Goal: Task Accomplishment & Management: Complete application form

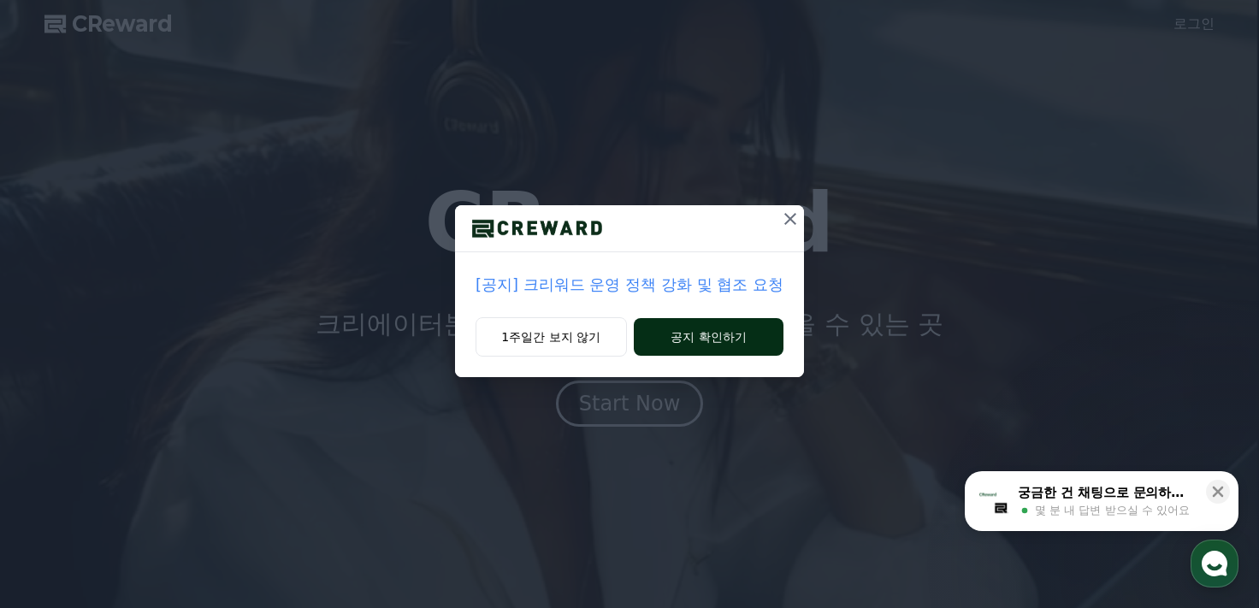
click at [694, 345] on button "공지 확인하기" at bounding box center [709, 337] width 150 height 38
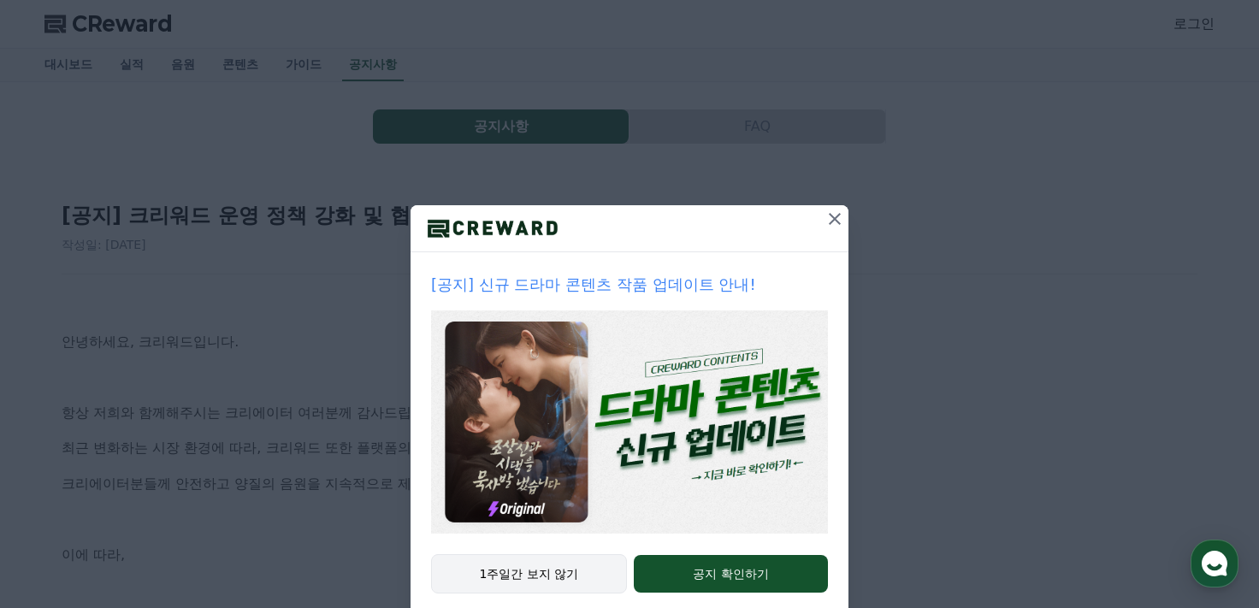
click at [550, 578] on button "1주일간 보지 않기" at bounding box center [529, 573] width 196 height 39
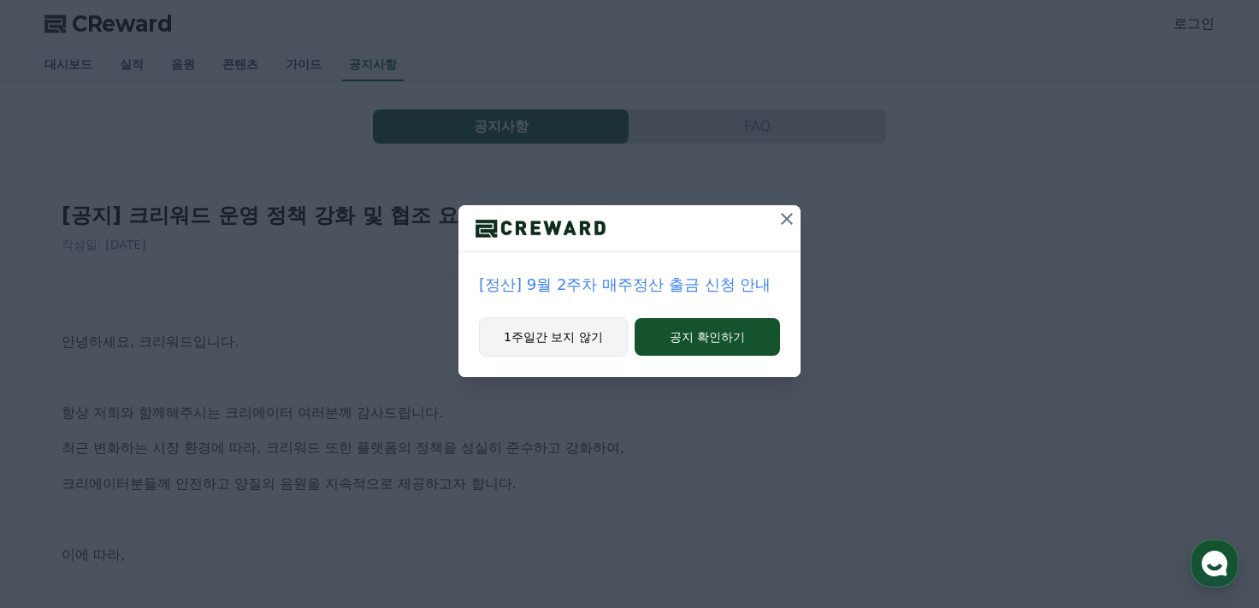
click at [582, 339] on button "1주일간 보지 않기" at bounding box center [553, 336] width 149 height 39
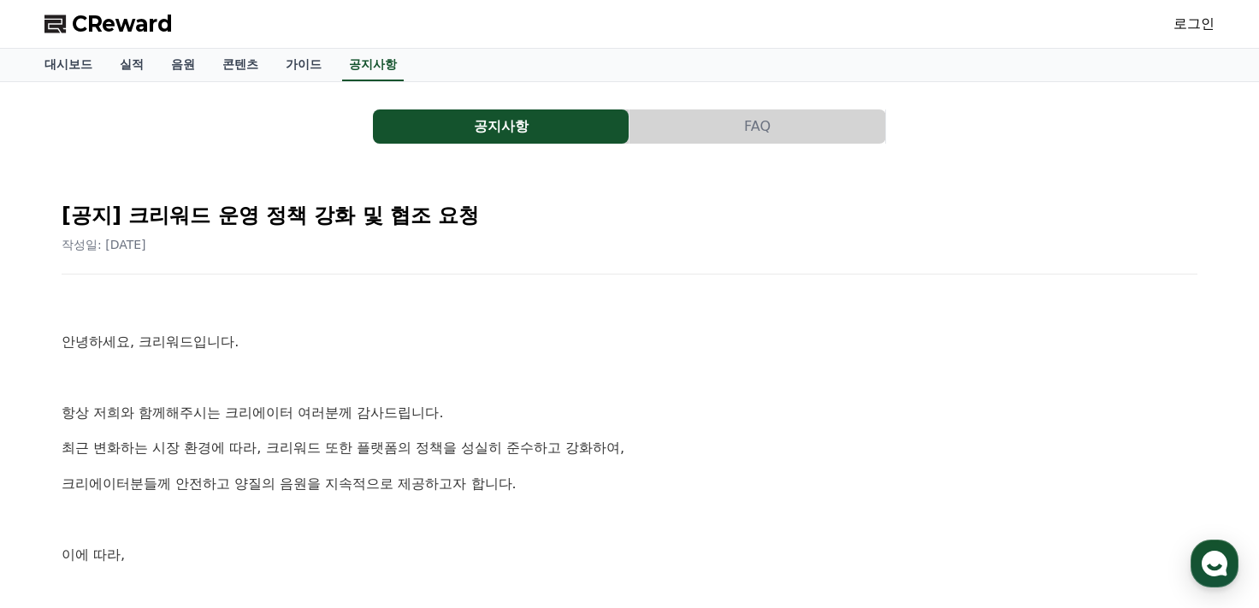
click at [85, 32] on span "CReward" at bounding box center [122, 23] width 101 height 27
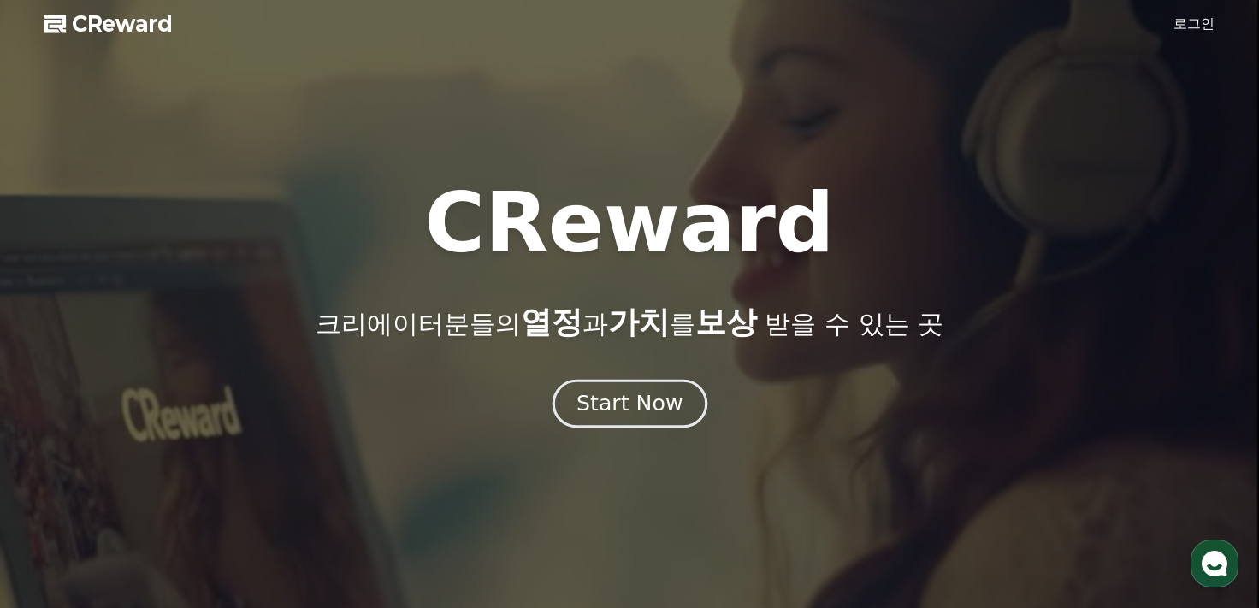
click at [637, 413] on div "Start Now" at bounding box center [629, 403] width 106 height 29
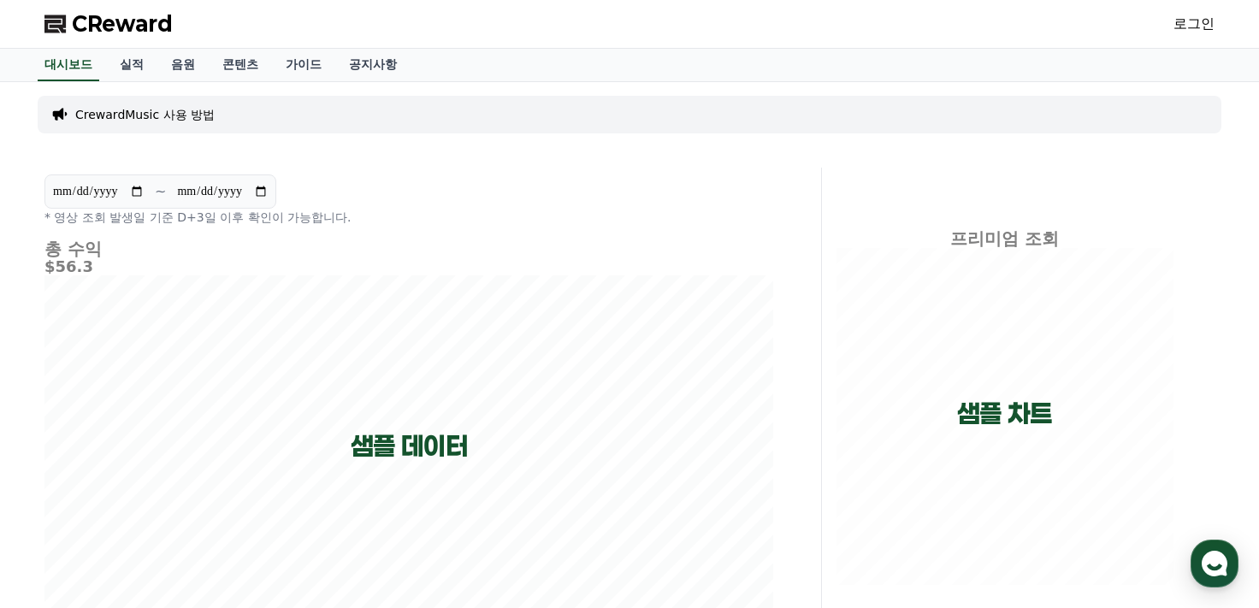
click at [1203, 23] on link "로그인" at bounding box center [1193, 24] width 41 height 21
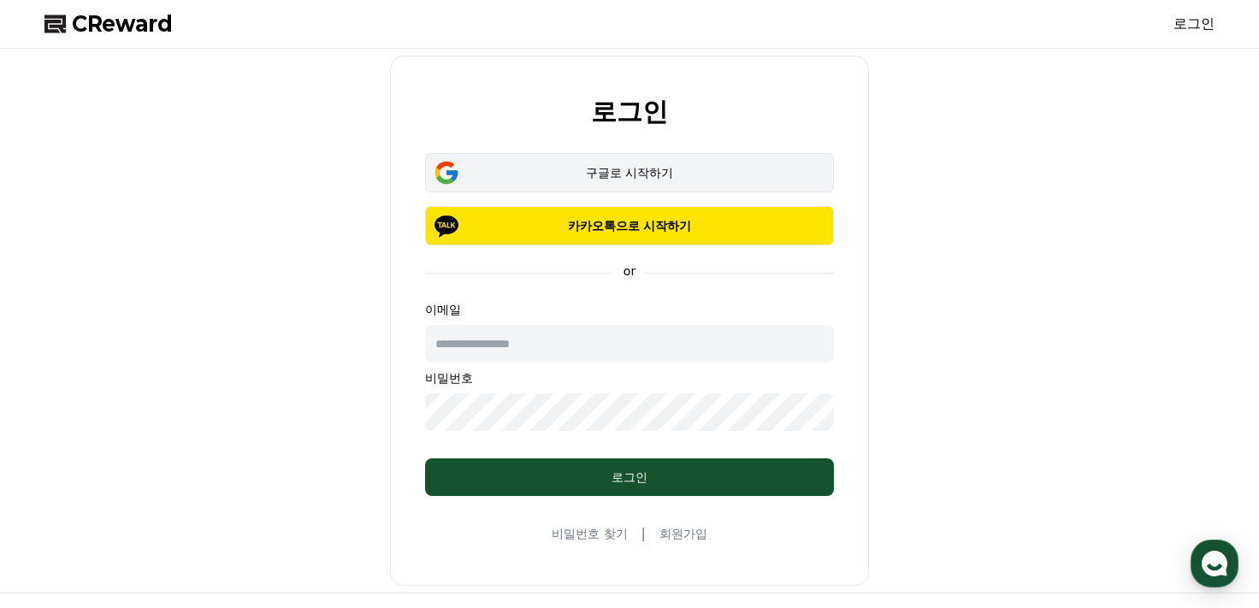
click at [708, 168] on div "구글로 시작하기" at bounding box center [629, 172] width 359 height 17
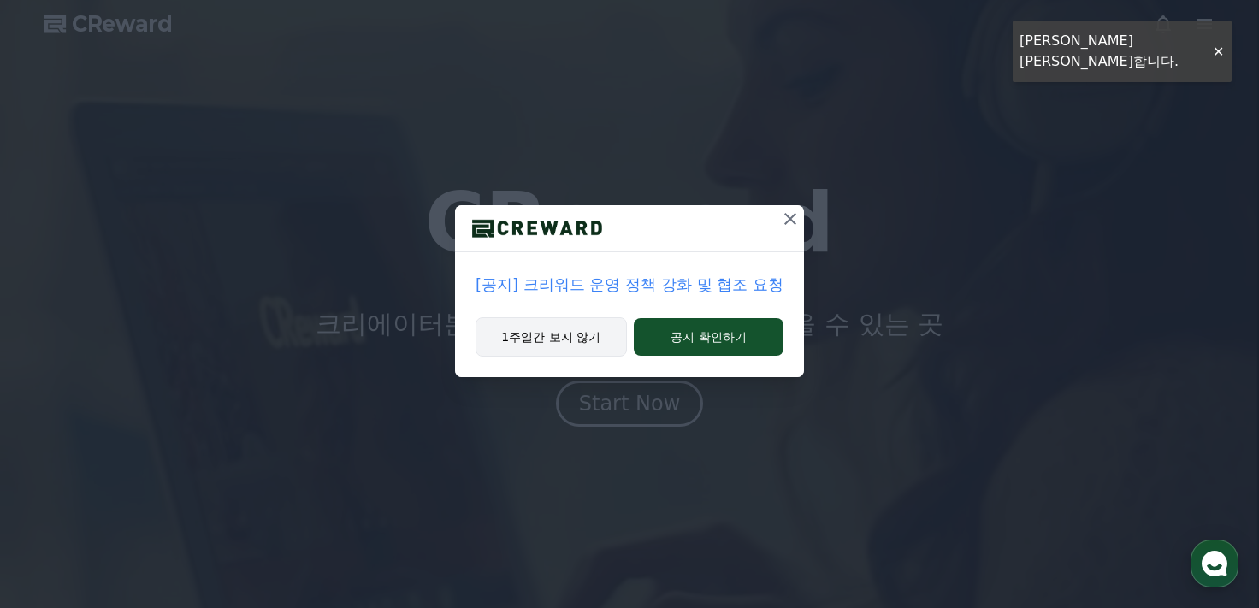
click at [571, 341] on button "1주일간 보지 않기" at bounding box center [551, 336] width 151 height 39
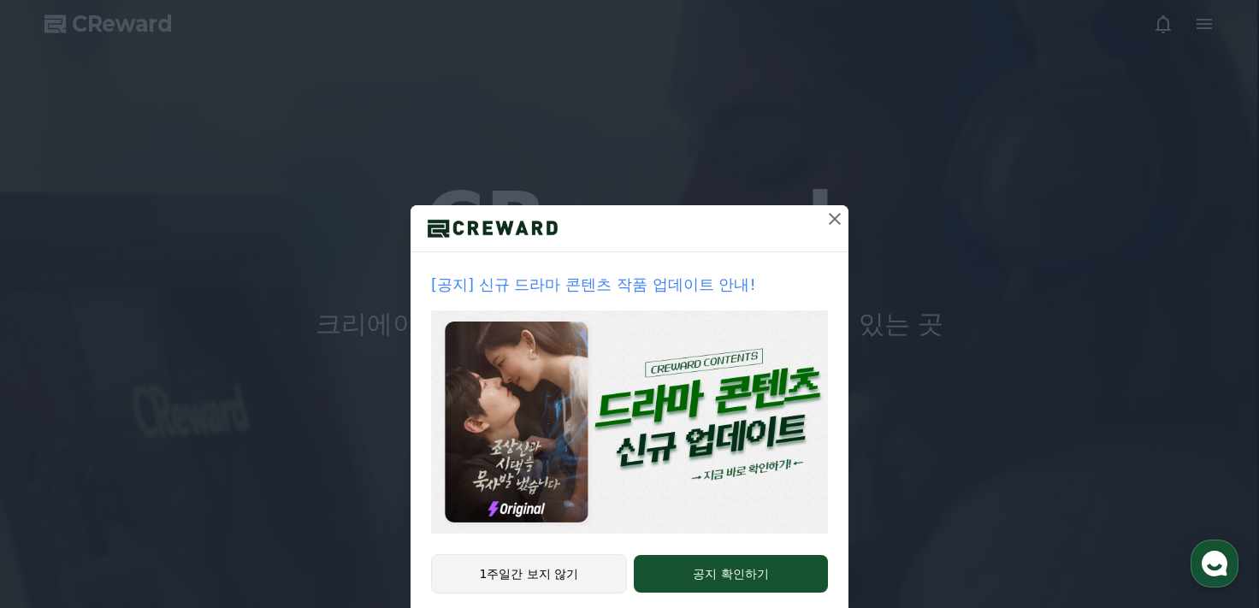
click at [510, 568] on button "1주일간 보지 않기" at bounding box center [529, 573] width 196 height 39
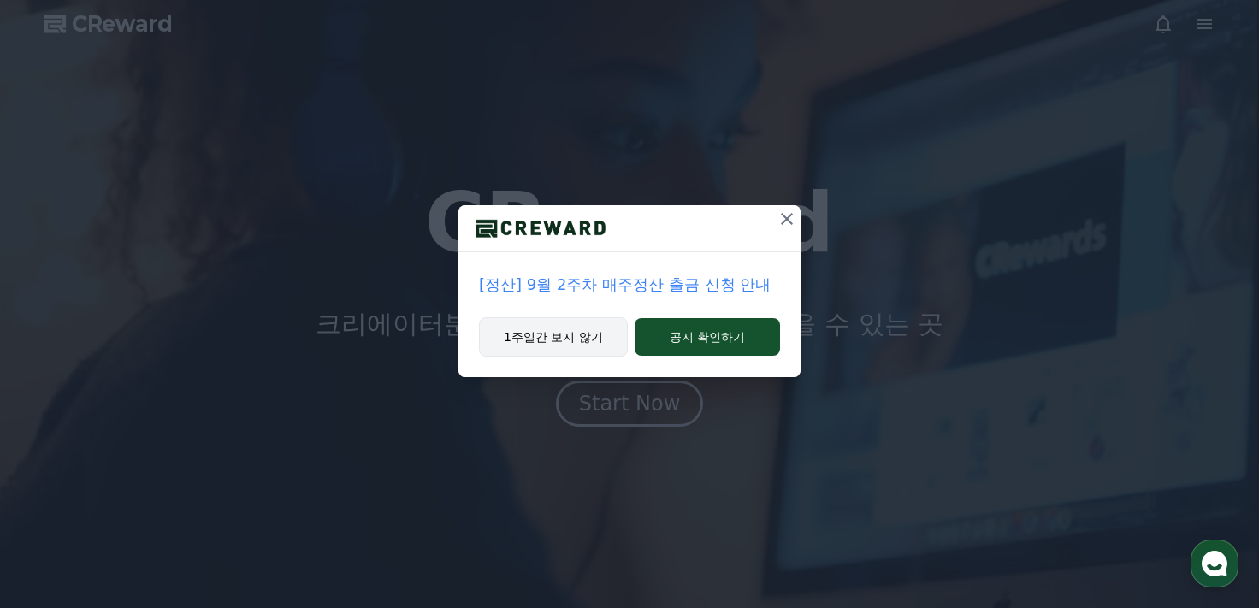
click at [574, 341] on button "1주일간 보지 않기" at bounding box center [553, 336] width 149 height 39
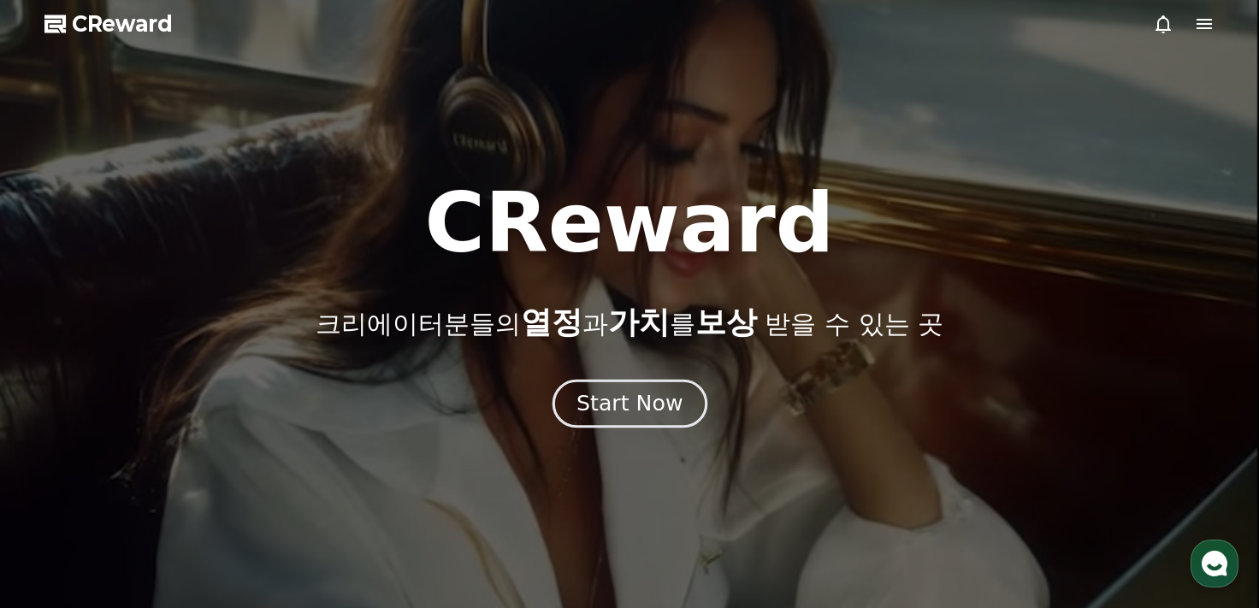
click at [631, 389] on div "Start Now" at bounding box center [629, 403] width 106 height 29
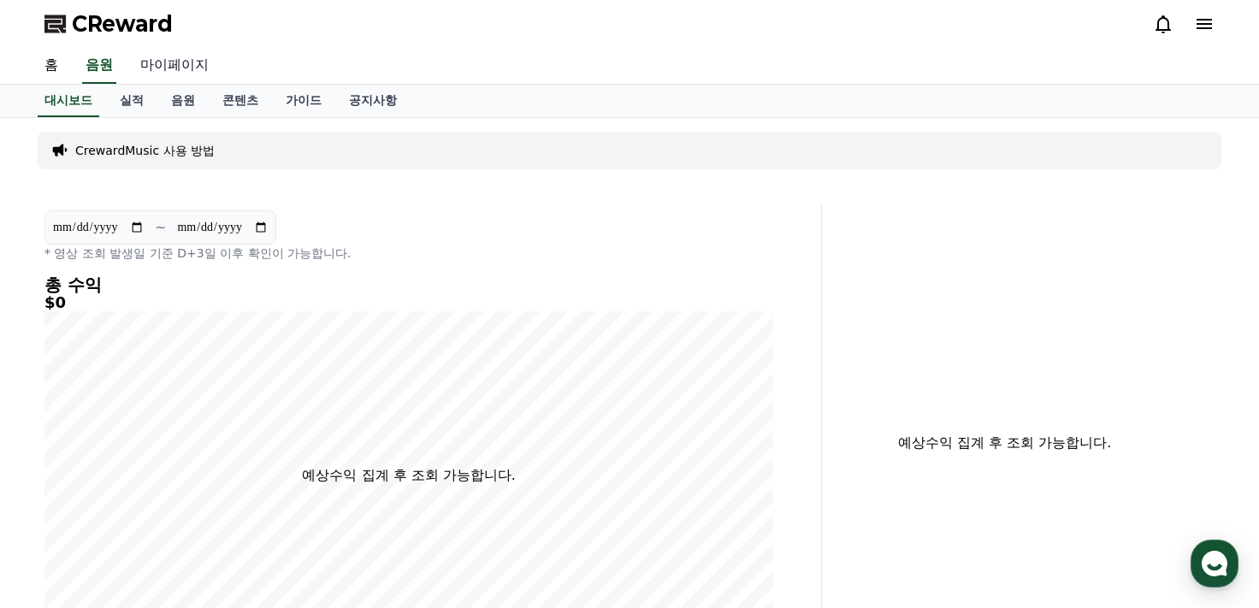
click at [182, 58] on link "마이페이지" at bounding box center [175, 66] width 96 height 36
select select "**********"
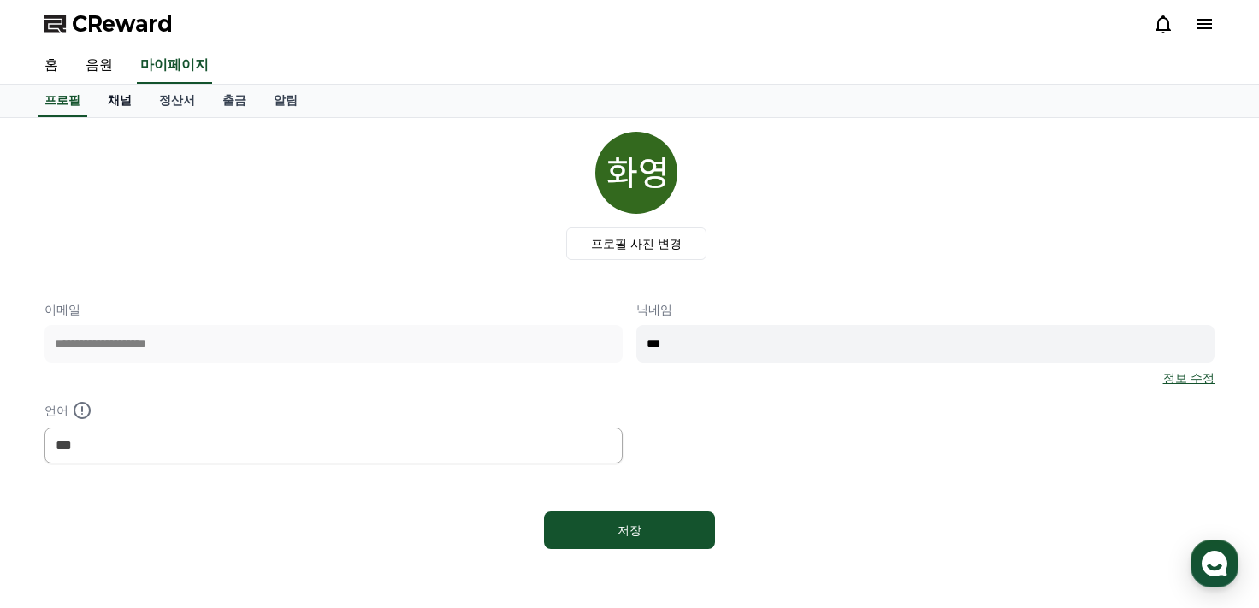
click at [114, 105] on link "채널" at bounding box center [119, 101] width 51 height 33
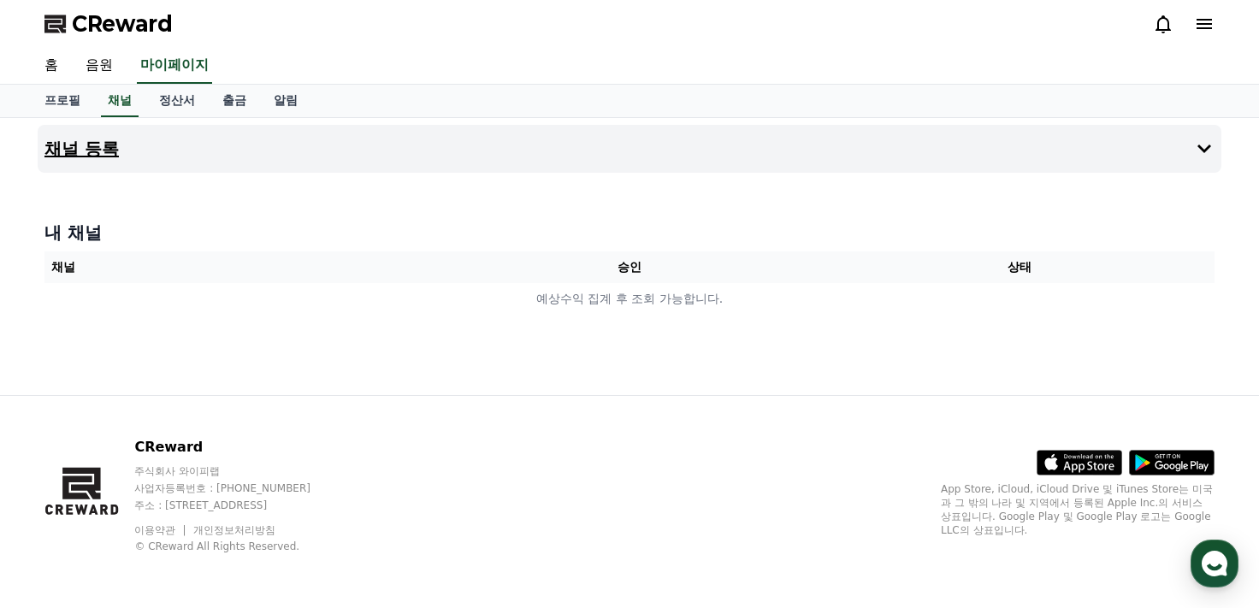
click at [115, 143] on h4 "채널 등록" at bounding box center [81, 148] width 74 height 19
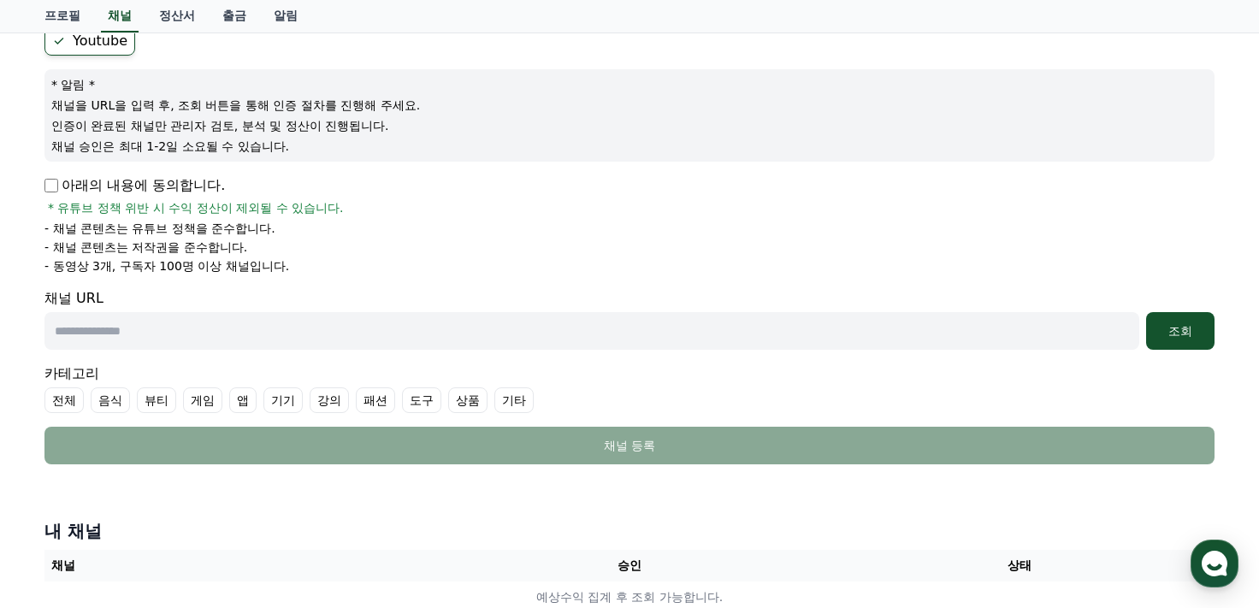
scroll to position [140, 0]
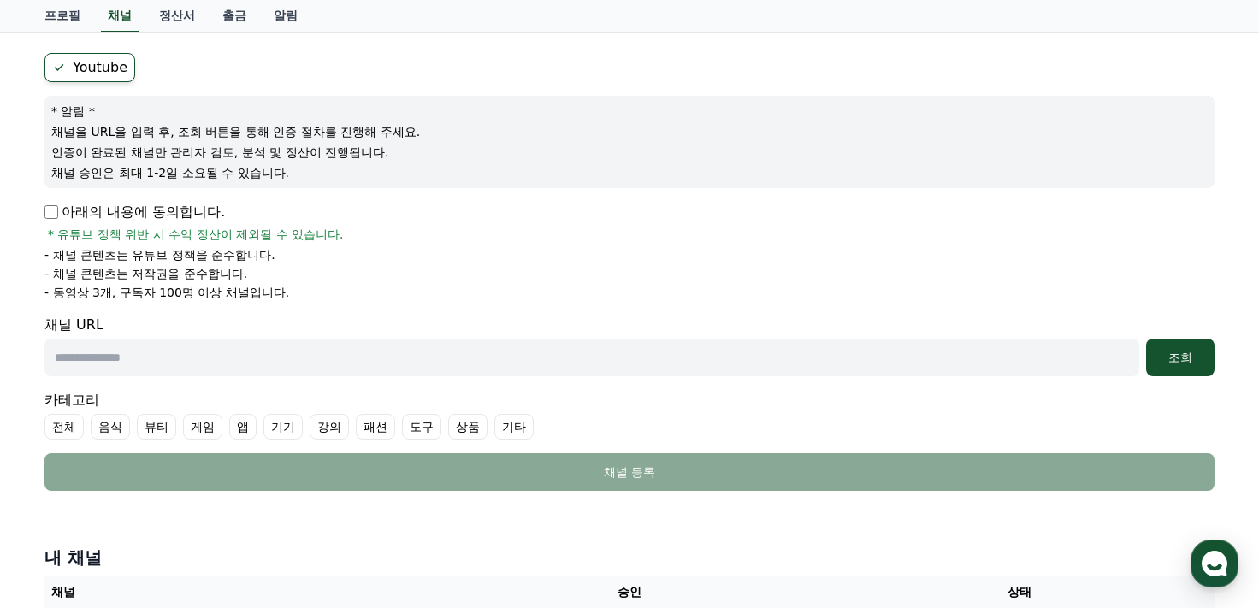
click at [205, 352] on input "text" at bounding box center [591, 358] width 1095 height 38
paste input "**********"
type input "**********"
click at [1184, 359] on div "조회" at bounding box center [1180, 357] width 55 height 17
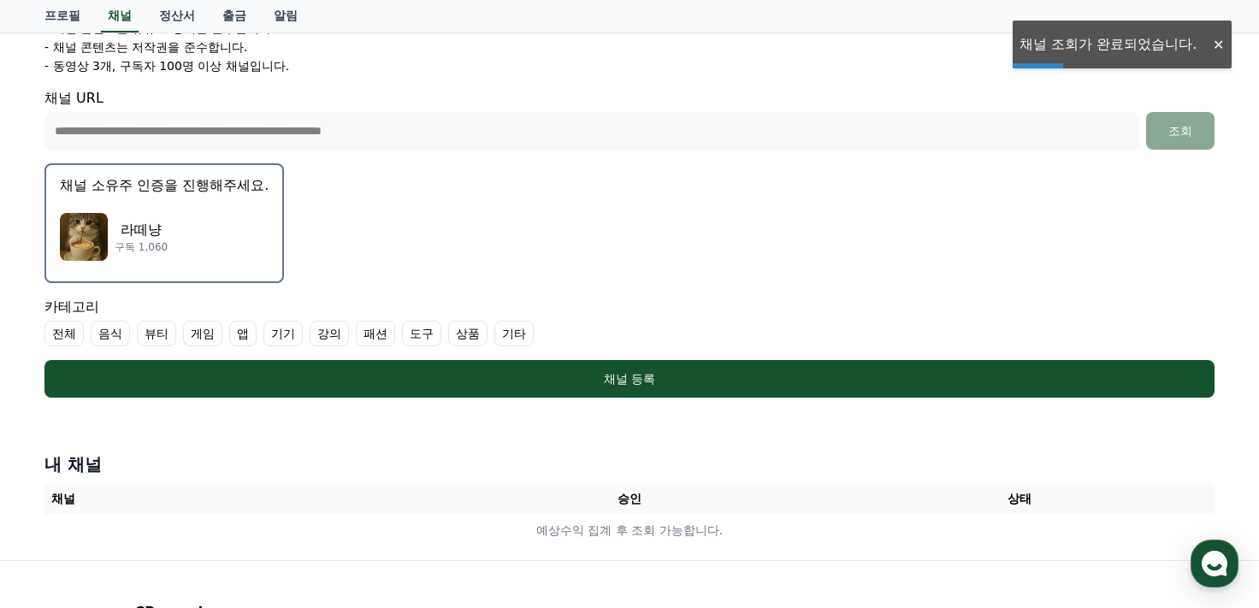
scroll to position [397, 0]
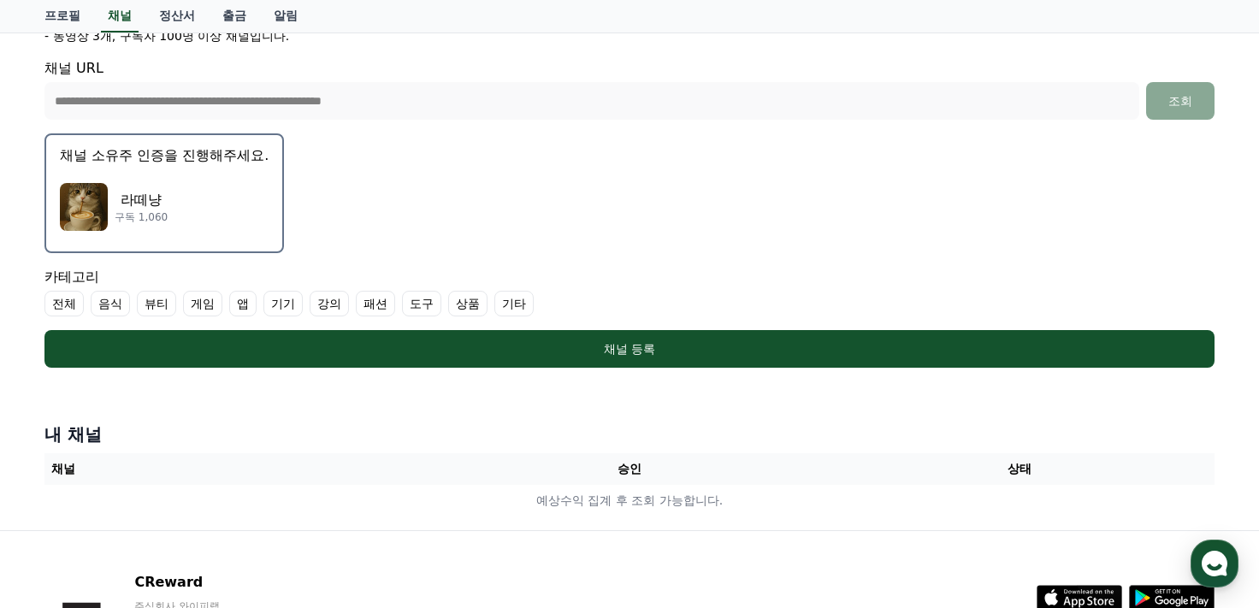
click at [103, 215] on img "button" at bounding box center [84, 207] width 48 height 48
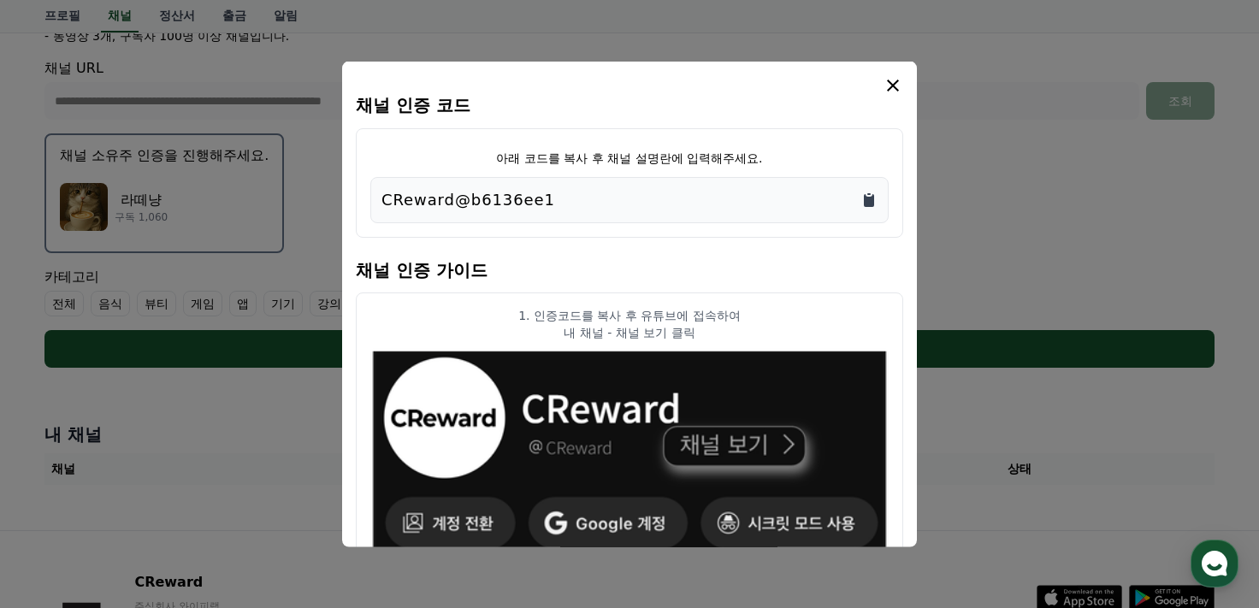
click at [870, 200] on icon "Copy to clipboard" at bounding box center [869, 199] width 10 height 13
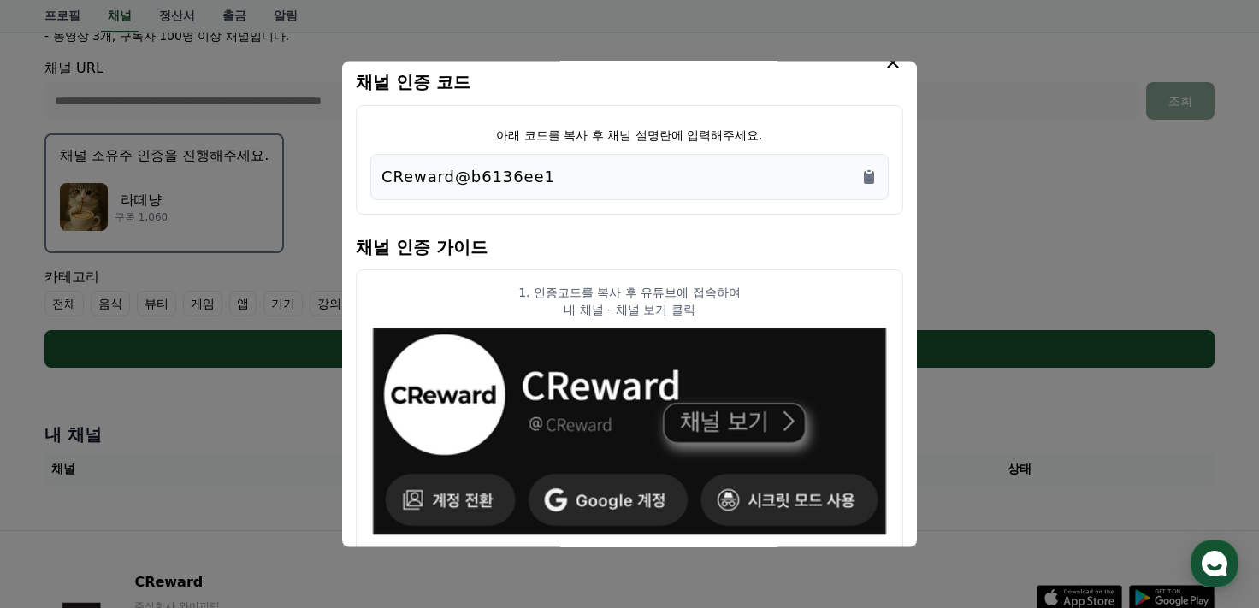
scroll to position [0, 0]
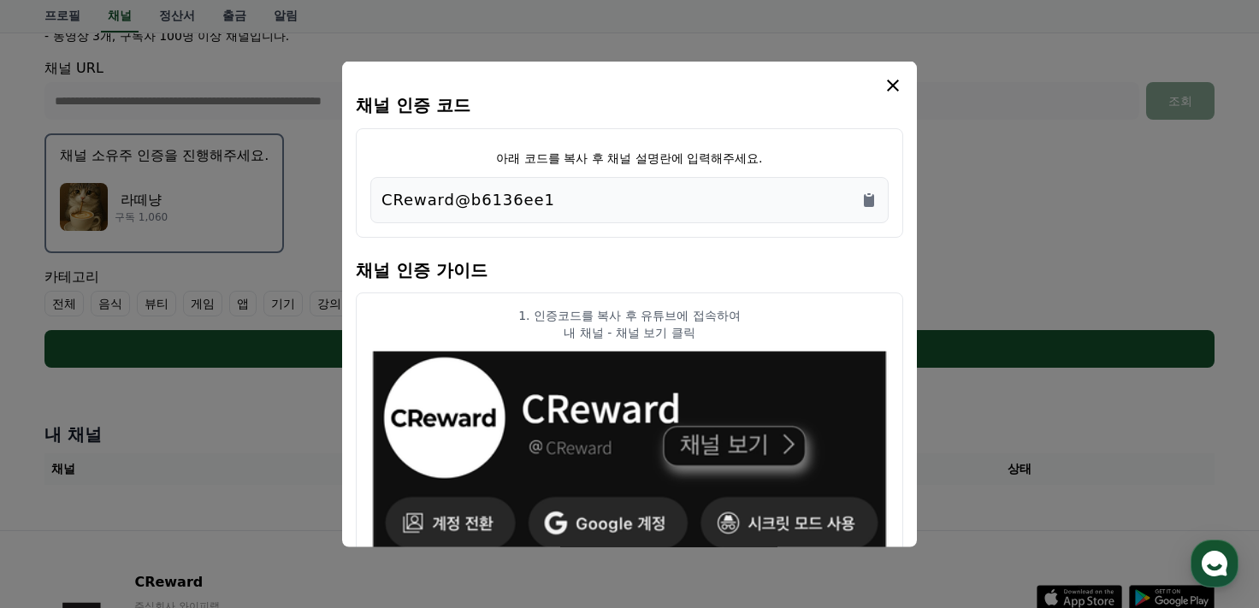
click at [894, 87] on icon "modal" at bounding box center [893, 84] width 21 height 21
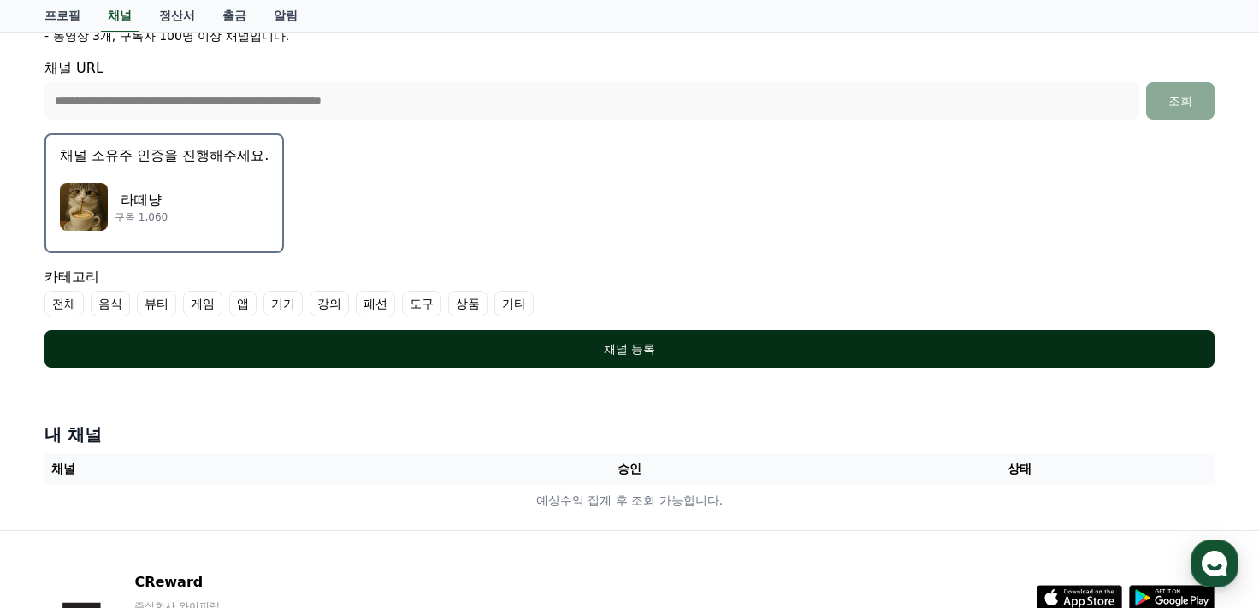
click at [653, 340] on div "채널 등록" at bounding box center [630, 348] width 1102 height 17
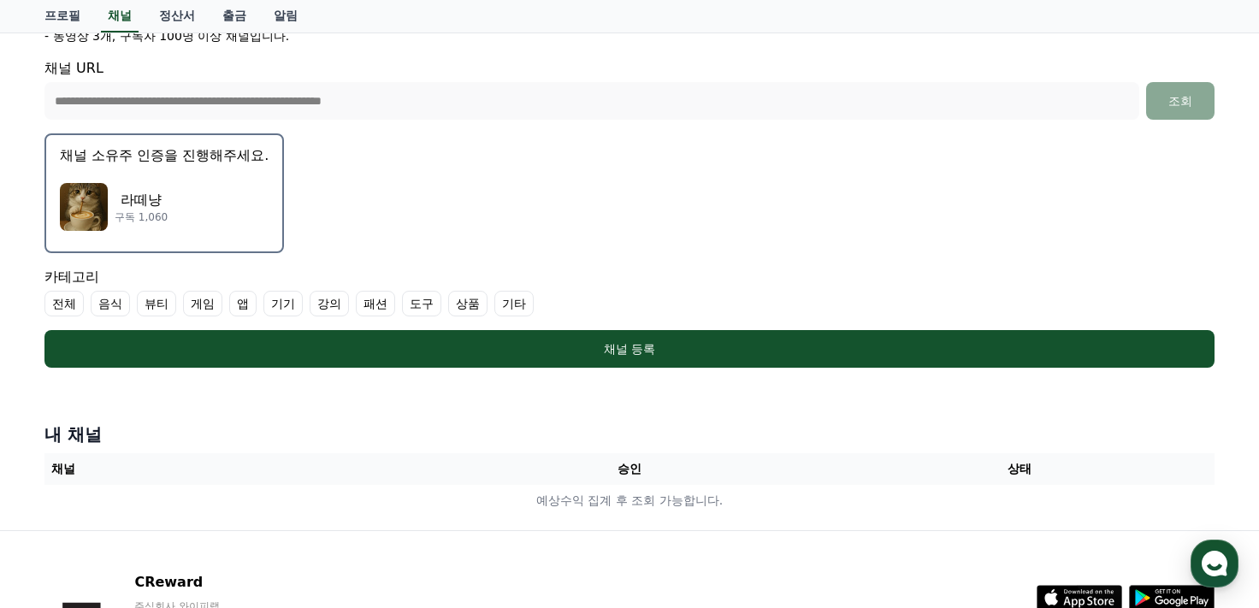
click at [517, 297] on label "기타" at bounding box center [513, 304] width 39 height 26
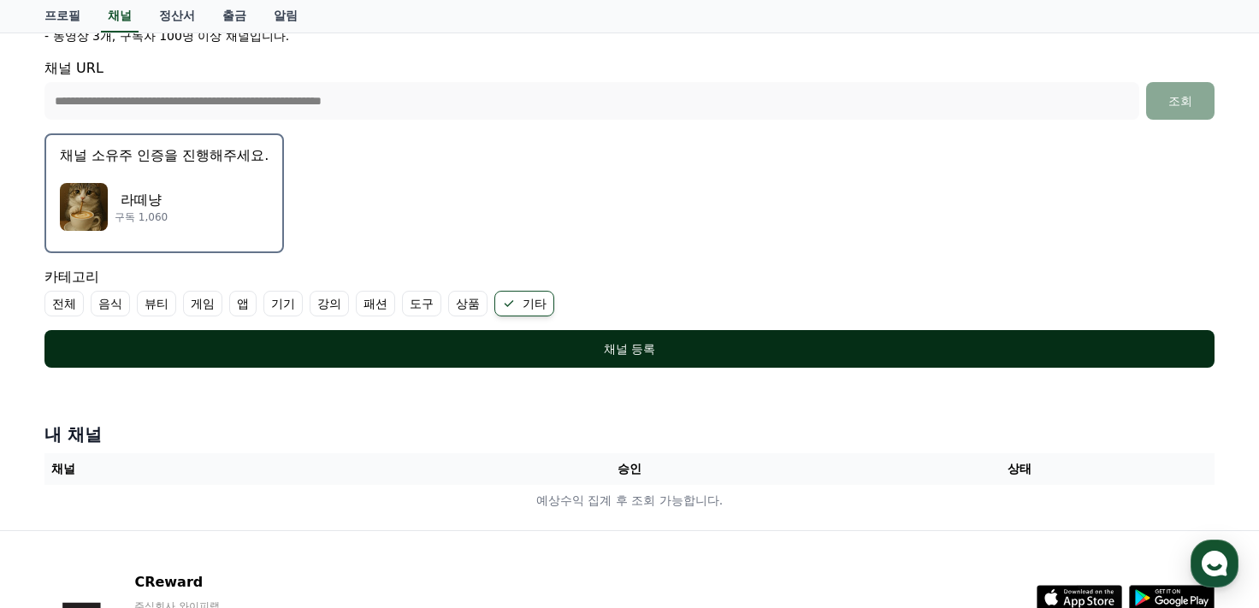
click at [534, 341] on div "채널 등록" at bounding box center [630, 348] width 1102 height 17
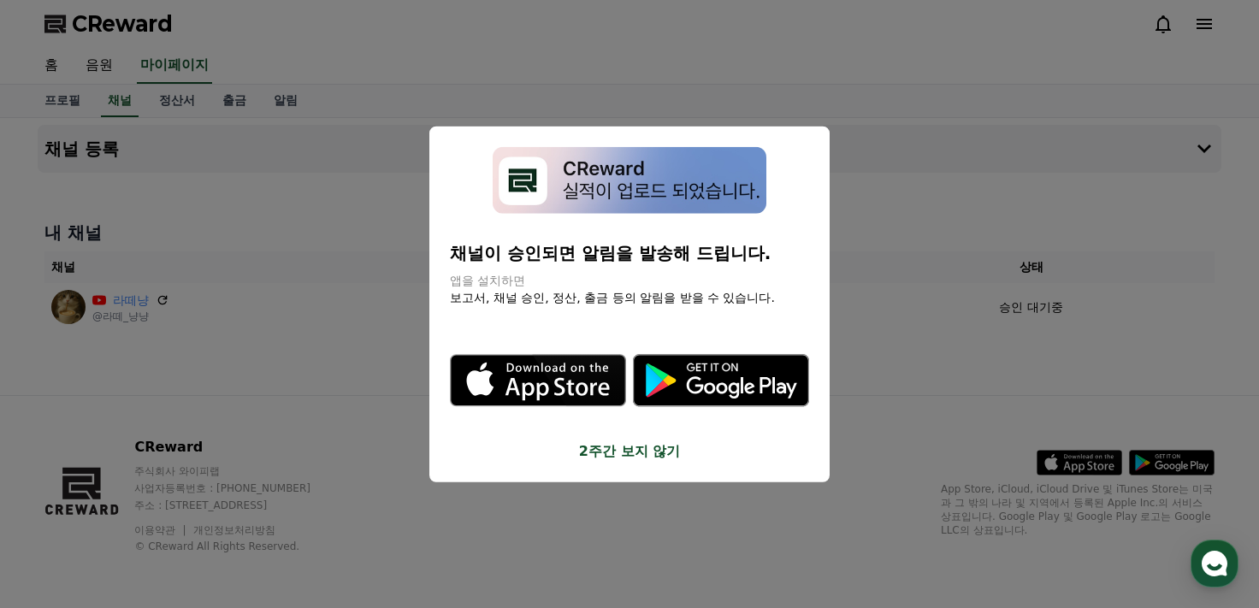
click at [619, 451] on button "2주간 보지 않기" at bounding box center [629, 451] width 359 height 21
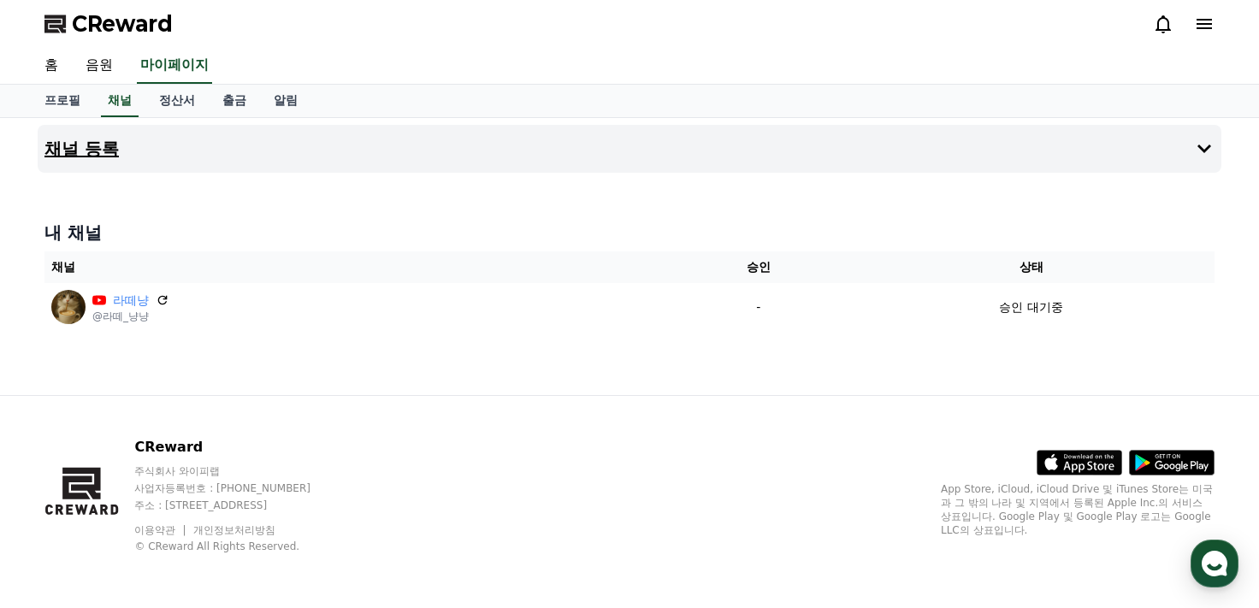
click at [70, 143] on h4 "채널 등록" at bounding box center [81, 148] width 74 height 19
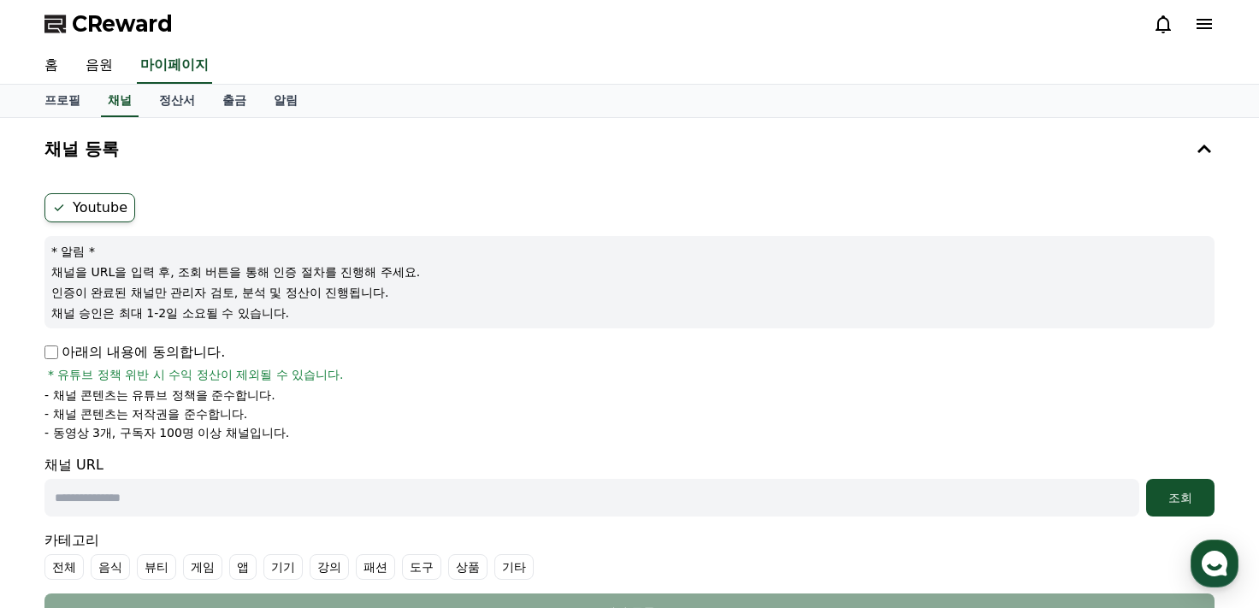
click at [130, 505] on input "text" at bounding box center [591, 498] width 1095 height 38
paste input "**********"
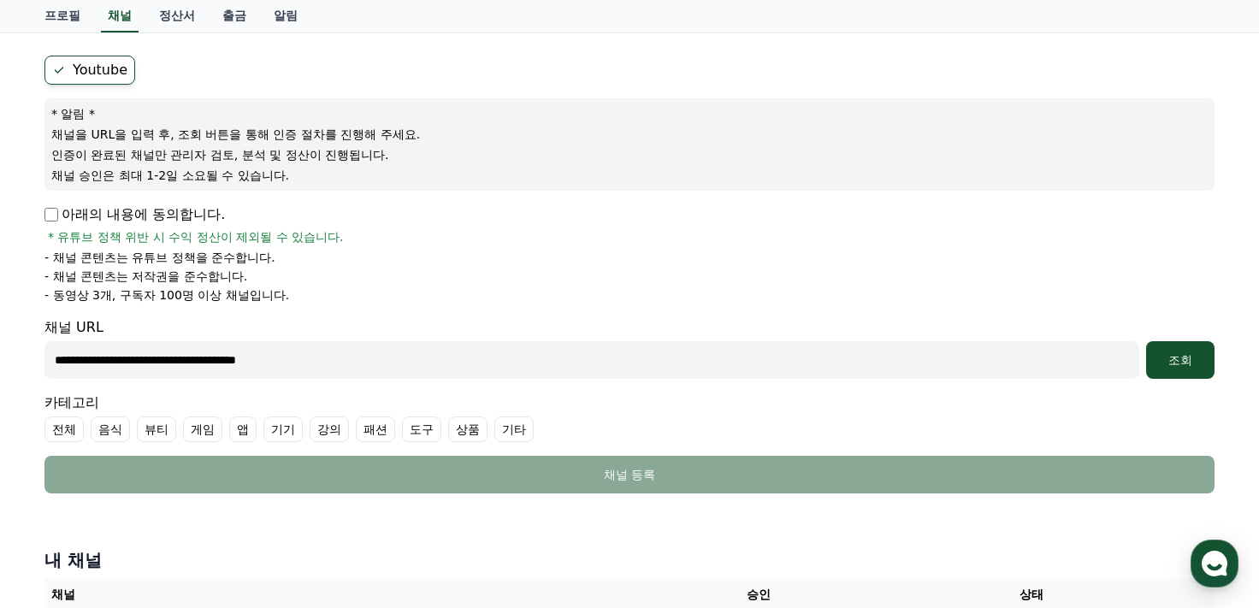
scroll to position [171, 0]
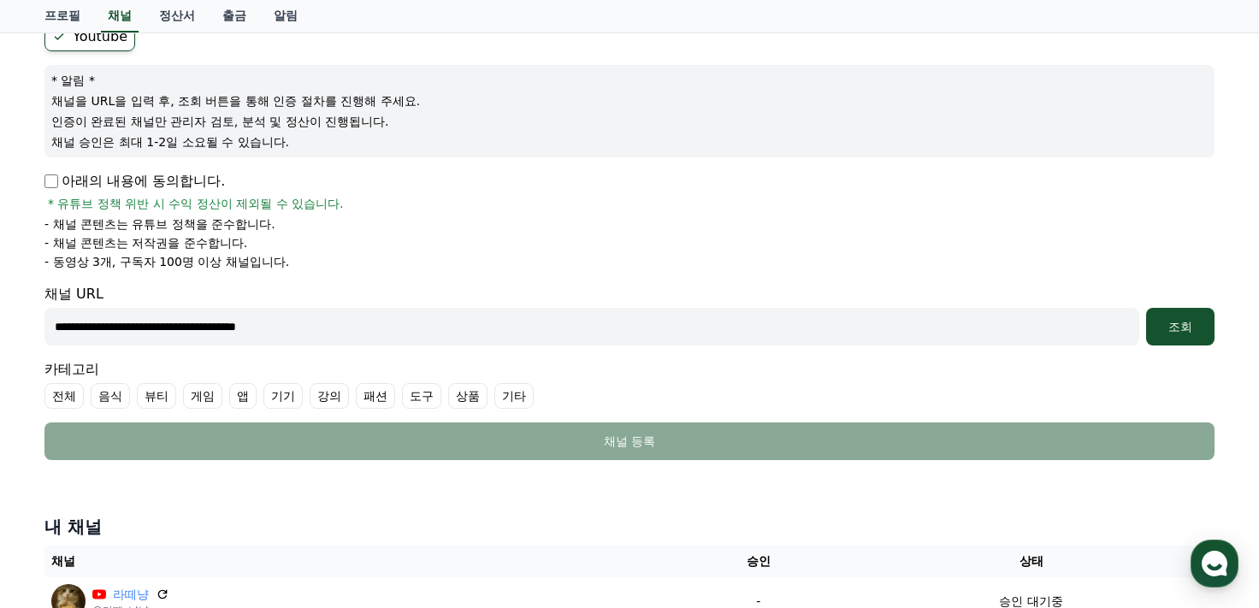
type input "**********"
click at [522, 393] on label "기타" at bounding box center [513, 396] width 39 height 26
click at [1180, 320] on div "조회" at bounding box center [1180, 326] width 55 height 17
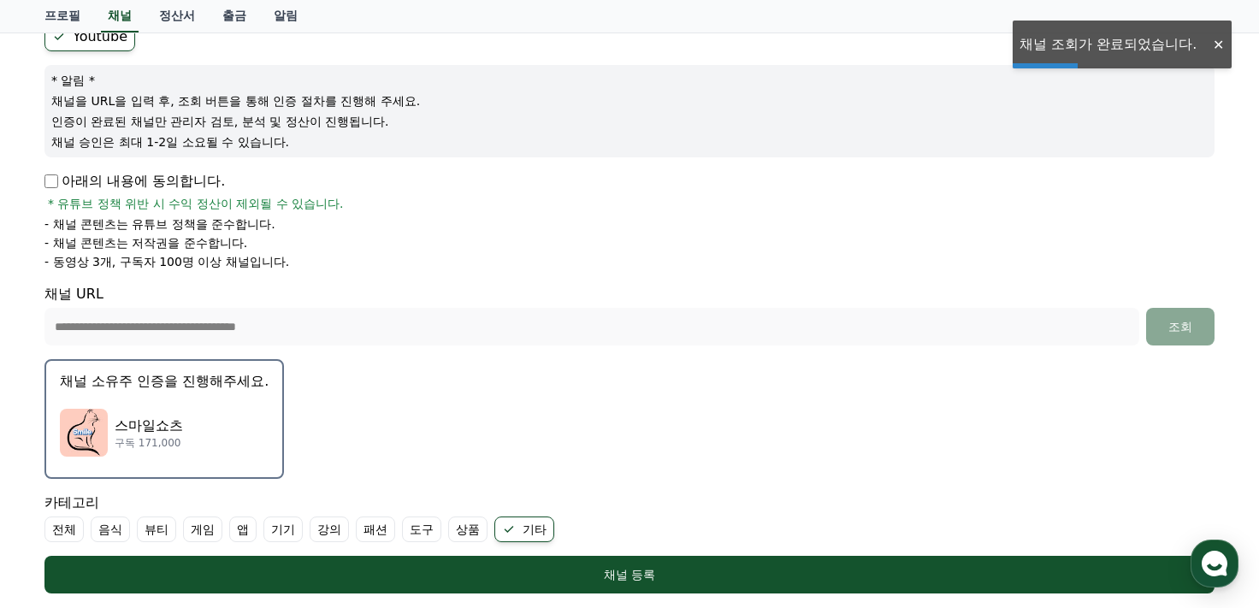
click at [92, 427] on img "button" at bounding box center [84, 433] width 48 height 48
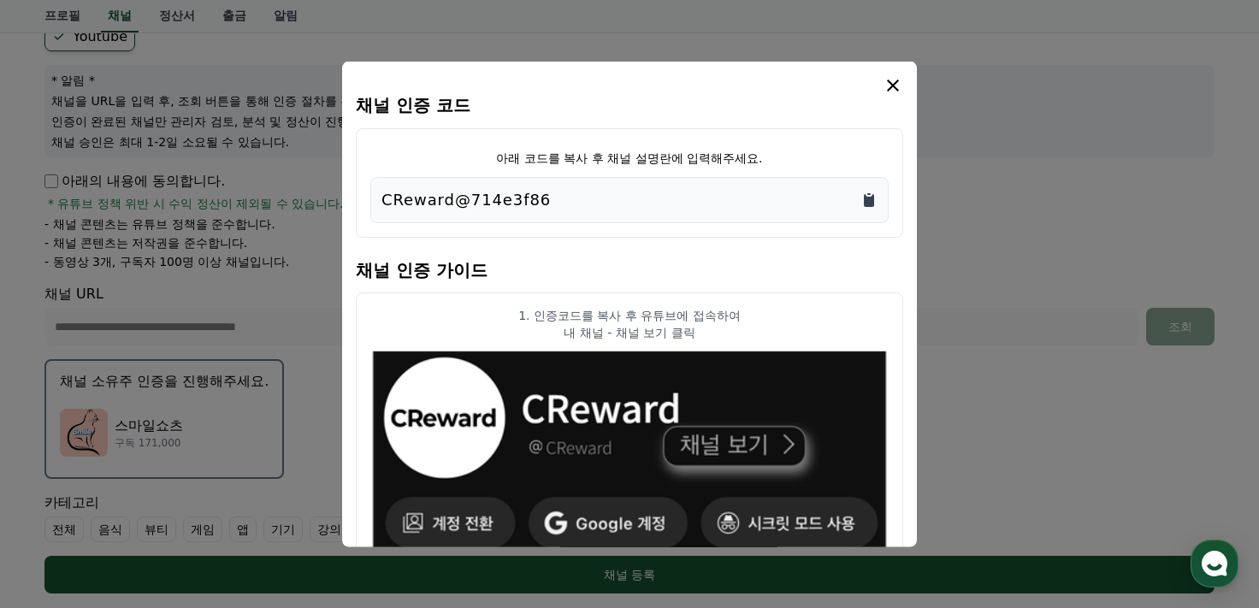
click at [868, 204] on icon "Copy to clipboard" at bounding box center [869, 199] width 10 height 13
click at [891, 71] on div "채널 인증 코드 아래 코드를 복사 후 채널 설명란에 입력해주세요. CReward@714e3f86 채널 인증 가이드 1. 인증코드를 복사 후 유…" at bounding box center [629, 304] width 575 height 487
click at [893, 78] on icon "modal" at bounding box center [893, 84] width 21 height 21
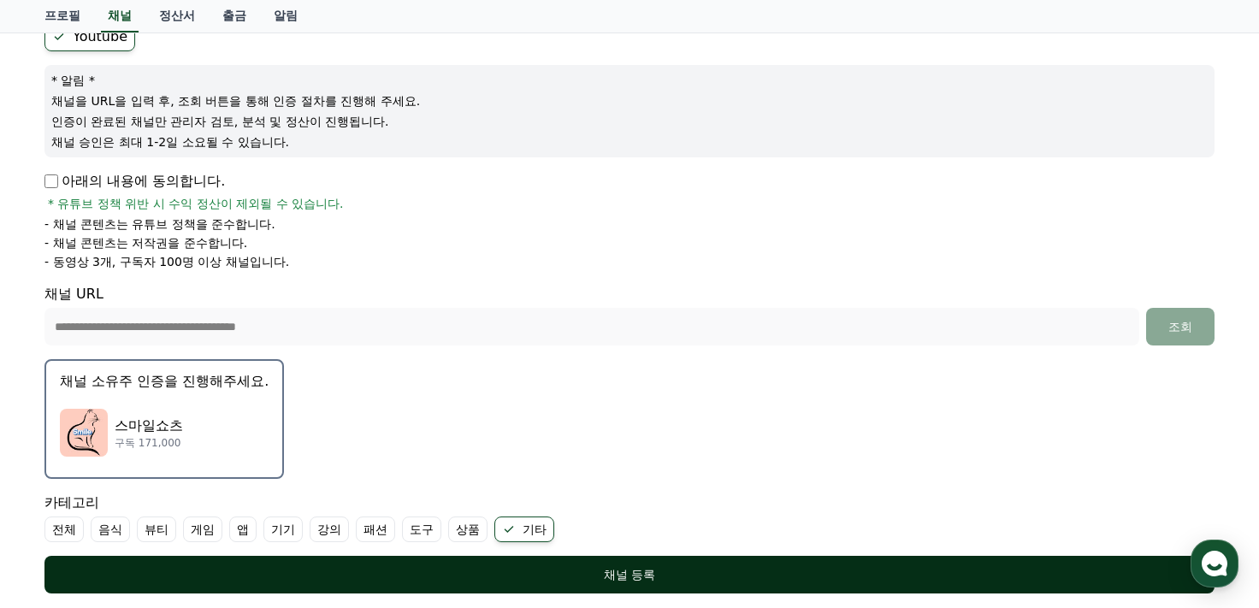
click at [620, 570] on div "채널 등록" at bounding box center [630, 574] width 1102 height 17
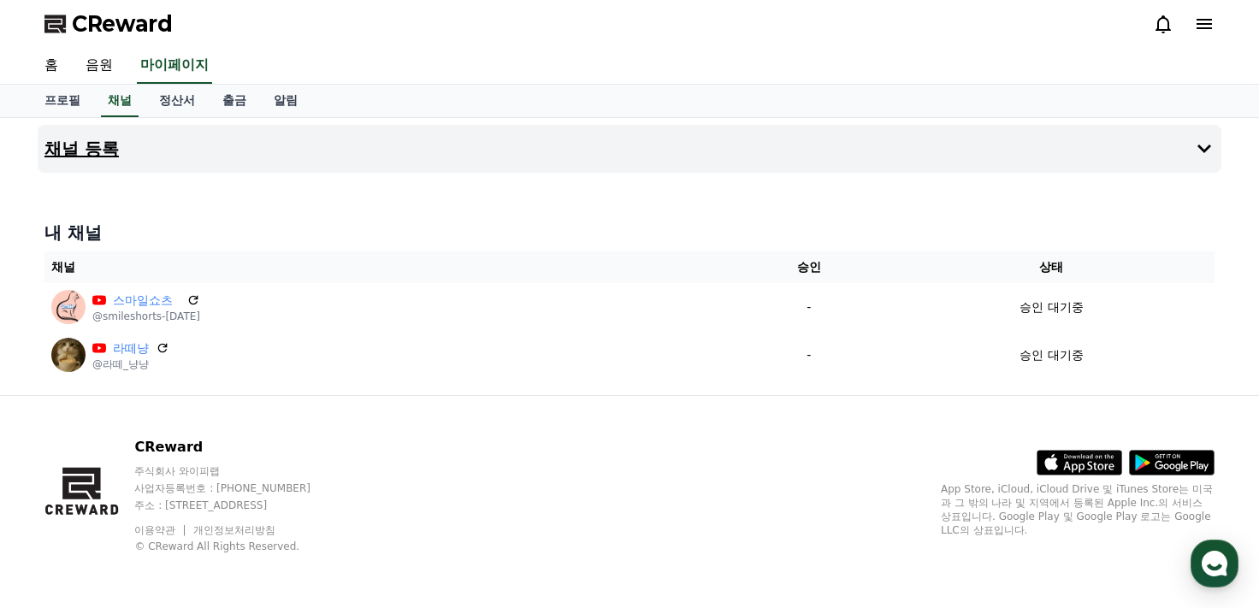
click at [57, 145] on h4 "채널 등록" at bounding box center [81, 148] width 74 height 19
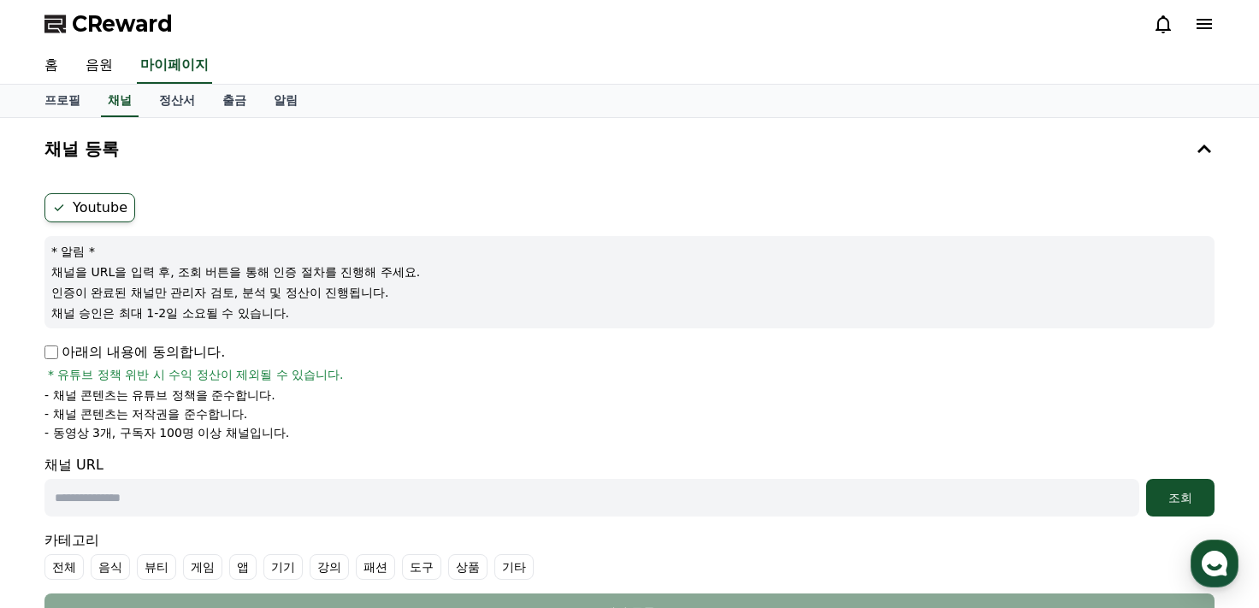
click at [62, 352] on p "아래의 내용에 동의합니다." at bounding box center [134, 352] width 180 height 21
click at [133, 493] on input "text" at bounding box center [591, 498] width 1095 height 38
paste input "**********"
type input "**********"
click at [1191, 493] on div "조회" at bounding box center [1180, 497] width 55 height 17
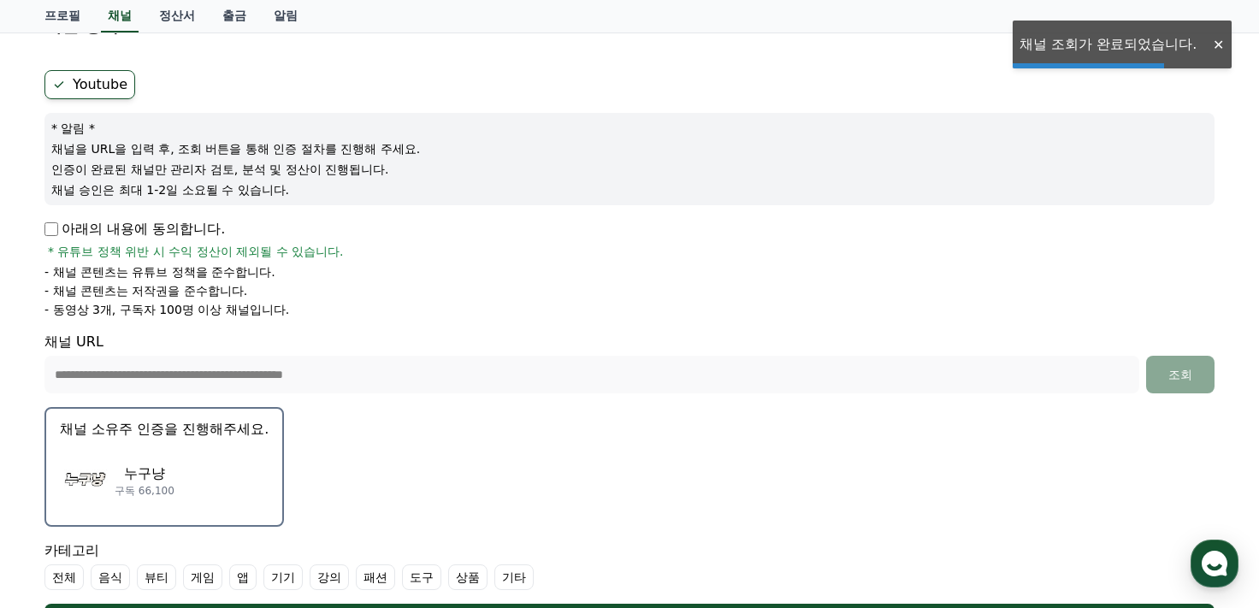
scroll to position [171, 0]
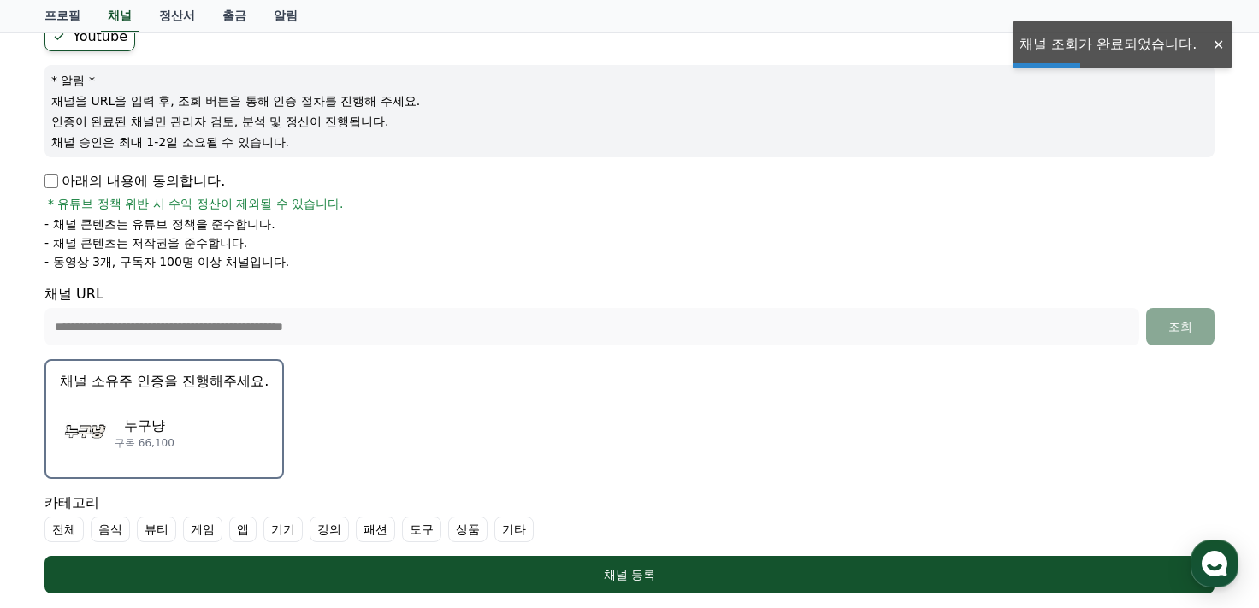
click at [79, 440] on img "button" at bounding box center [84, 433] width 48 height 48
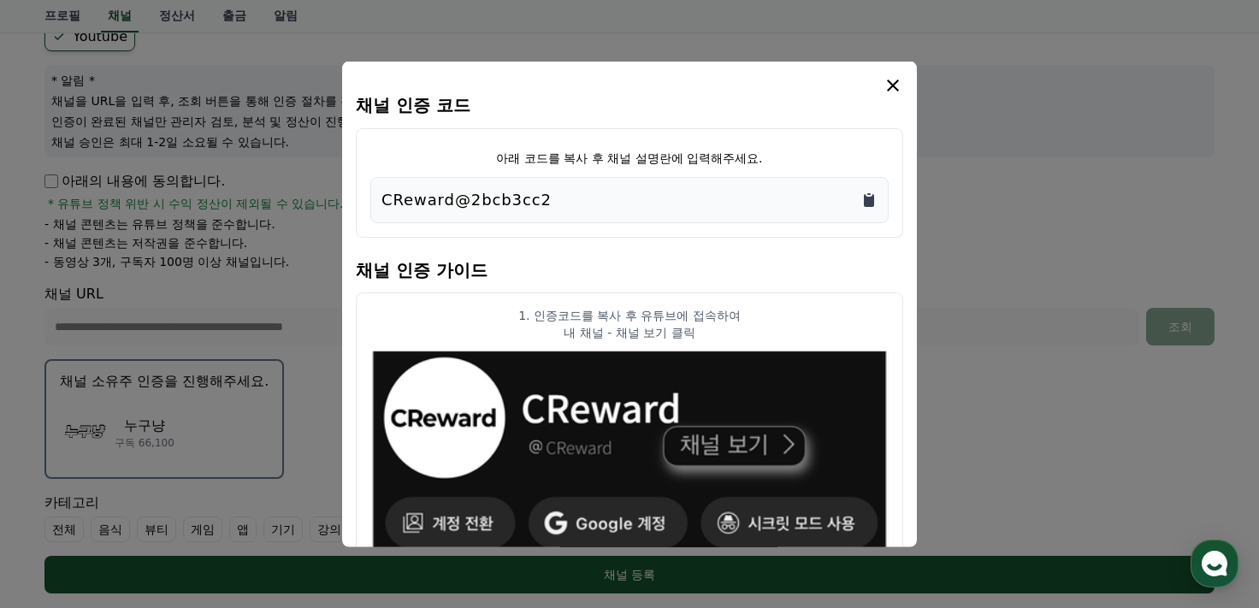
click at [866, 196] on icon "Copy to clipboard" at bounding box center [869, 199] width 10 height 13
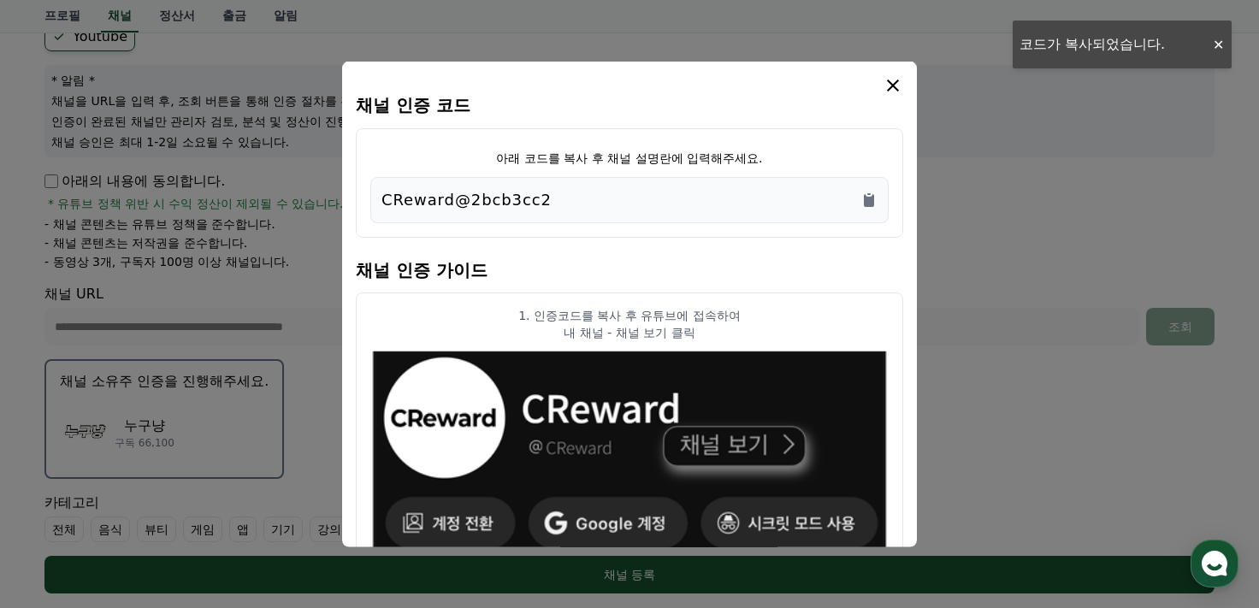
click at [895, 92] on icon "modal" at bounding box center [893, 84] width 21 height 21
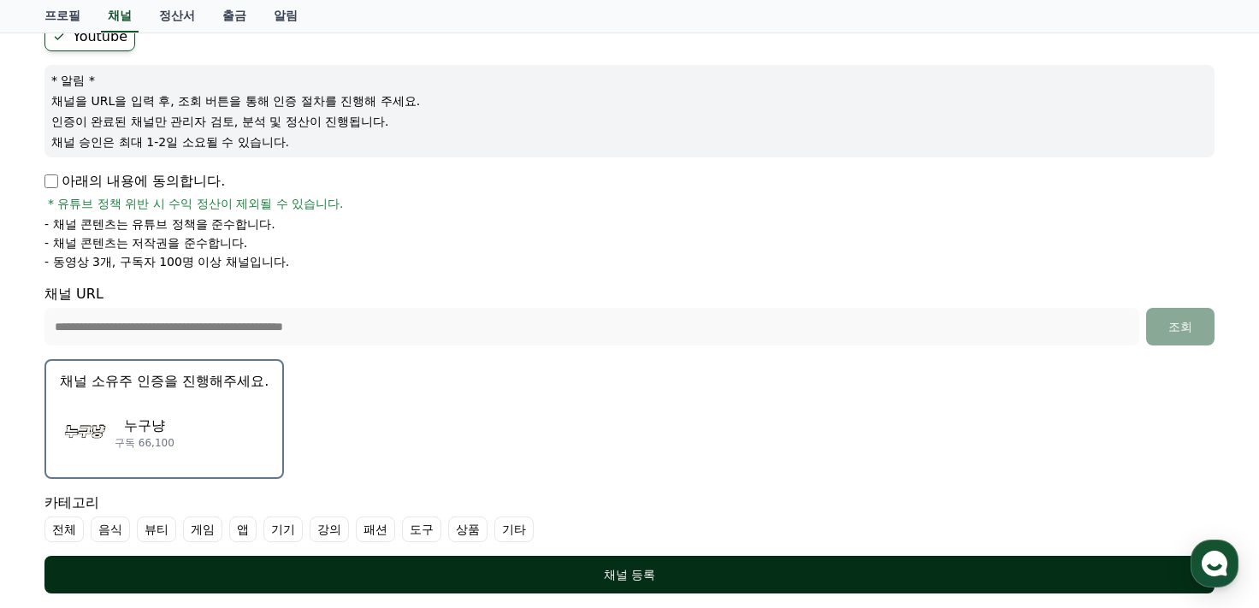
click at [756, 567] on div "채널 등록" at bounding box center [630, 574] width 1102 height 17
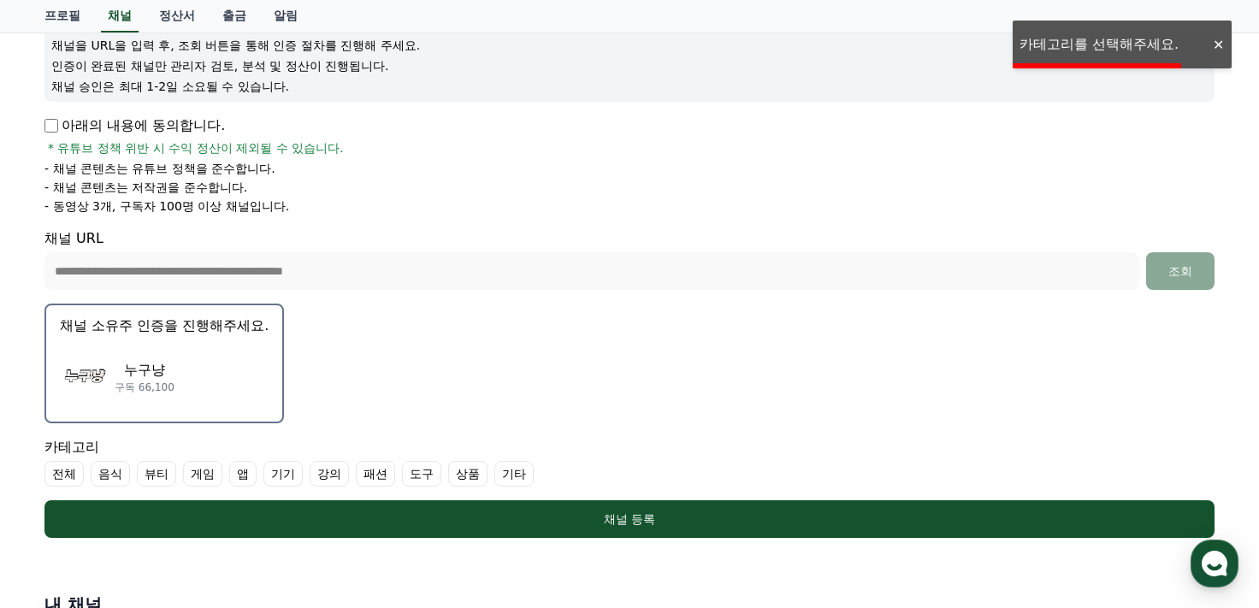
scroll to position [257, 0]
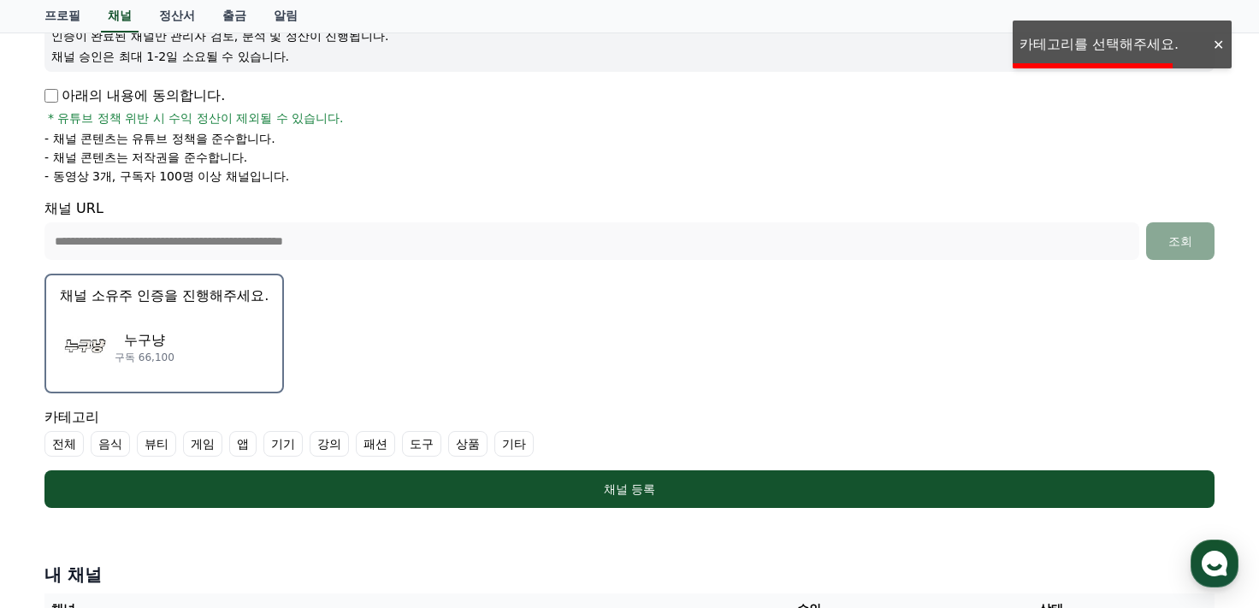
click at [510, 446] on label "기타" at bounding box center [513, 444] width 39 height 26
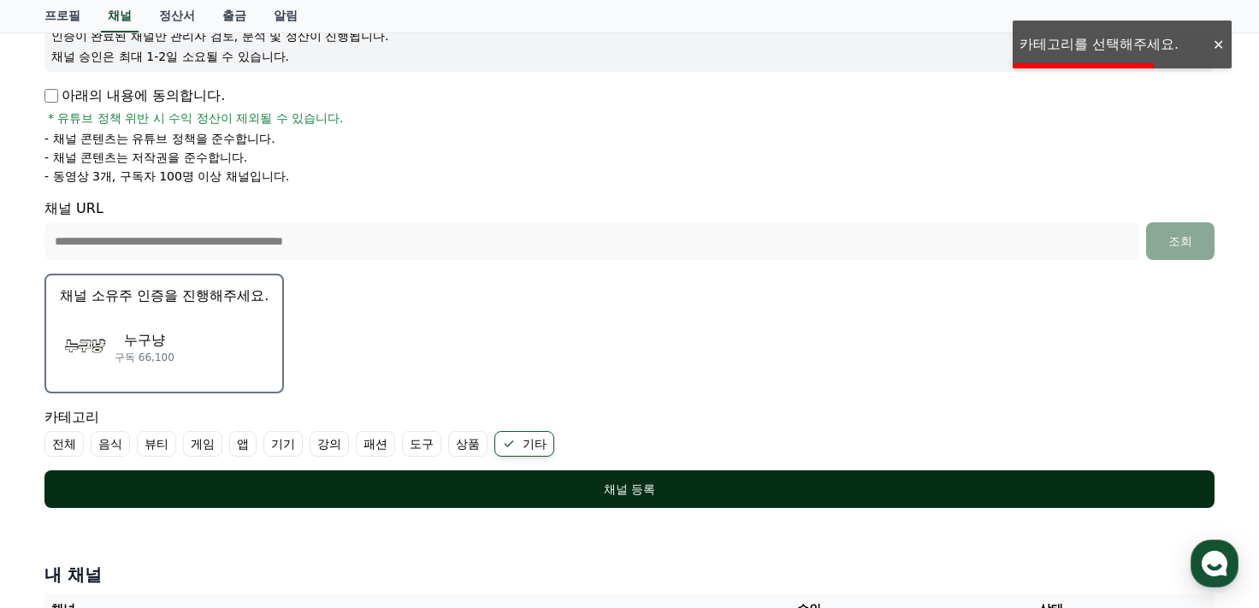
click at [544, 487] on div "채널 등록" at bounding box center [630, 489] width 1102 height 17
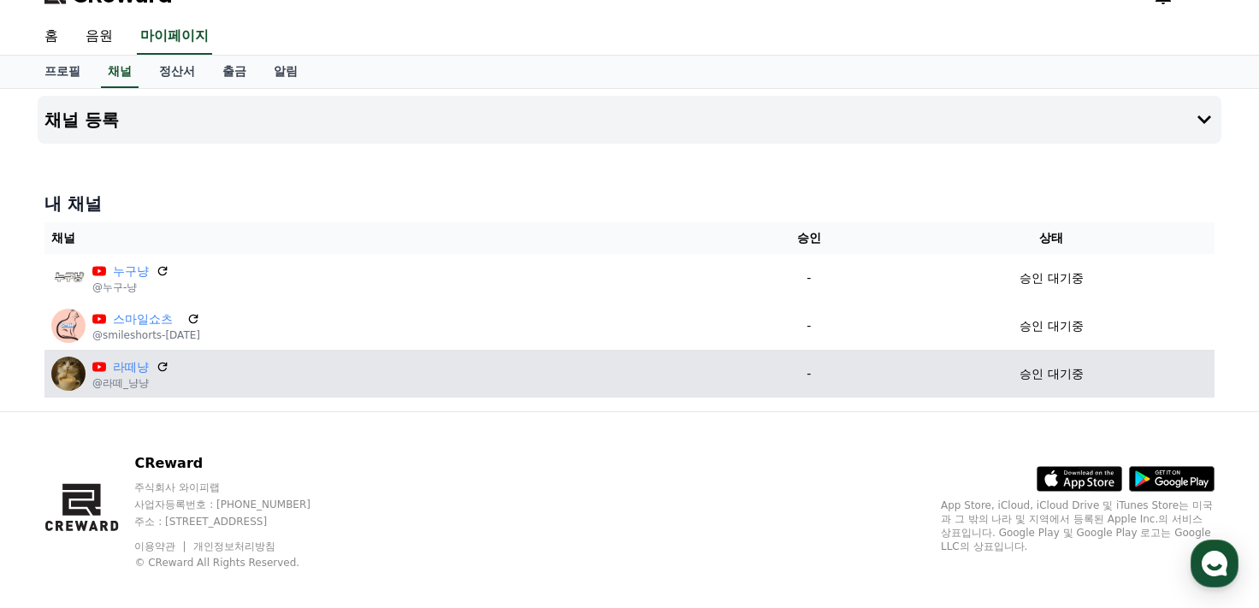
scroll to position [44, 0]
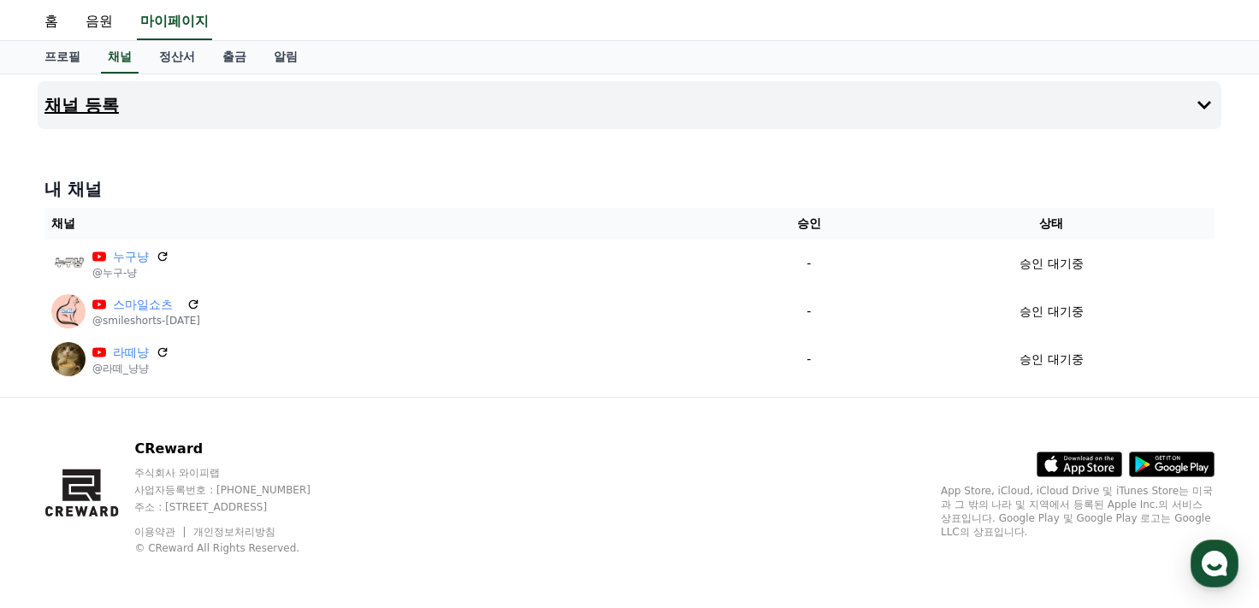
click at [93, 105] on h4 "채널 등록" at bounding box center [81, 105] width 74 height 19
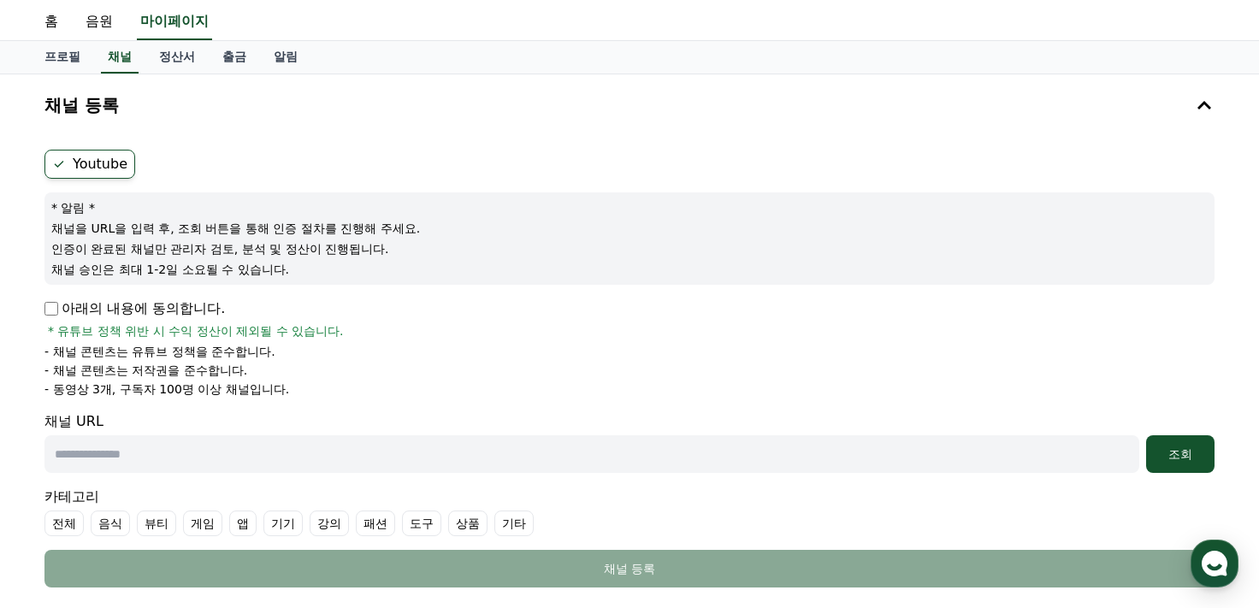
click at [58, 310] on p "아래의 내용에 동의합니다." at bounding box center [134, 308] width 180 height 21
click at [115, 440] on input "text" at bounding box center [591, 454] width 1095 height 38
paste input "**********"
type input "**********"
click at [1173, 457] on div "조회" at bounding box center [1180, 454] width 55 height 17
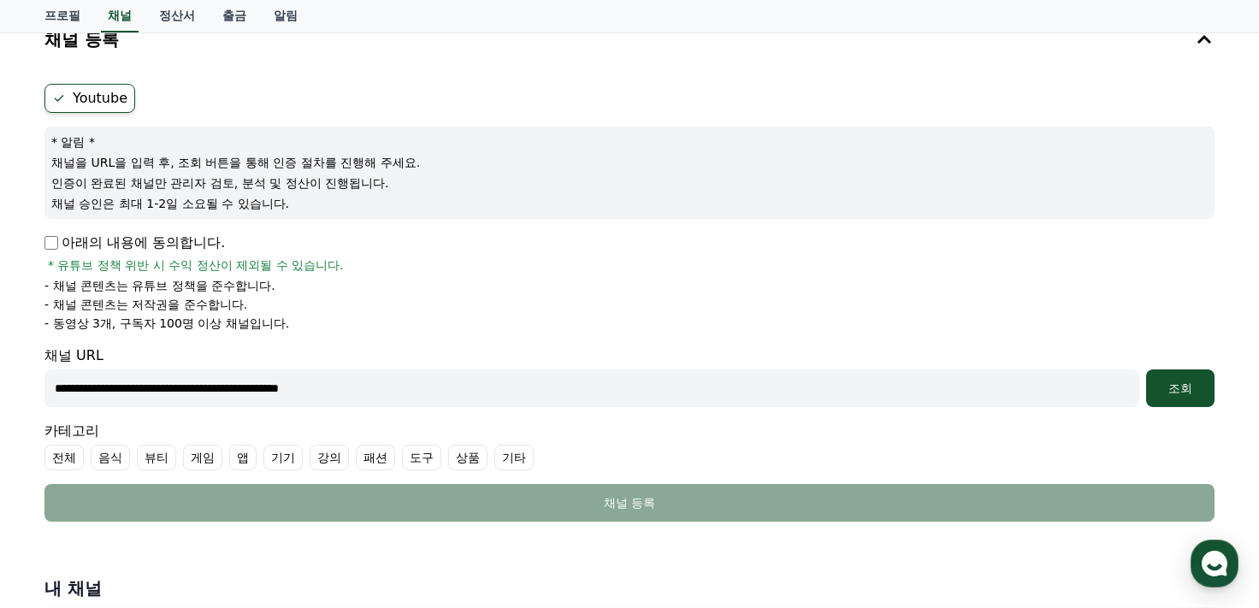
scroll to position [215, 0]
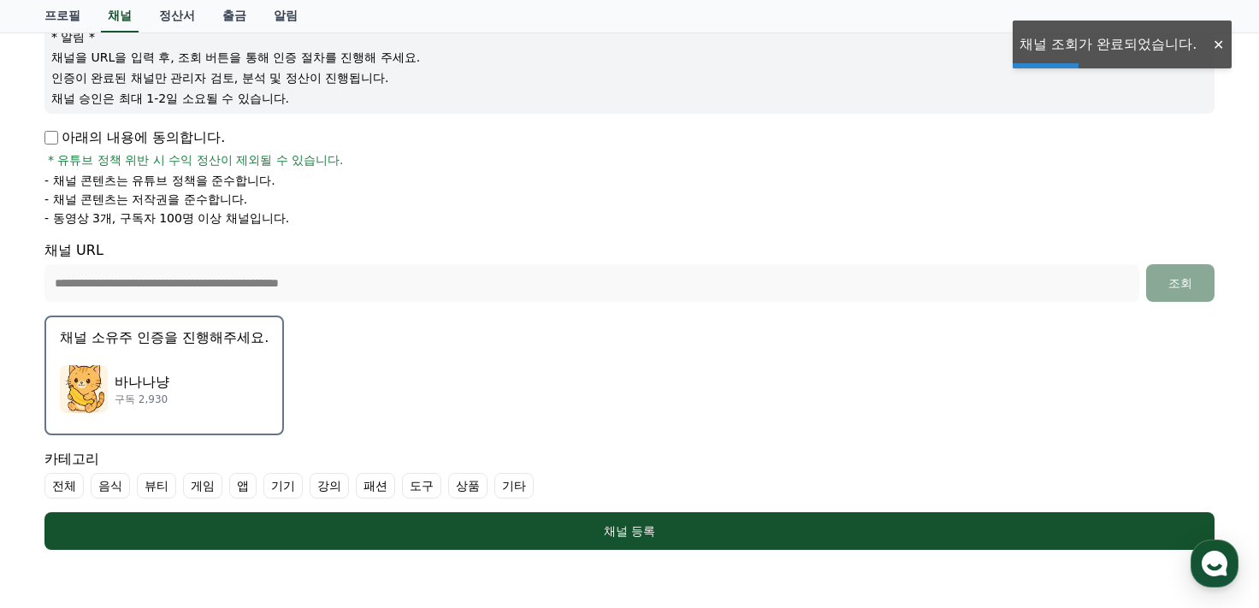
click at [86, 375] on img "button" at bounding box center [84, 389] width 48 height 48
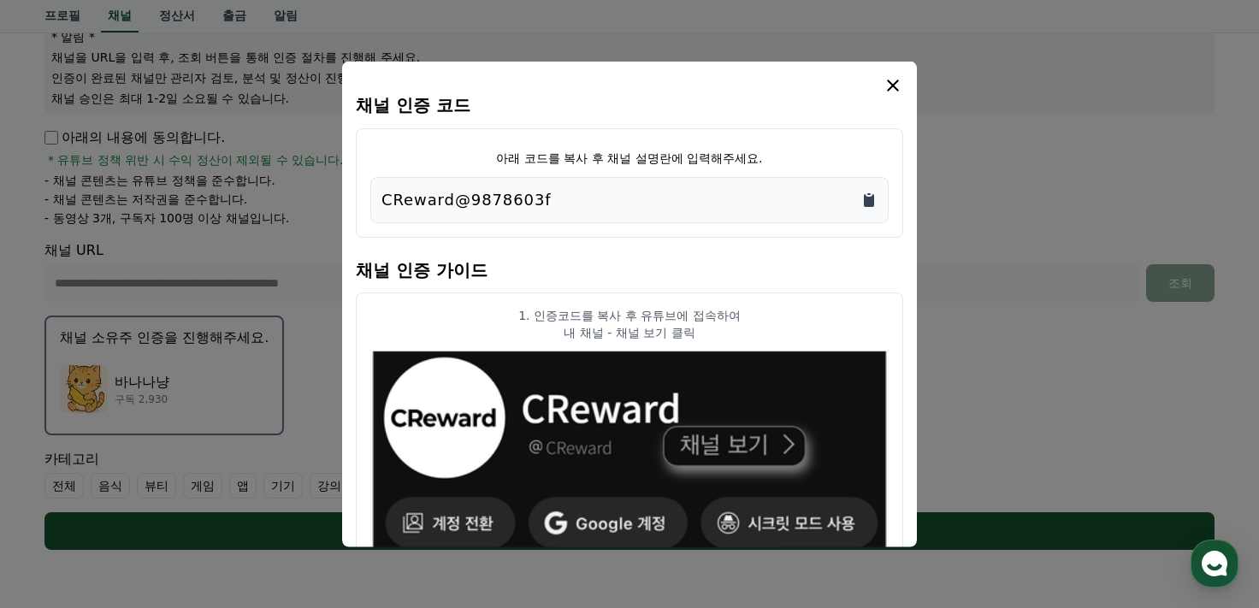
click at [872, 198] on icon "Copy to clipboard" at bounding box center [869, 199] width 10 height 13
click at [892, 80] on icon "modal" at bounding box center [893, 84] width 21 height 21
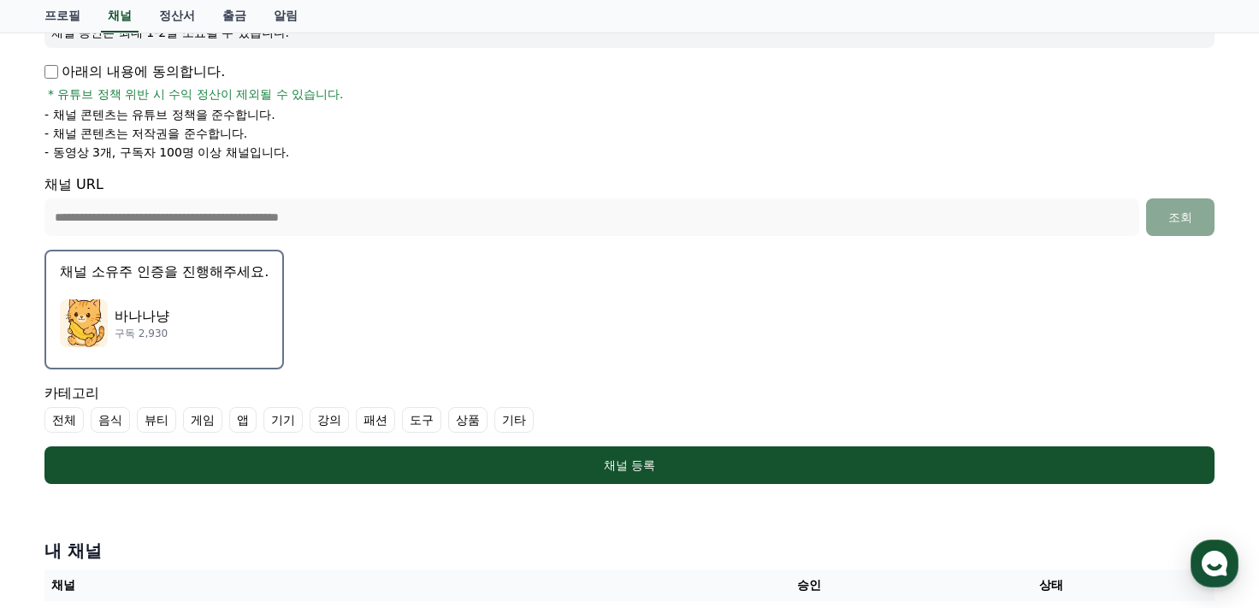
scroll to position [386, 0]
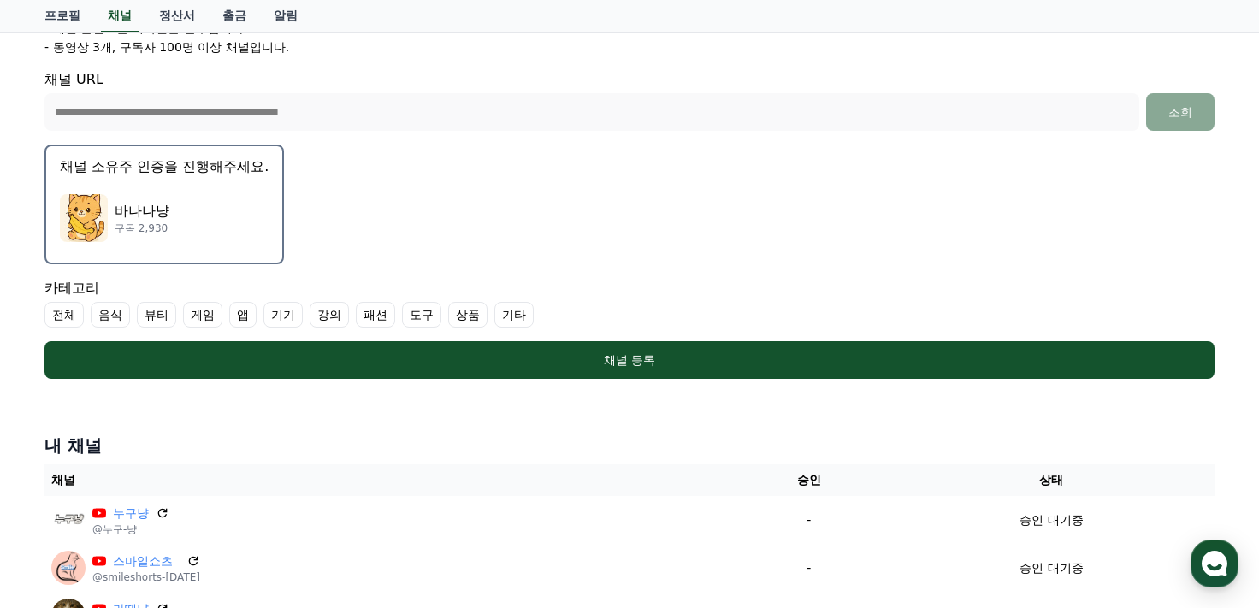
click at [505, 314] on label "기타" at bounding box center [513, 315] width 39 height 26
click at [511, 310] on label "기타" at bounding box center [513, 315] width 39 height 26
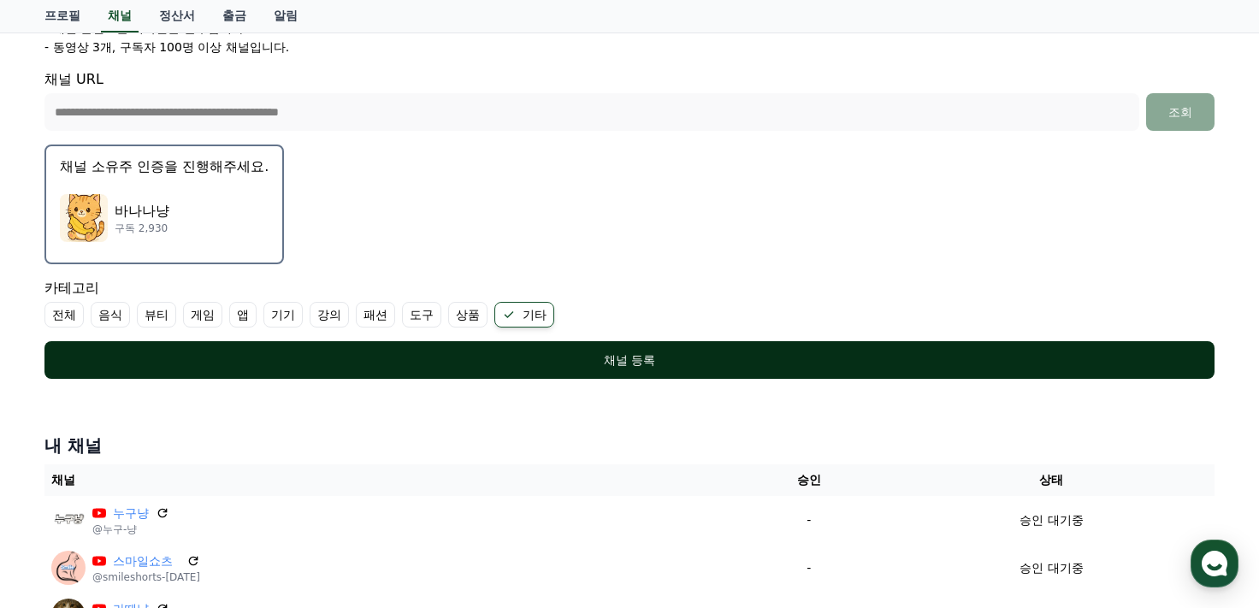
click at [544, 362] on div "채널 등록" at bounding box center [630, 360] width 1102 height 17
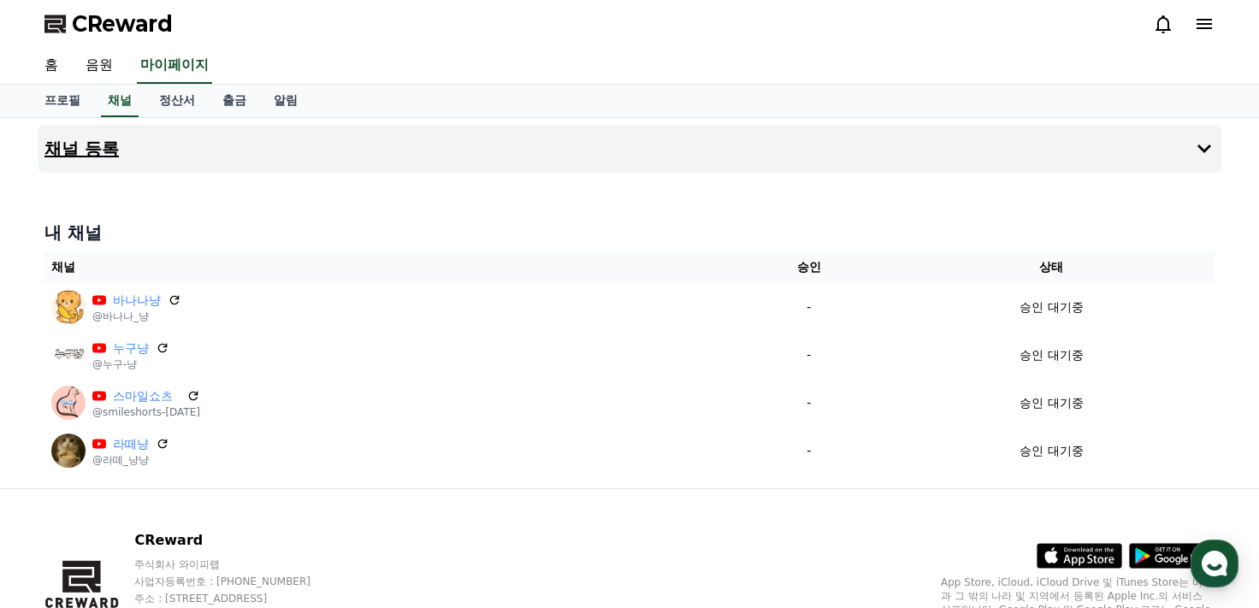
click at [75, 145] on h4 "채널 등록" at bounding box center [81, 148] width 74 height 19
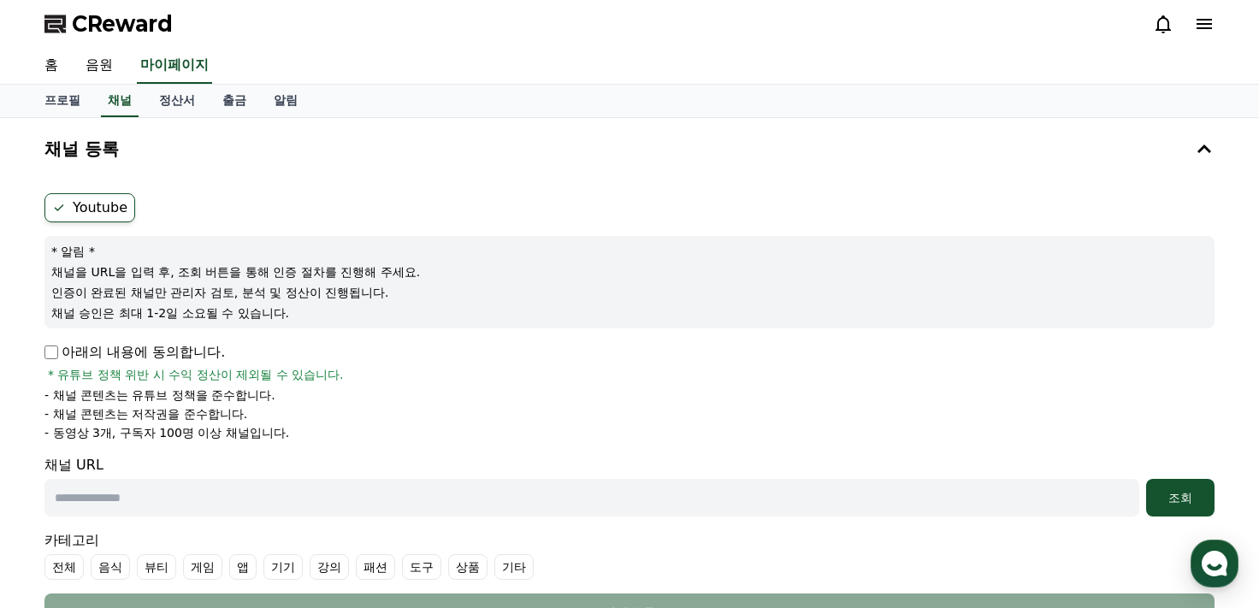
click at [151, 492] on input "text" at bounding box center [591, 498] width 1095 height 38
paste input "**********"
type input "**********"
click at [1185, 502] on div "조회" at bounding box center [1180, 497] width 55 height 17
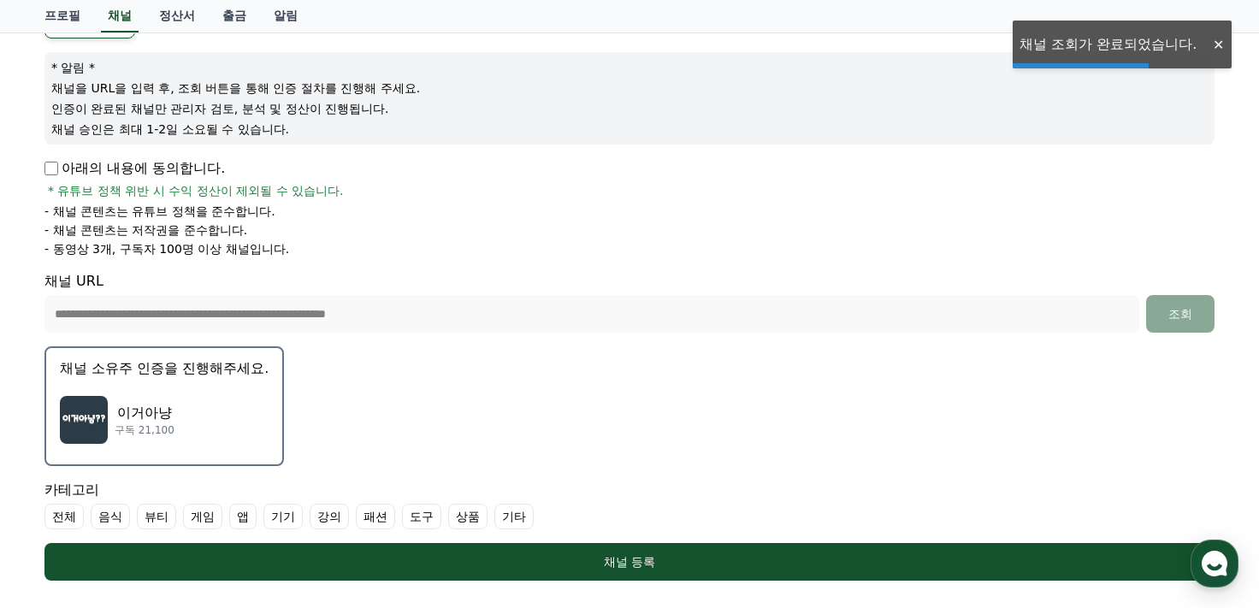
scroll to position [257, 0]
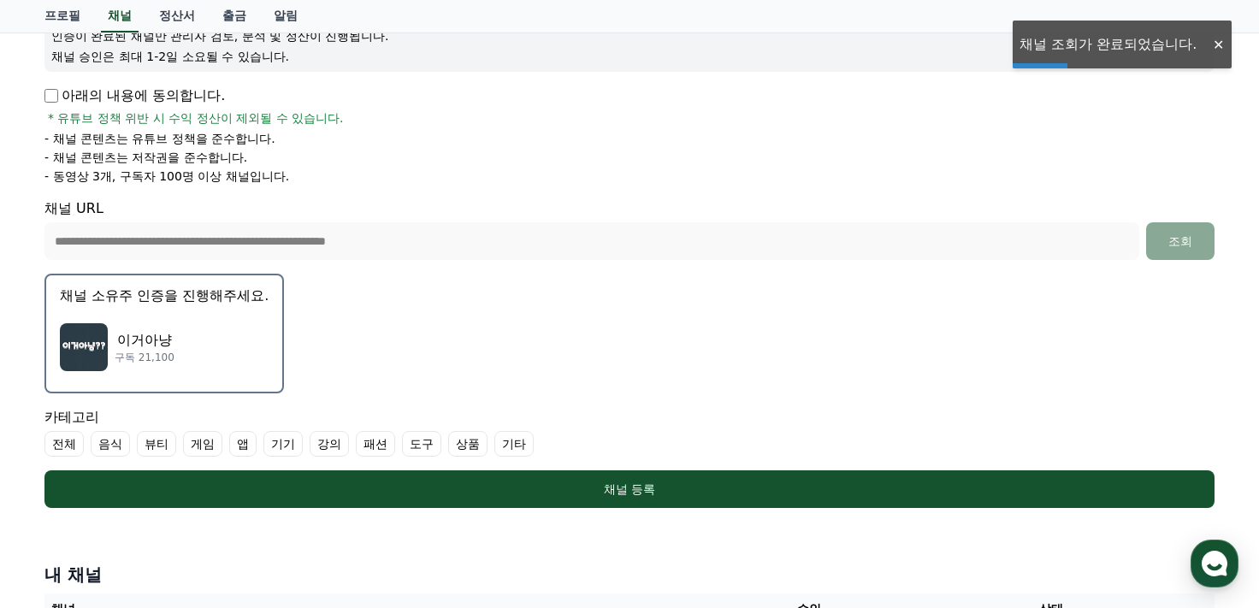
click at [86, 349] on img "button" at bounding box center [84, 347] width 48 height 48
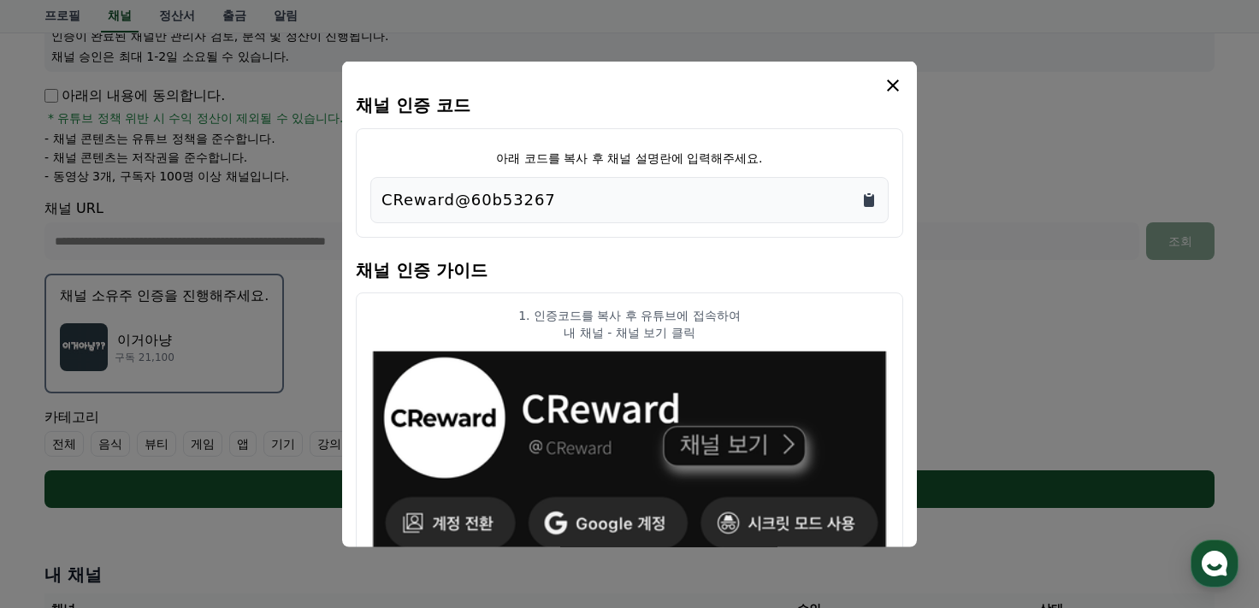
click at [869, 203] on icon "Copy to clipboard" at bounding box center [869, 199] width 10 height 13
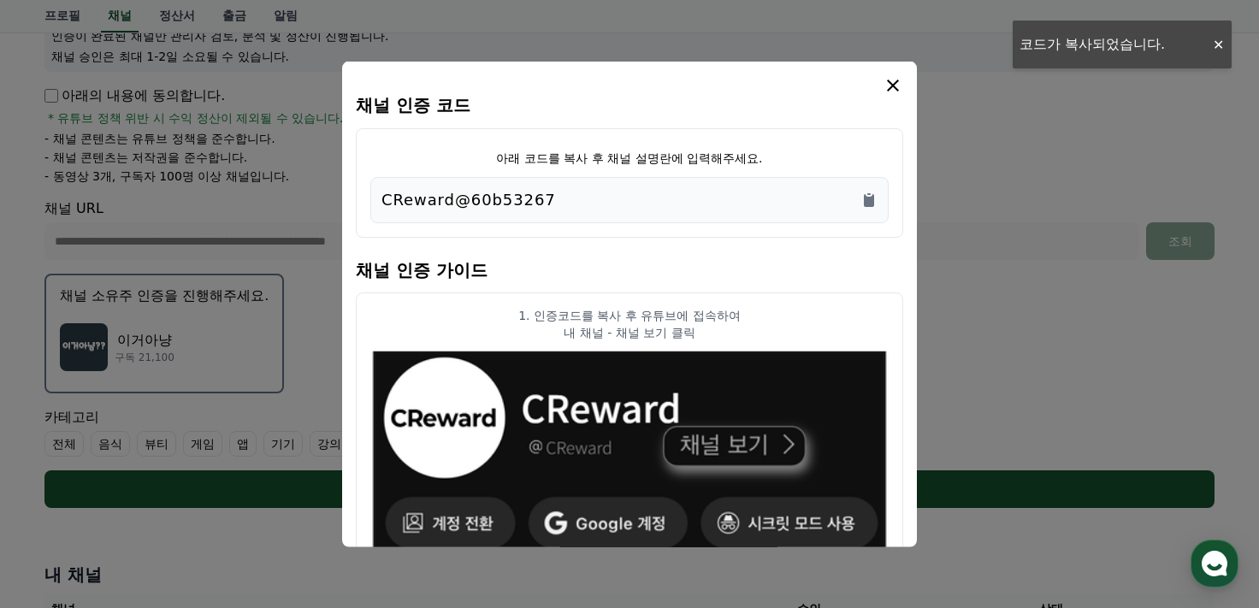
click at [891, 84] on icon "modal" at bounding box center [893, 85] width 12 height 12
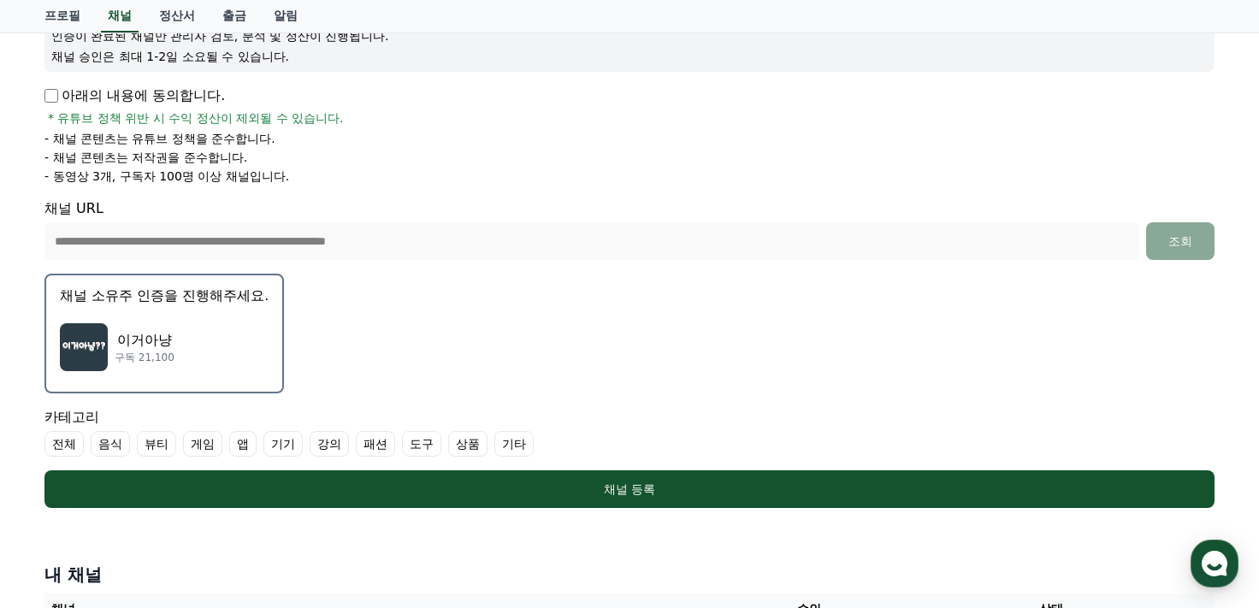
click at [505, 440] on label "기타" at bounding box center [513, 444] width 39 height 26
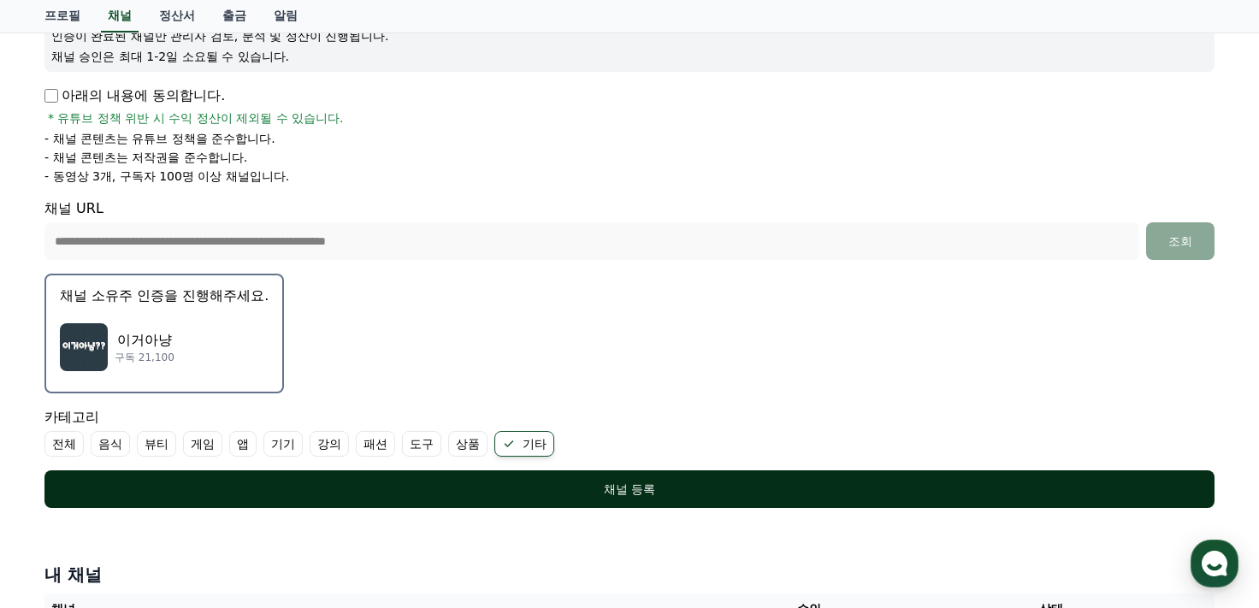
click at [539, 488] on div "채널 등록" at bounding box center [630, 489] width 1102 height 17
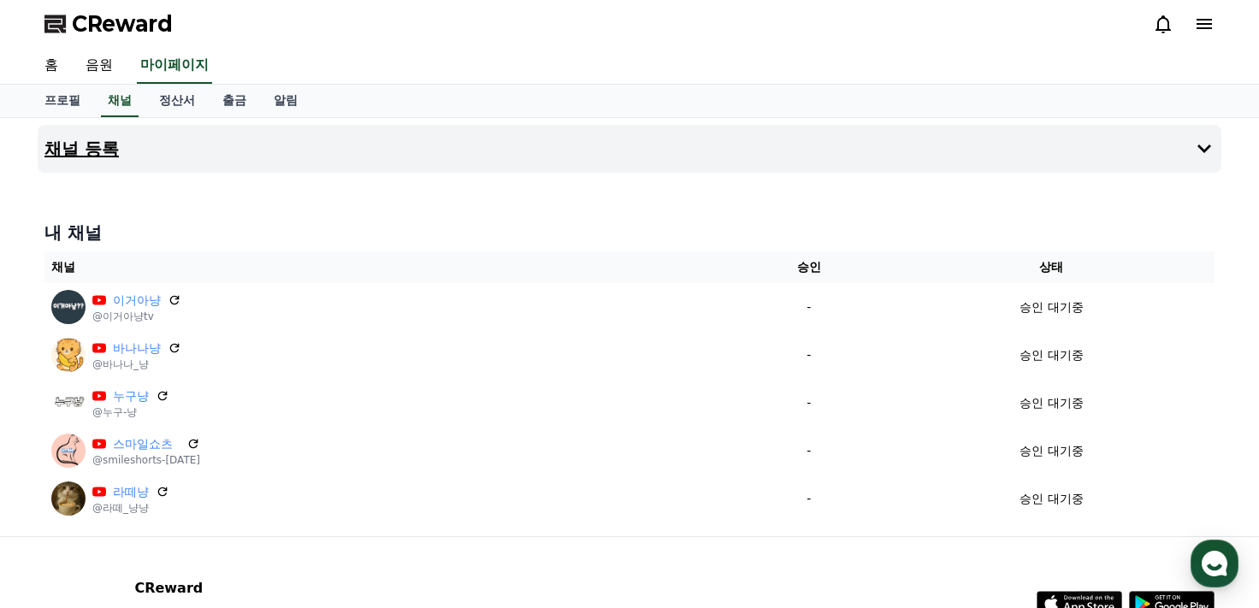
click at [77, 146] on h4 "채널 등록" at bounding box center [81, 148] width 74 height 19
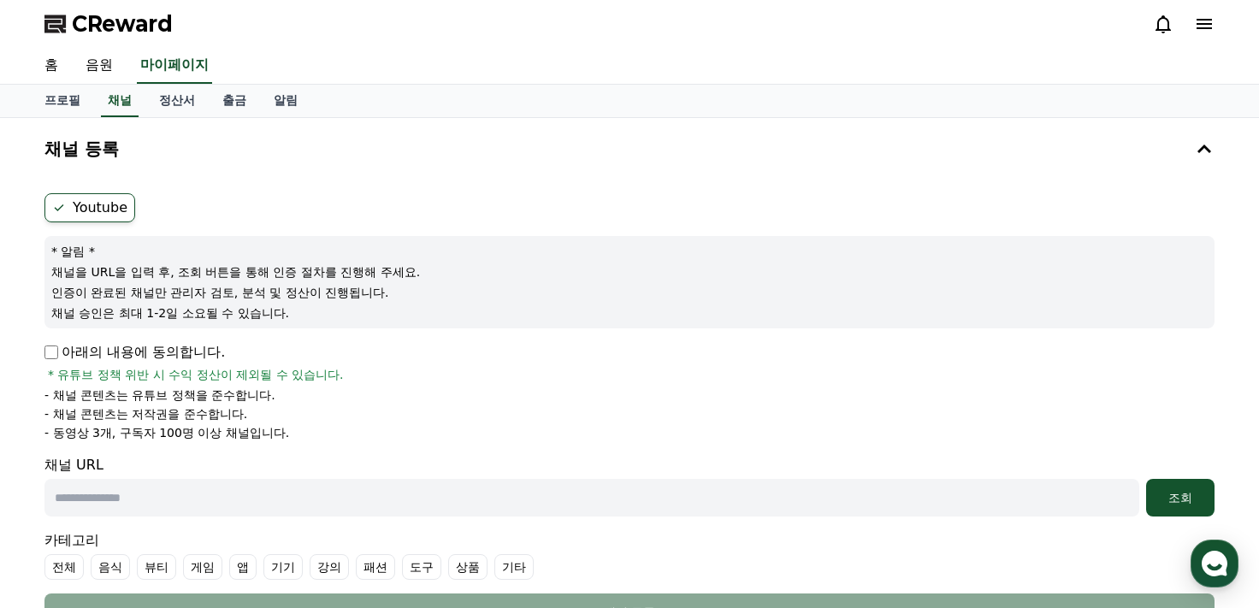
click at [50, 361] on p "아래의 내용에 동의합니다." at bounding box center [134, 352] width 180 height 21
click at [133, 492] on input "text" at bounding box center [591, 498] width 1095 height 38
paste input "**********"
type input "**********"
click at [1184, 499] on div "조회" at bounding box center [1180, 497] width 55 height 17
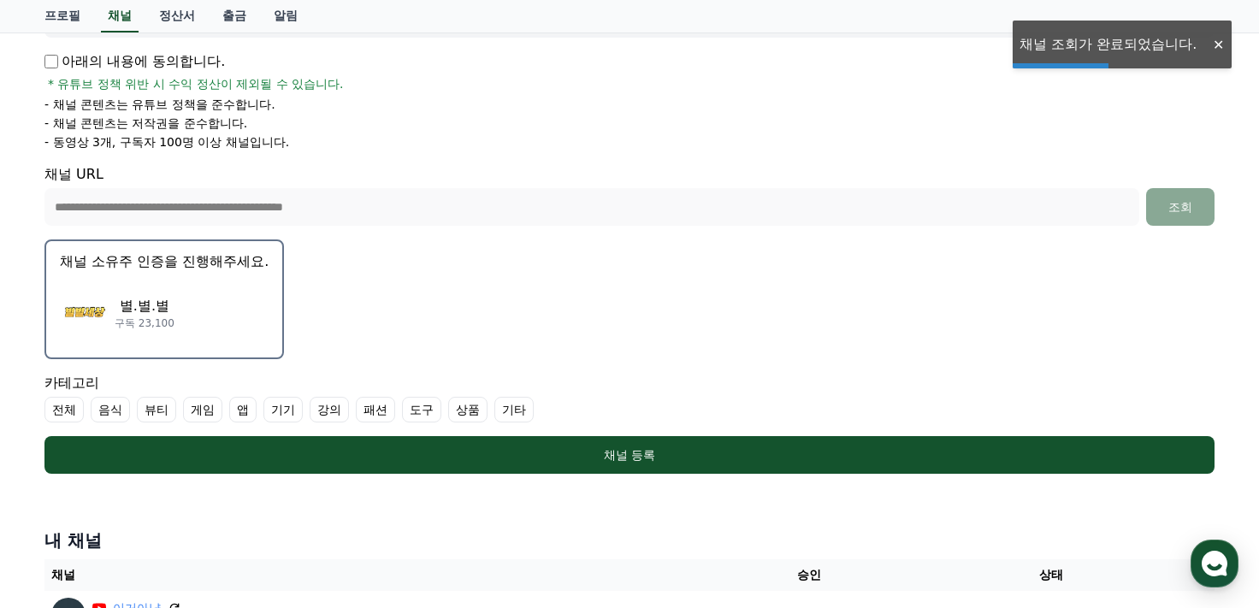
scroll to position [342, 0]
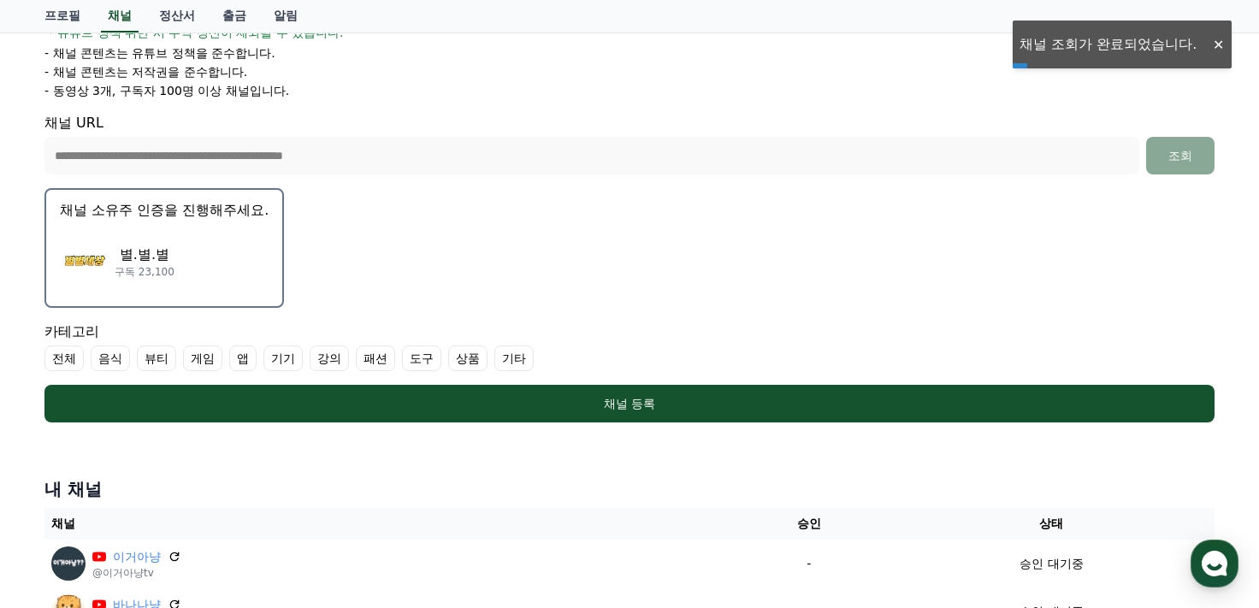
click at [502, 354] on label "기타" at bounding box center [513, 359] width 39 height 26
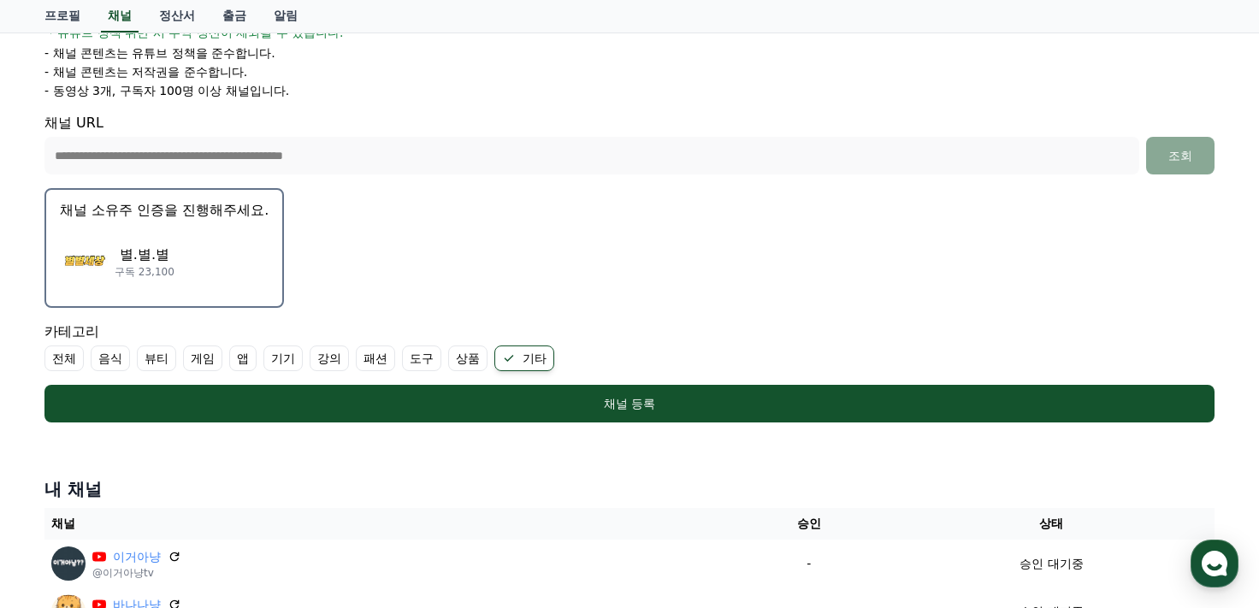
click at [104, 256] on img "button" at bounding box center [84, 262] width 48 height 48
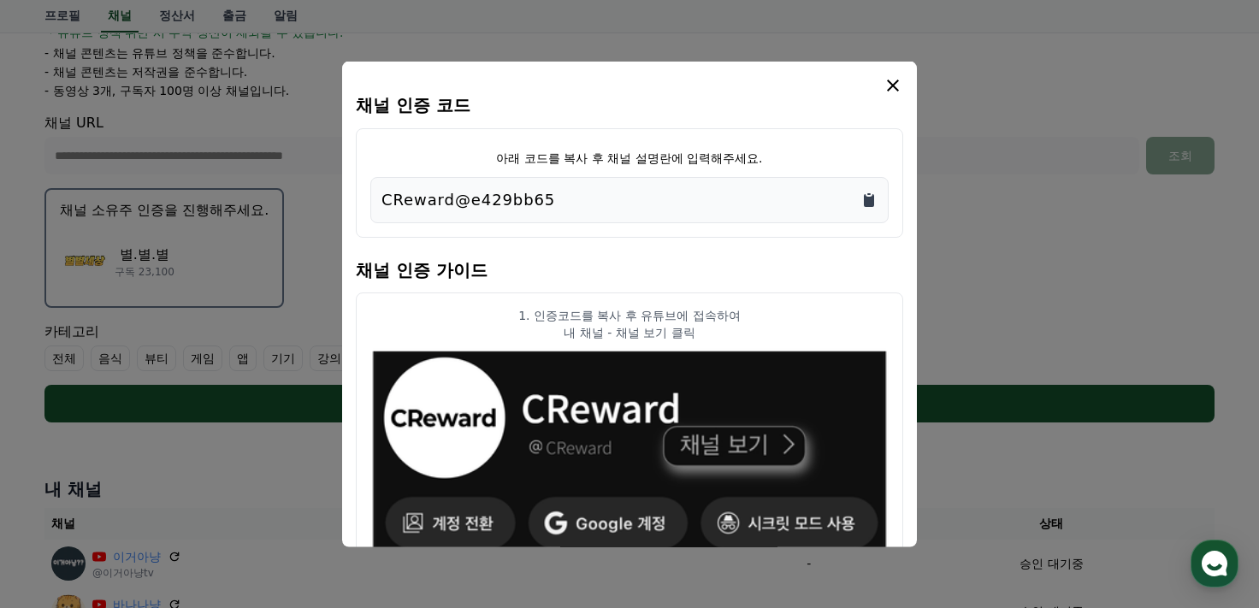
click at [872, 204] on icon "Copy to clipboard" at bounding box center [869, 199] width 10 height 13
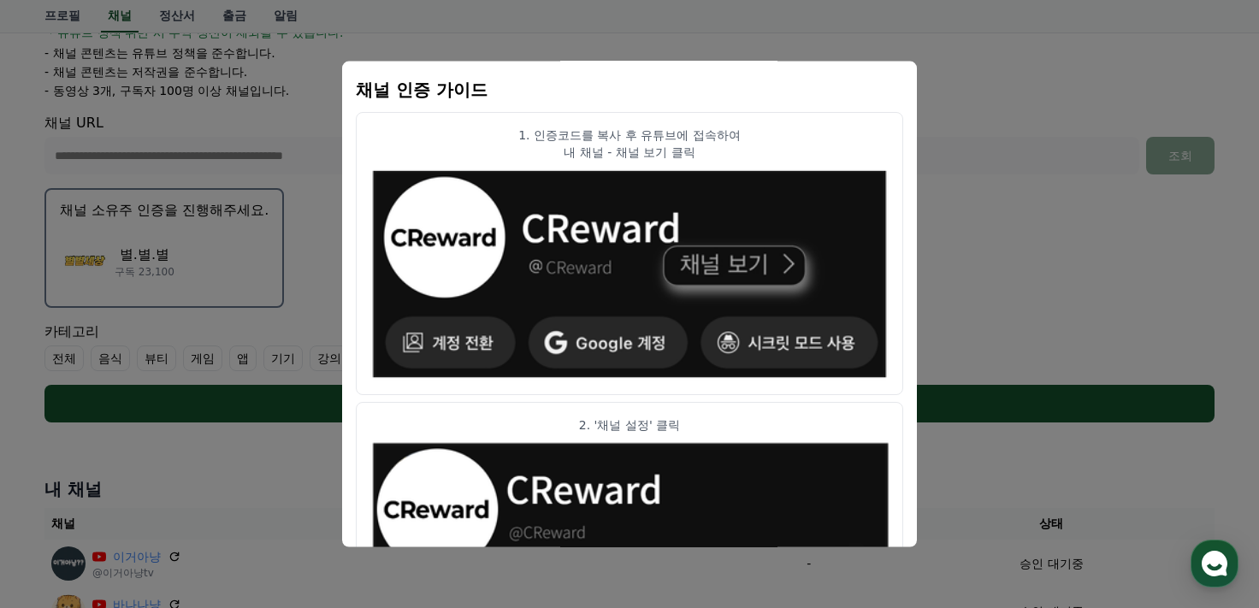
scroll to position [0, 0]
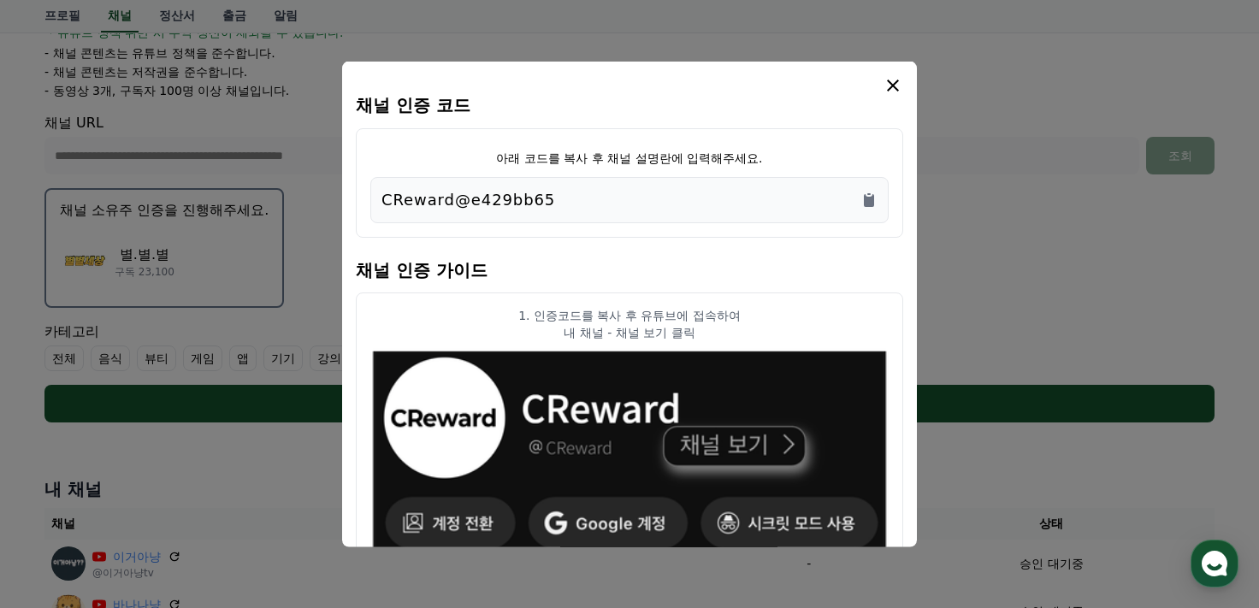
click at [889, 88] on icon "modal" at bounding box center [893, 85] width 12 height 12
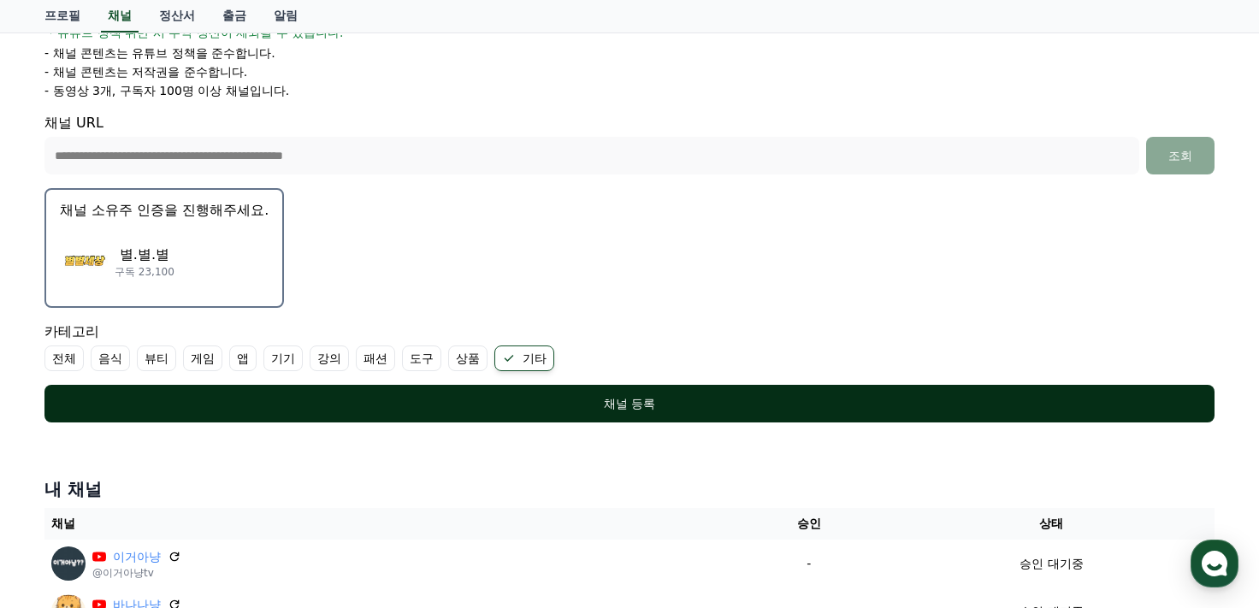
click at [712, 406] on div "채널 등록" at bounding box center [630, 403] width 1102 height 17
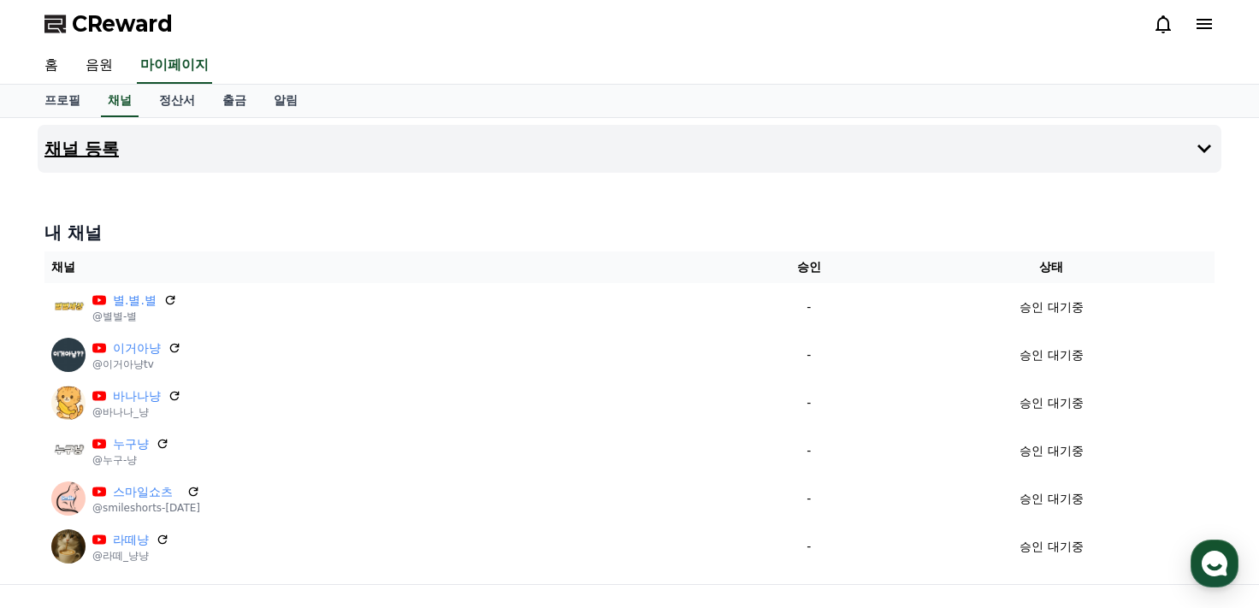
click at [85, 151] on h4 "채널 등록" at bounding box center [81, 148] width 74 height 19
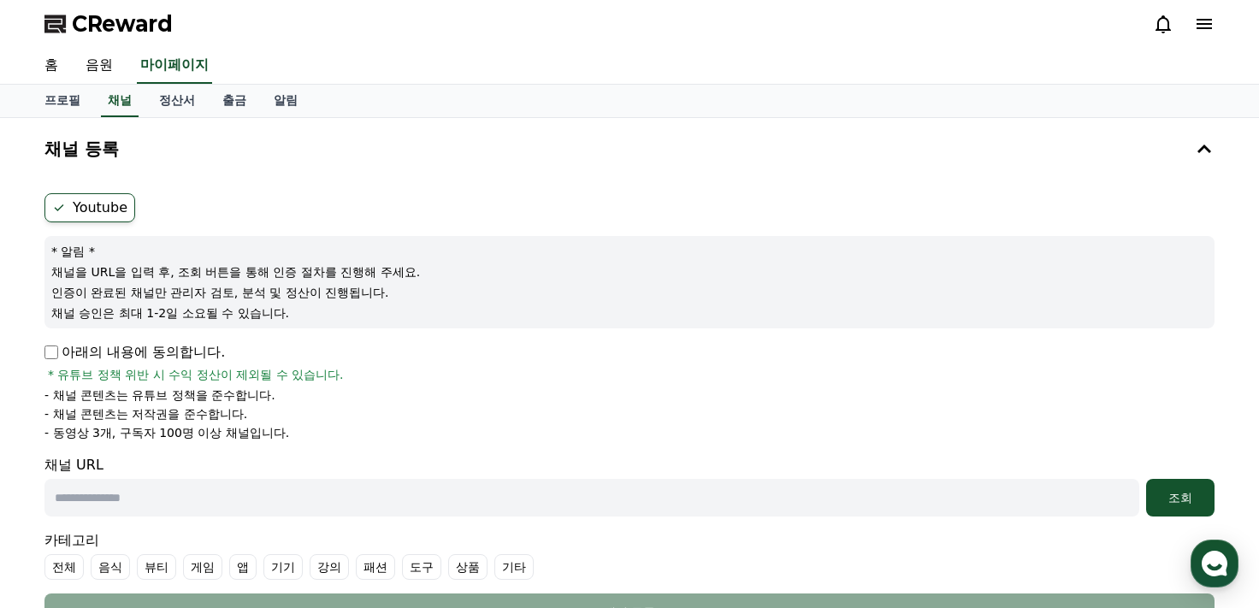
click at [92, 482] on input "text" at bounding box center [591, 498] width 1095 height 38
paste input "**********"
type input "**********"
click at [1183, 504] on div "조회" at bounding box center [1180, 497] width 55 height 17
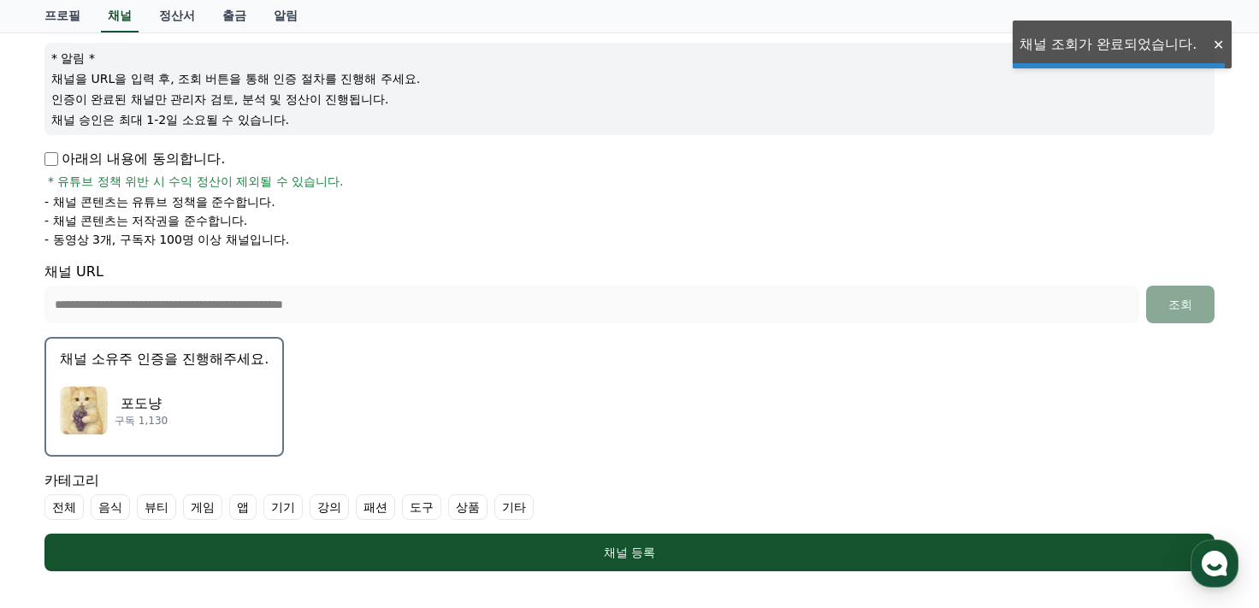
scroll to position [257, 0]
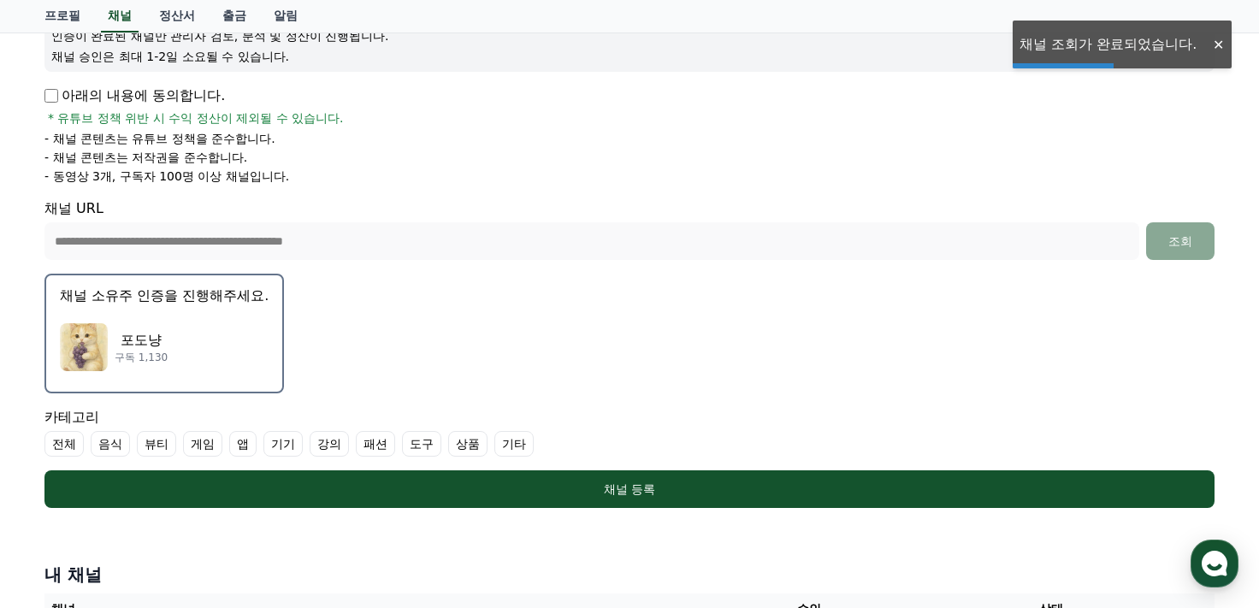
click at [64, 349] on img "button" at bounding box center [84, 347] width 48 height 48
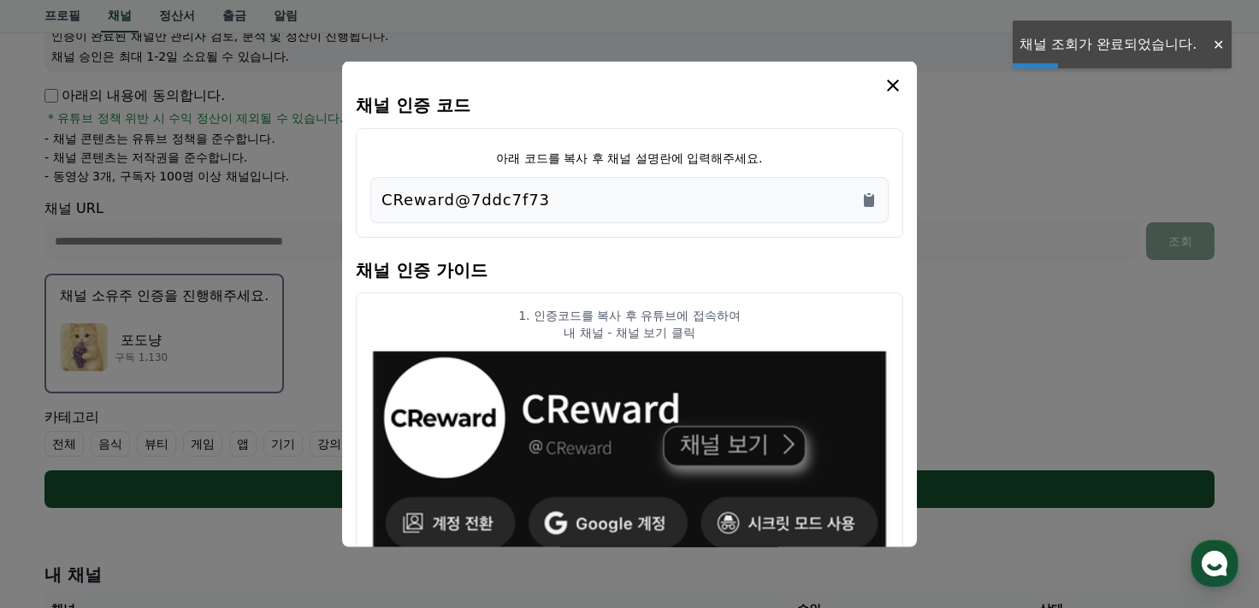
click at [80, 348] on button "close modal" at bounding box center [629, 304] width 1259 height 608
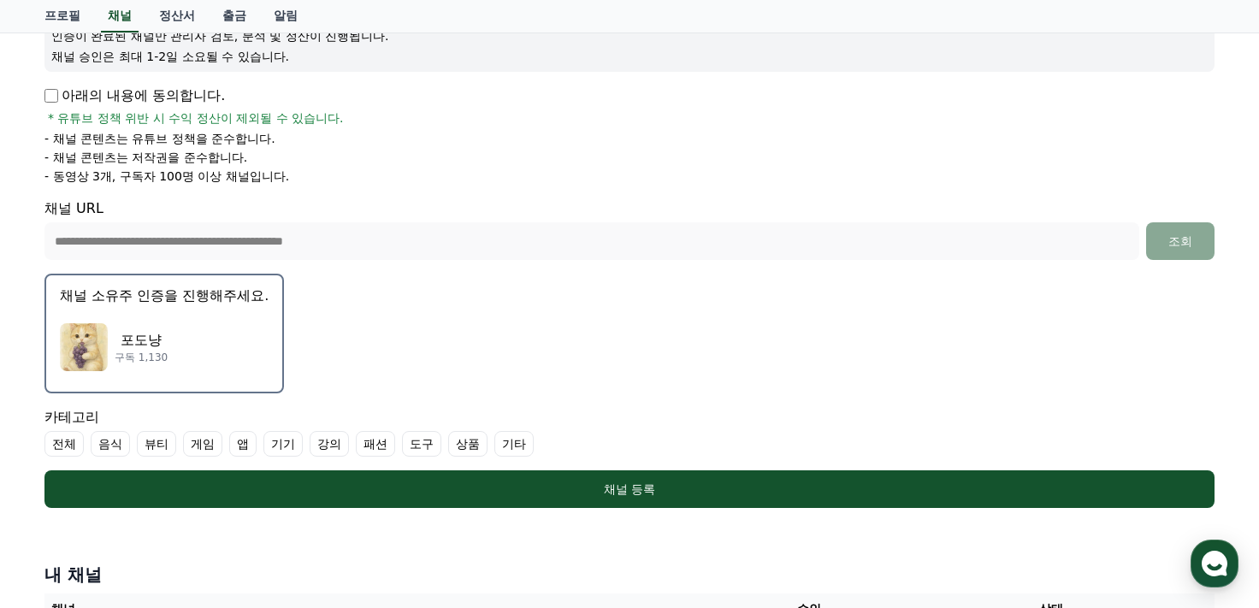
click at [157, 318] on div "포도냥 구독 1,130" at bounding box center [164, 347] width 209 height 68
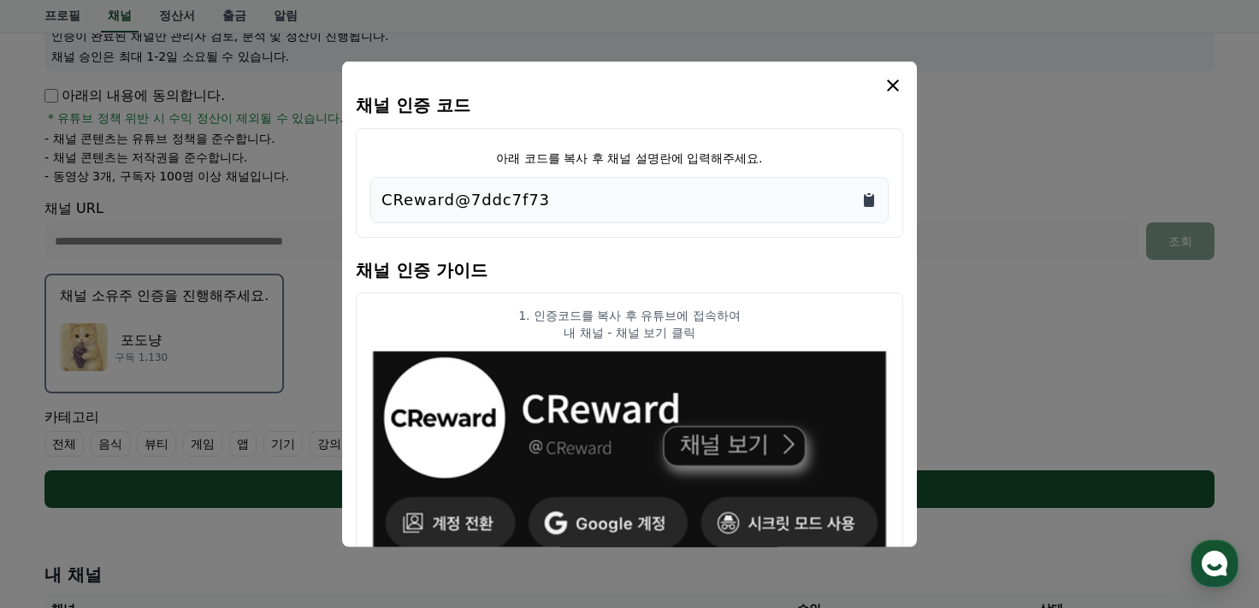
click at [872, 200] on icon "Copy to clipboard" at bounding box center [869, 199] width 10 height 13
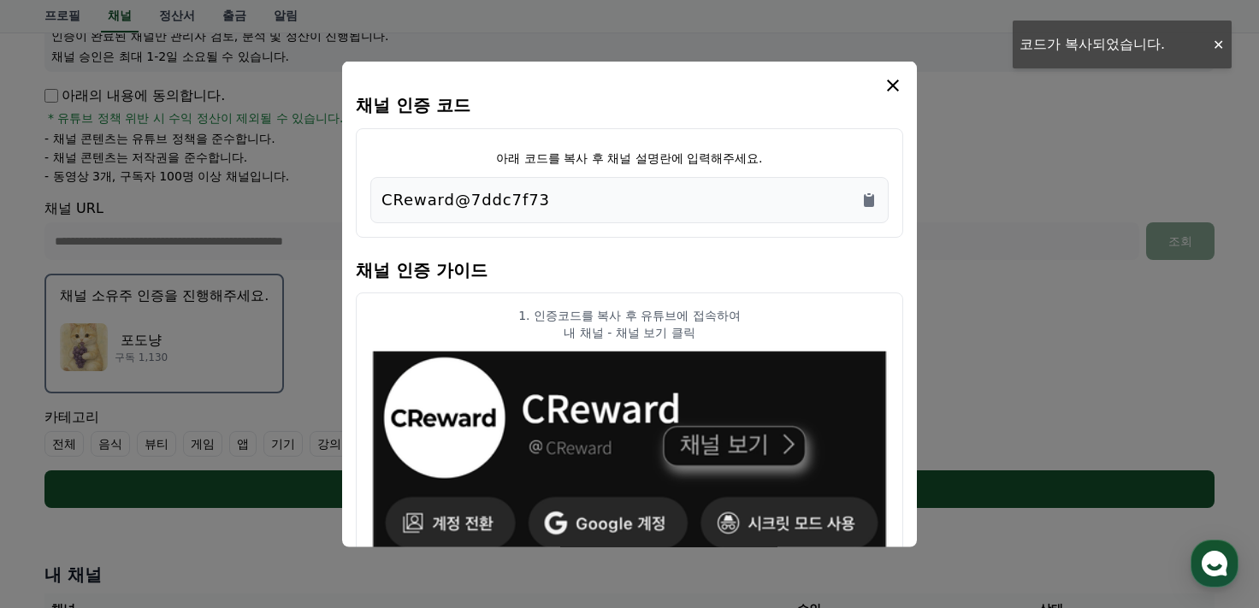
click at [897, 82] on icon "modal" at bounding box center [893, 84] width 21 height 21
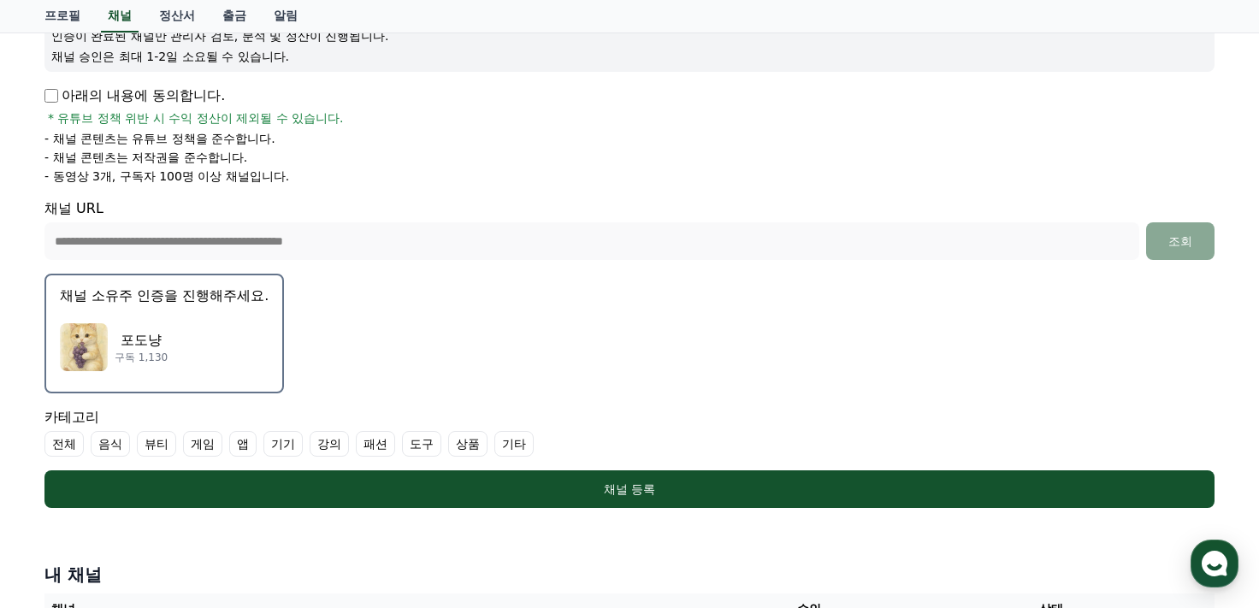
click at [525, 438] on label "기타" at bounding box center [513, 444] width 39 height 26
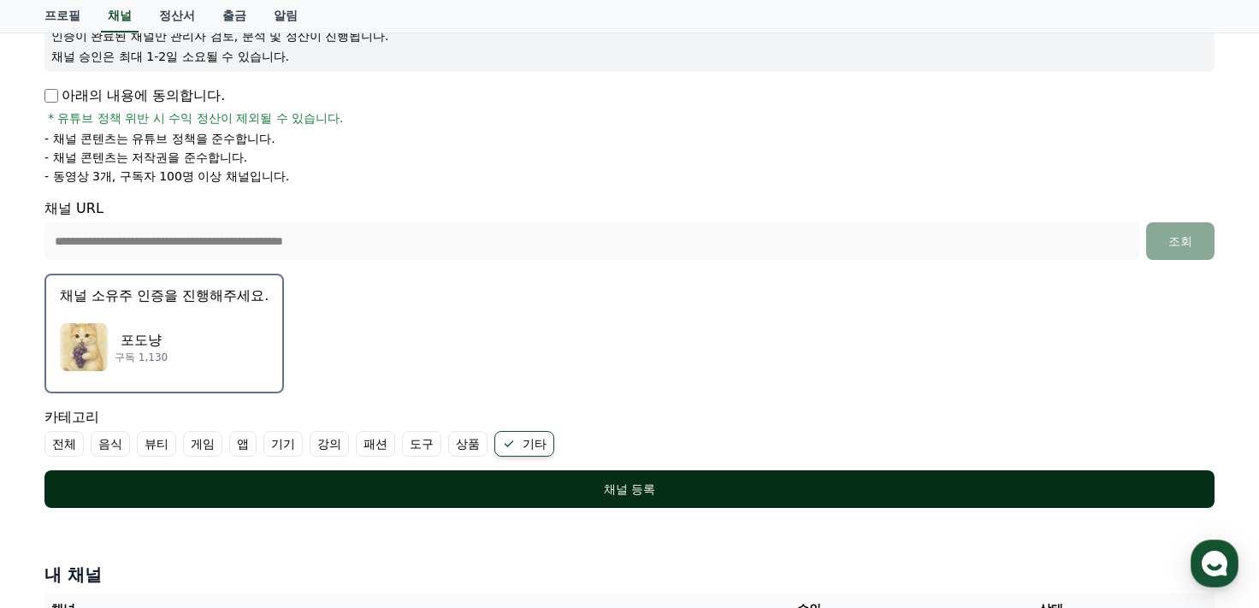
click at [534, 488] on div "채널 등록" at bounding box center [630, 489] width 1102 height 17
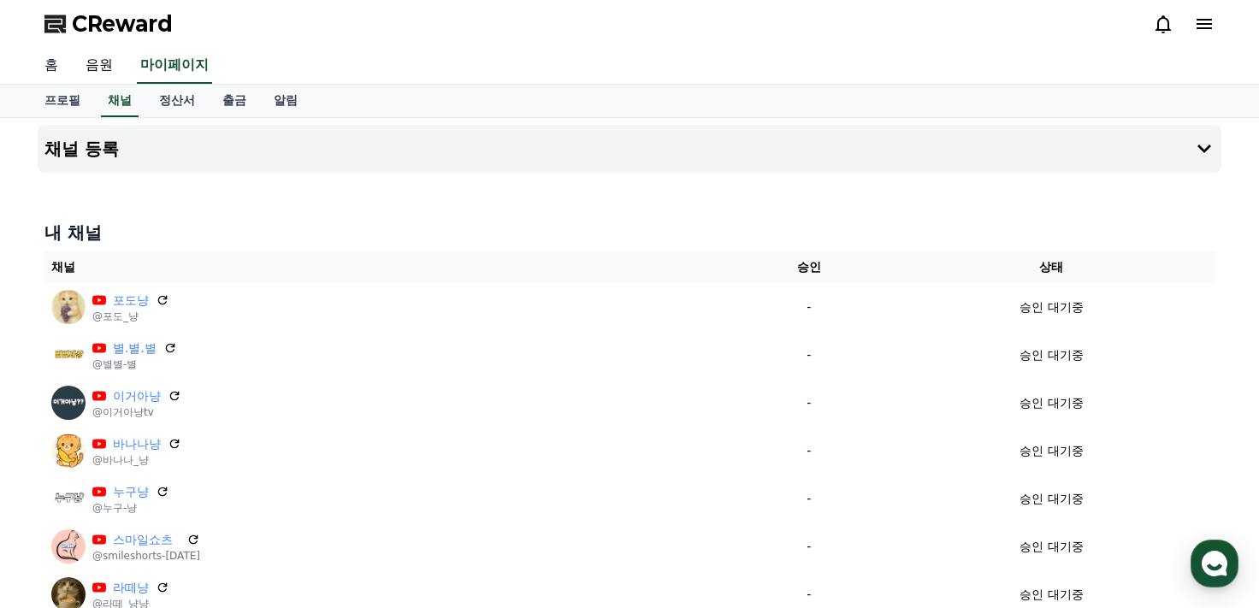
click at [54, 71] on link "홈" at bounding box center [51, 66] width 41 height 36
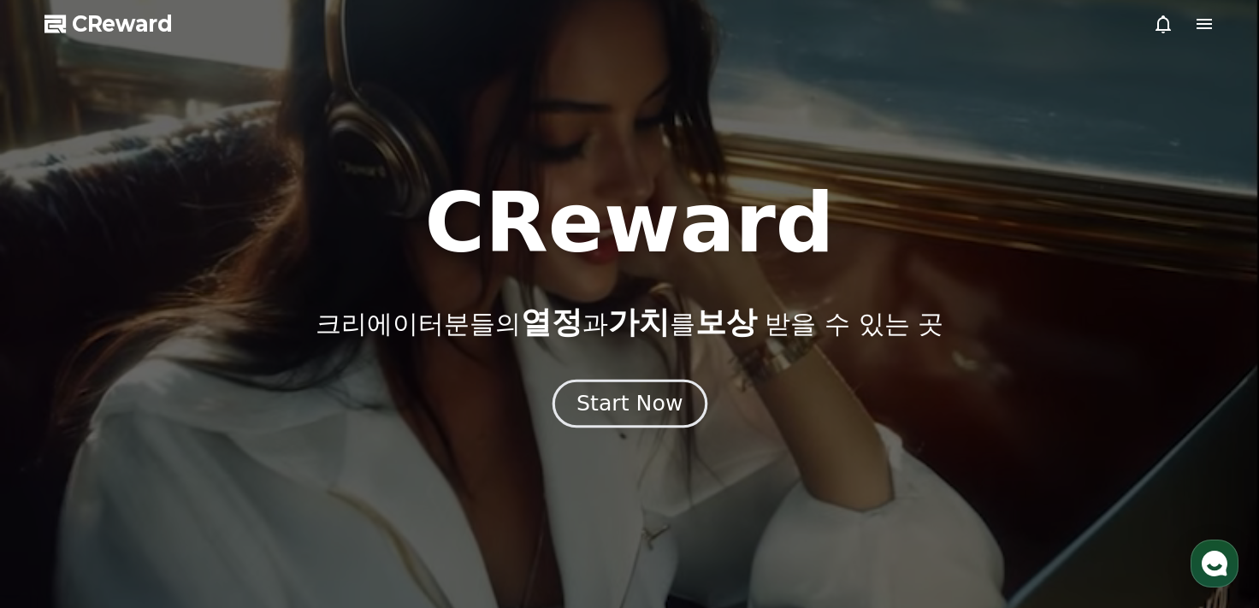
click at [630, 423] on button "Start Now" at bounding box center [629, 403] width 155 height 49
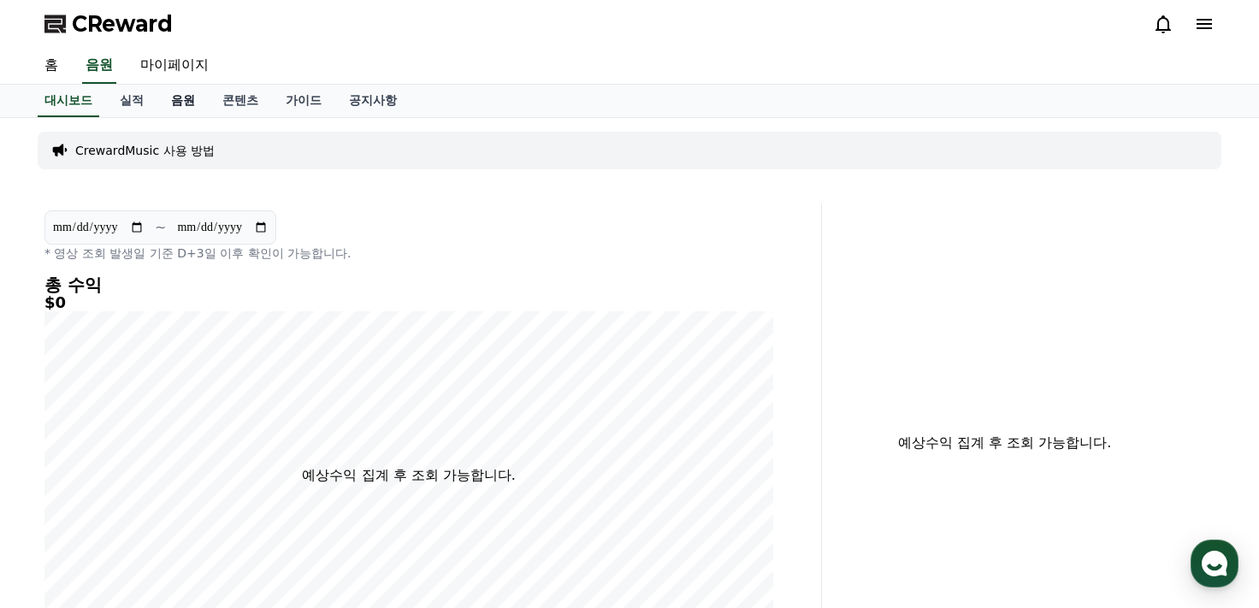
click at [174, 98] on link "음원" at bounding box center [182, 101] width 51 height 33
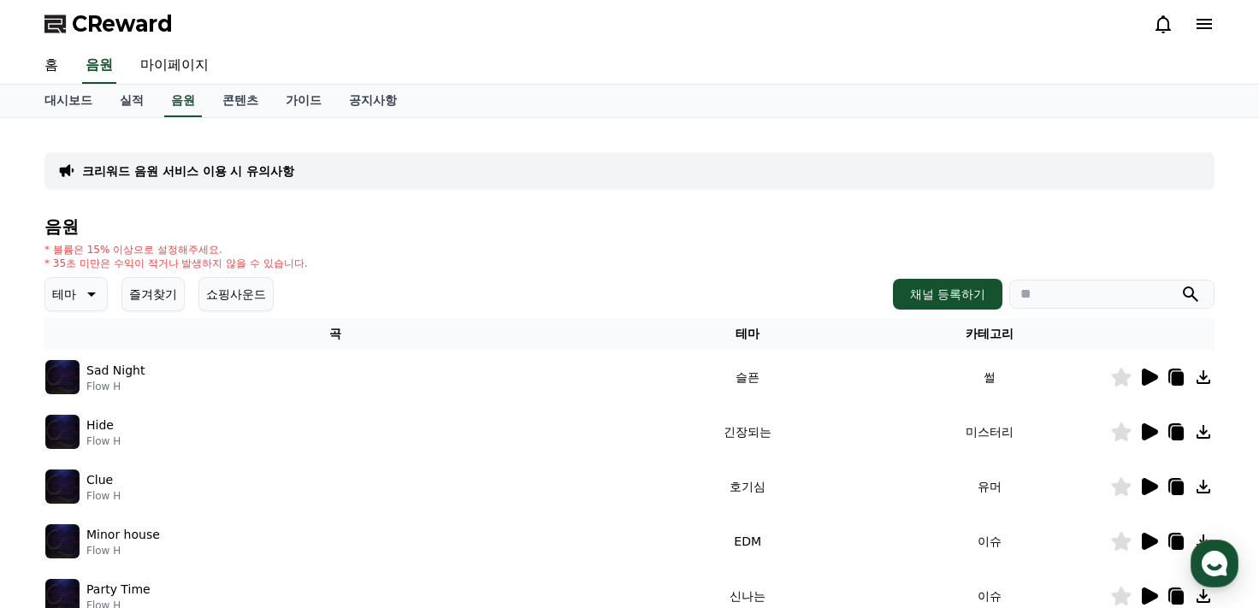
click at [241, 287] on button "쇼핑사운드" at bounding box center [235, 294] width 75 height 34
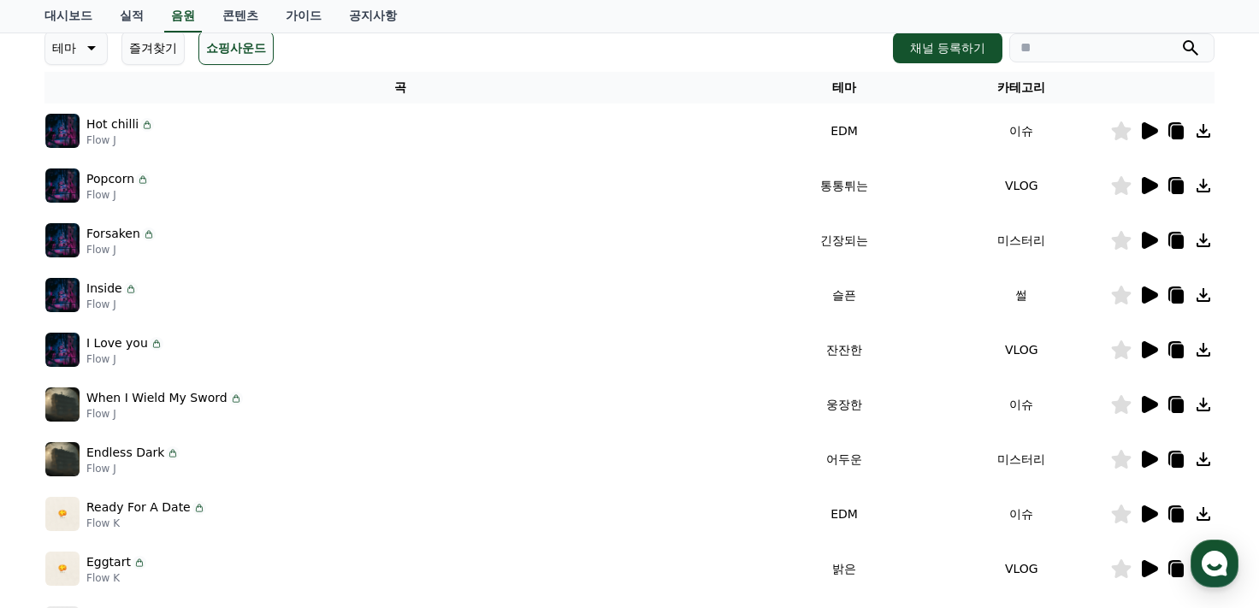
scroll to position [257, 0]
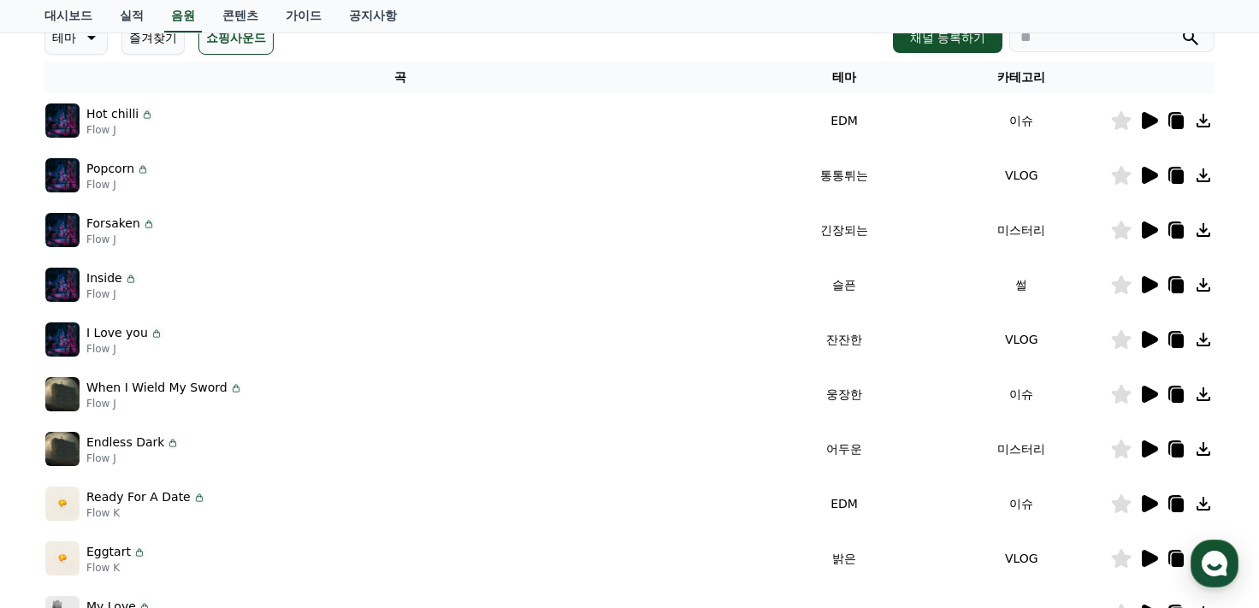
click at [1144, 180] on icon at bounding box center [1150, 175] width 16 height 17
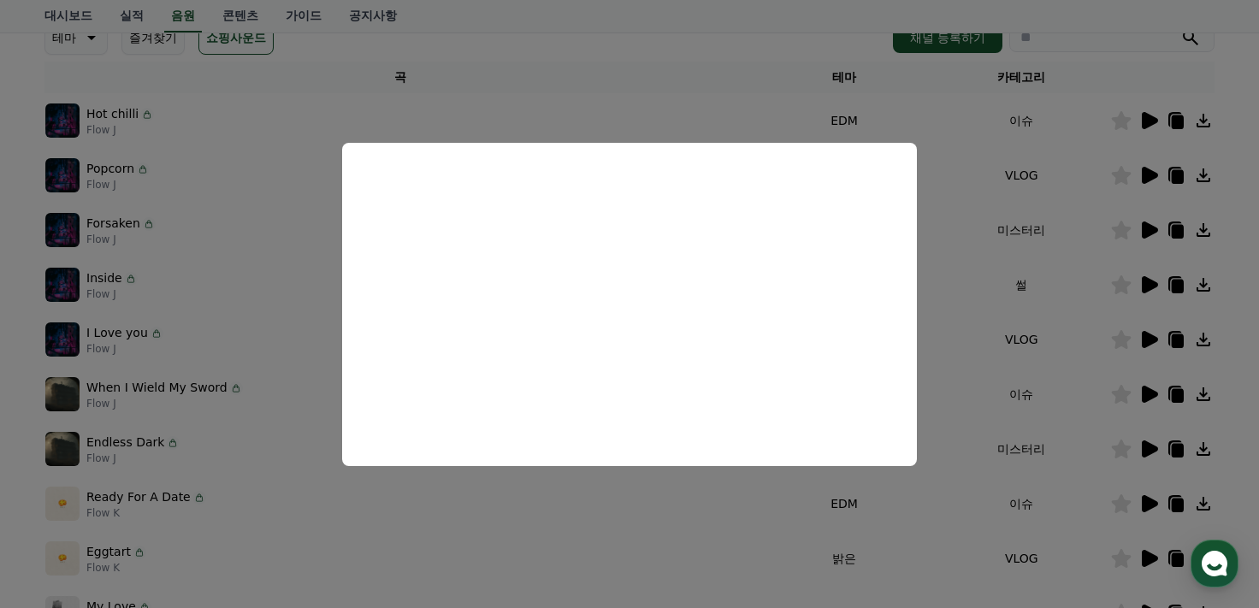
click at [7, 233] on button "close modal" at bounding box center [629, 304] width 1259 height 608
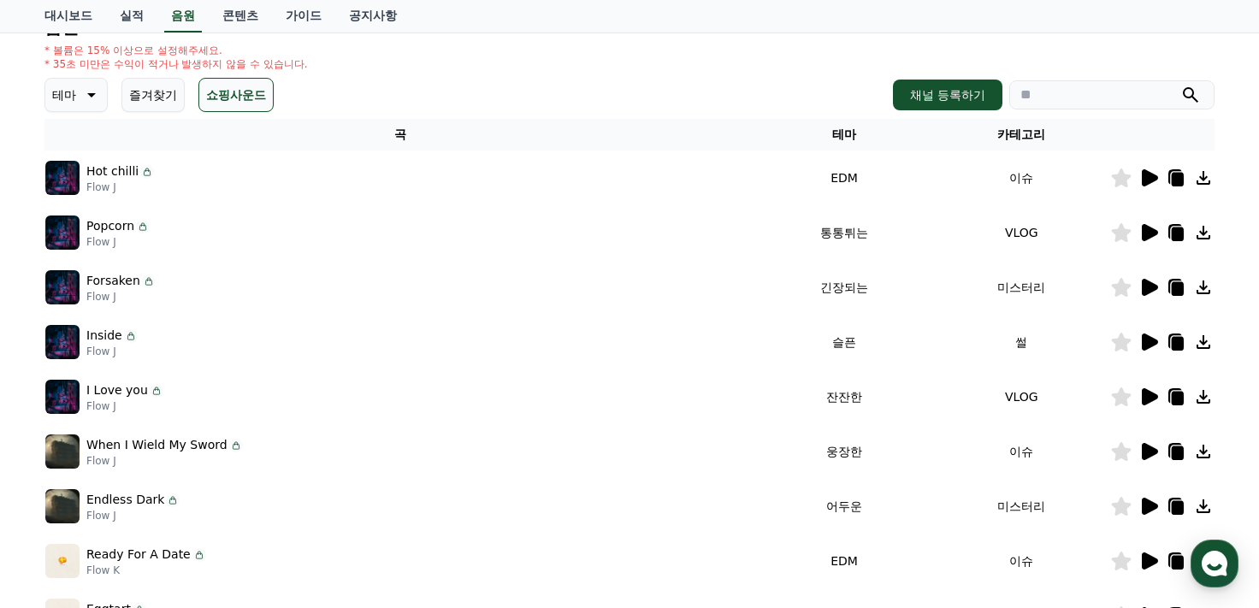
scroll to position [86, 0]
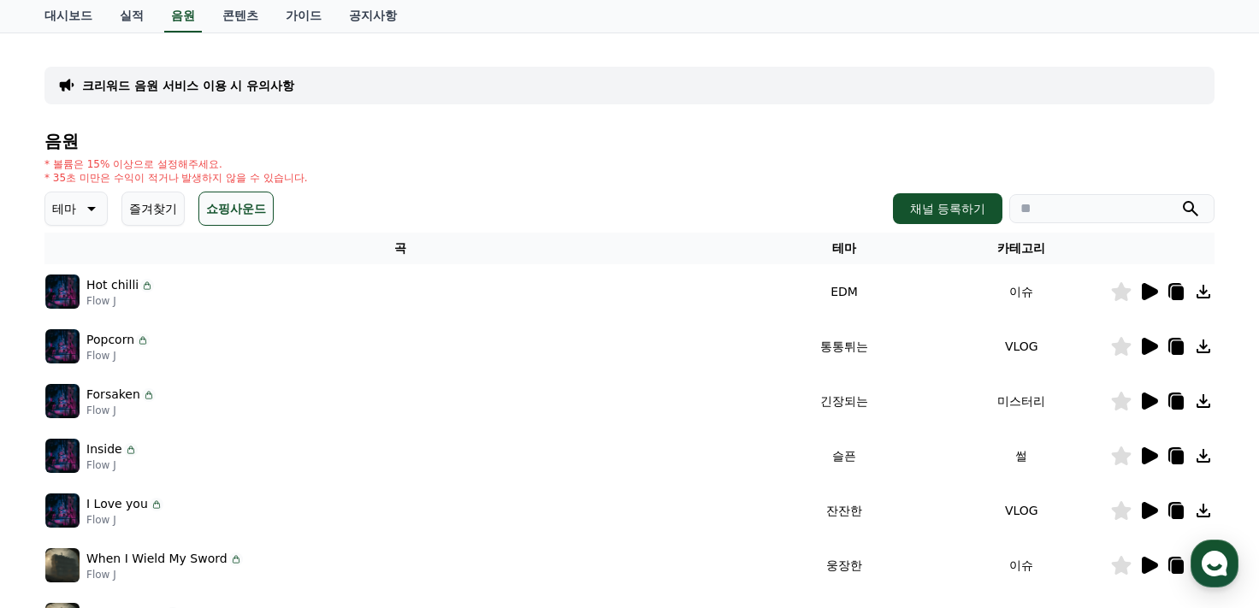
click at [87, 211] on icon at bounding box center [90, 208] width 21 height 21
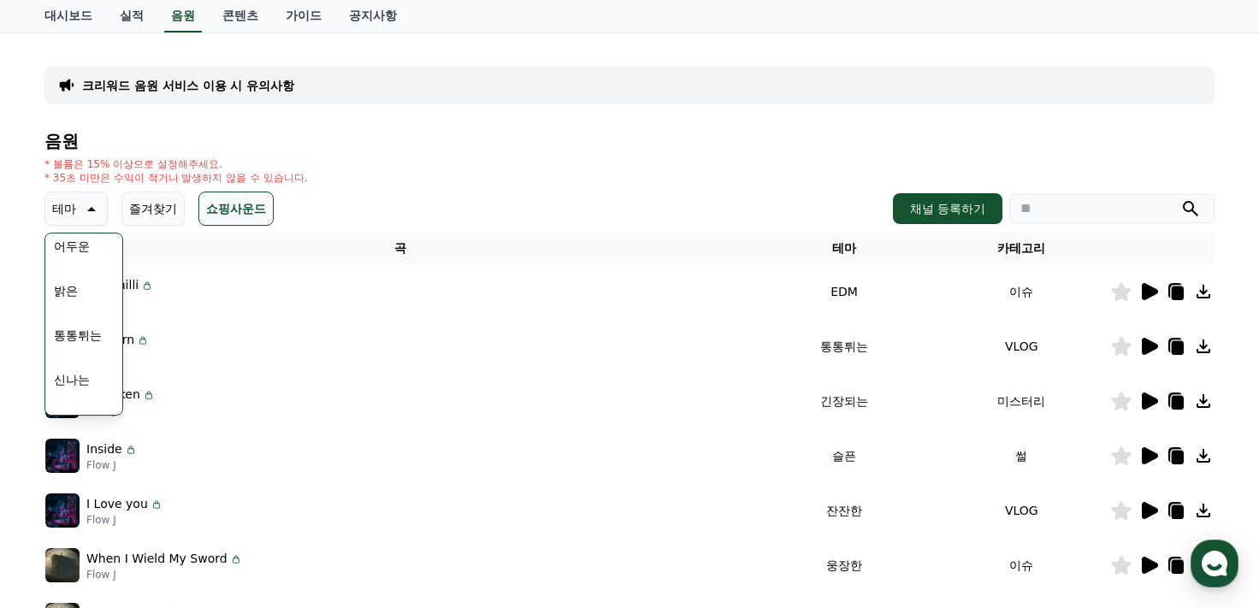
scroll to position [171, 0]
click at [87, 307] on button "통통튀는" at bounding box center [78, 306] width 62 height 38
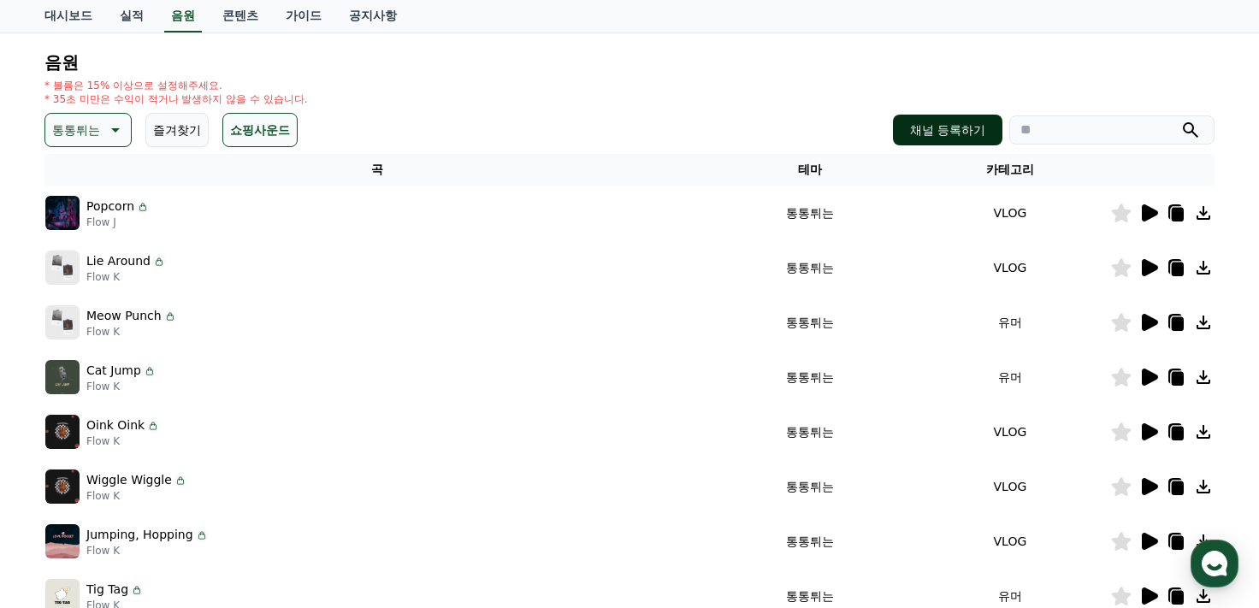
scroll to position [171, 0]
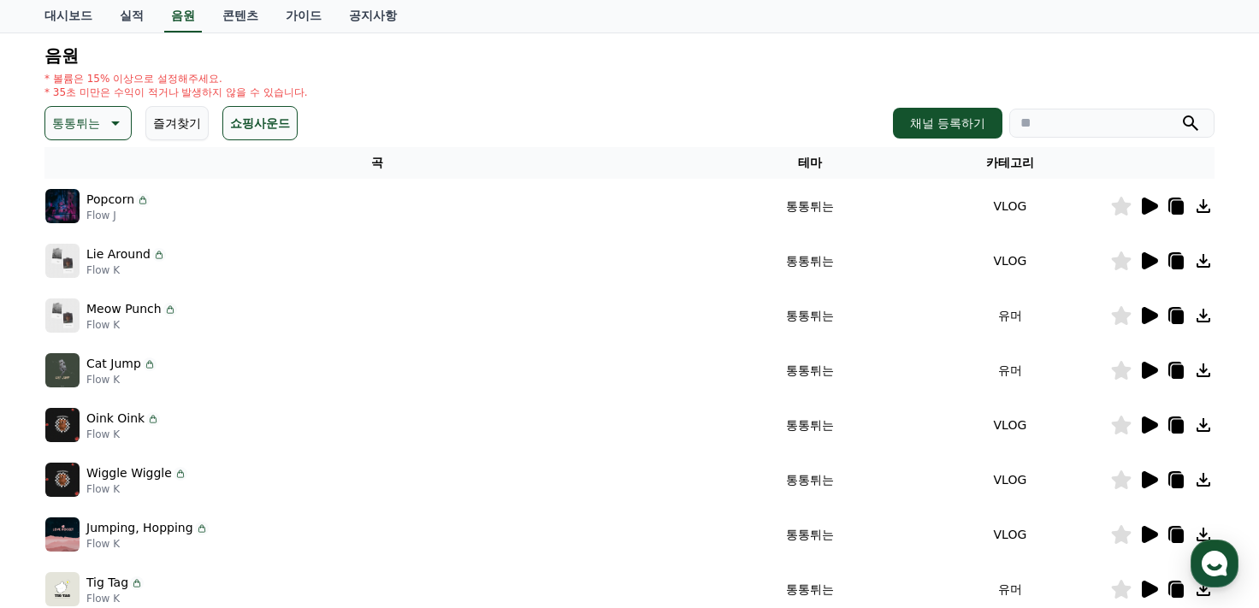
click at [1150, 260] on icon at bounding box center [1150, 260] width 16 height 17
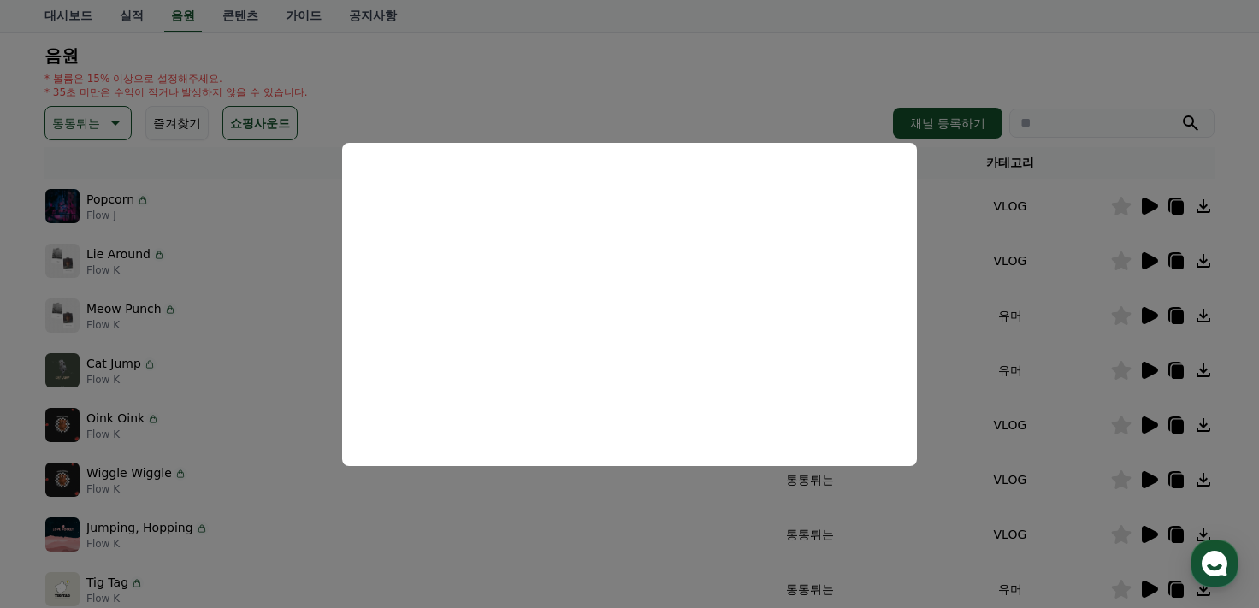
click at [17, 300] on button "close modal" at bounding box center [629, 304] width 1259 height 608
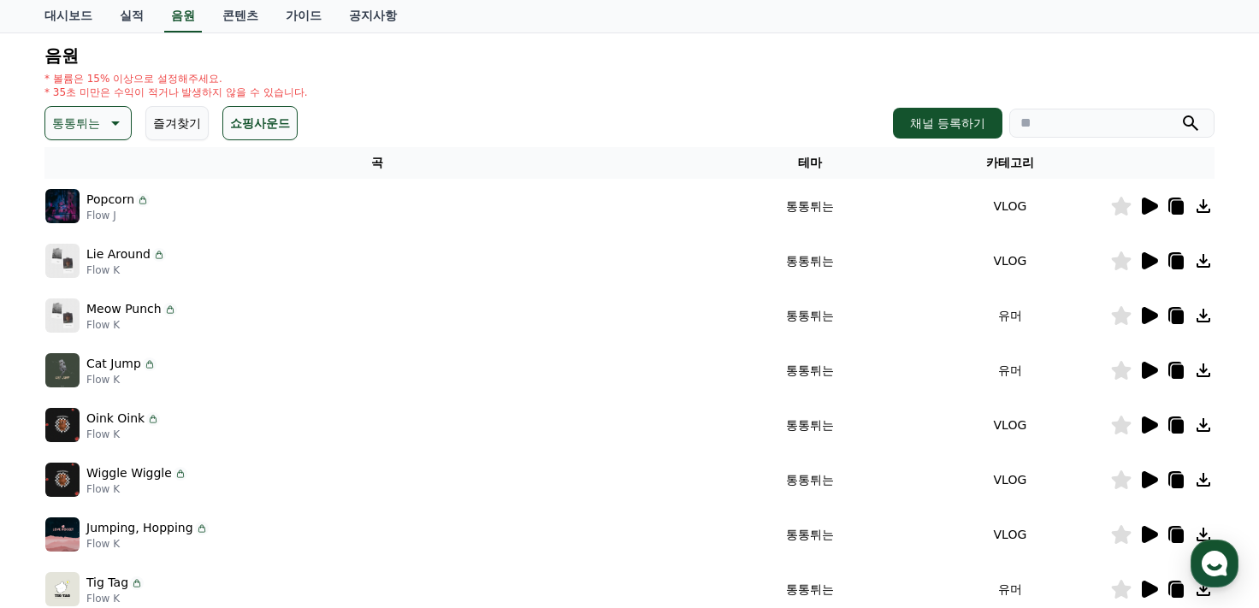
click at [1120, 266] on icon at bounding box center [1122, 260] width 20 height 19
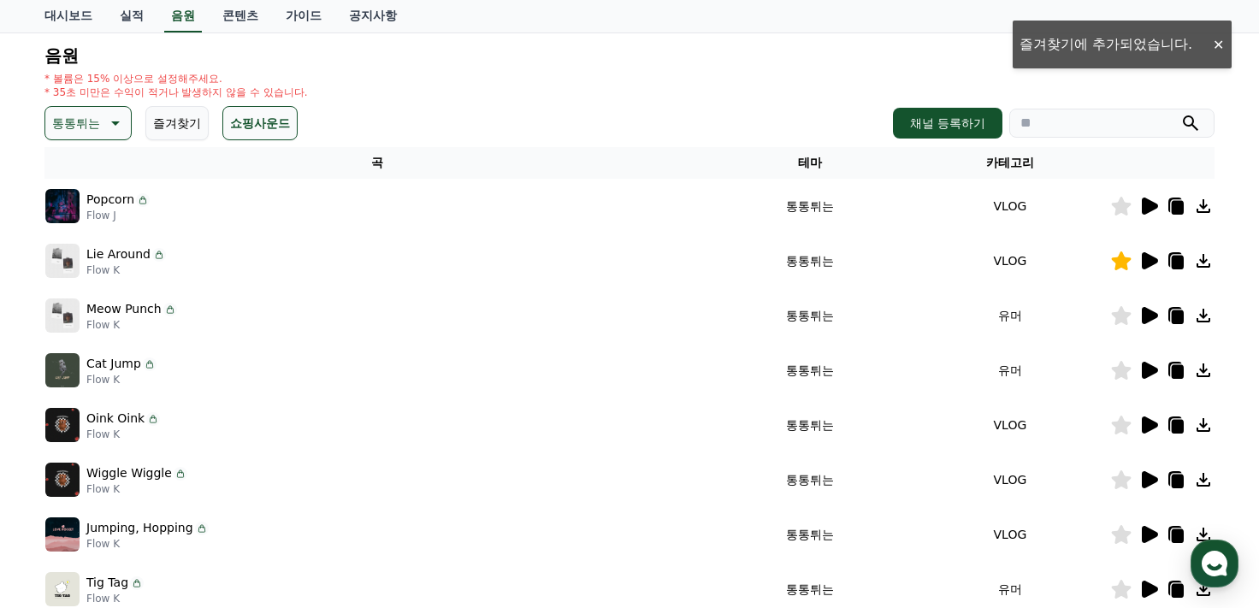
click at [1148, 311] on icon at bounding box center [1150, 315] width 16 height 17
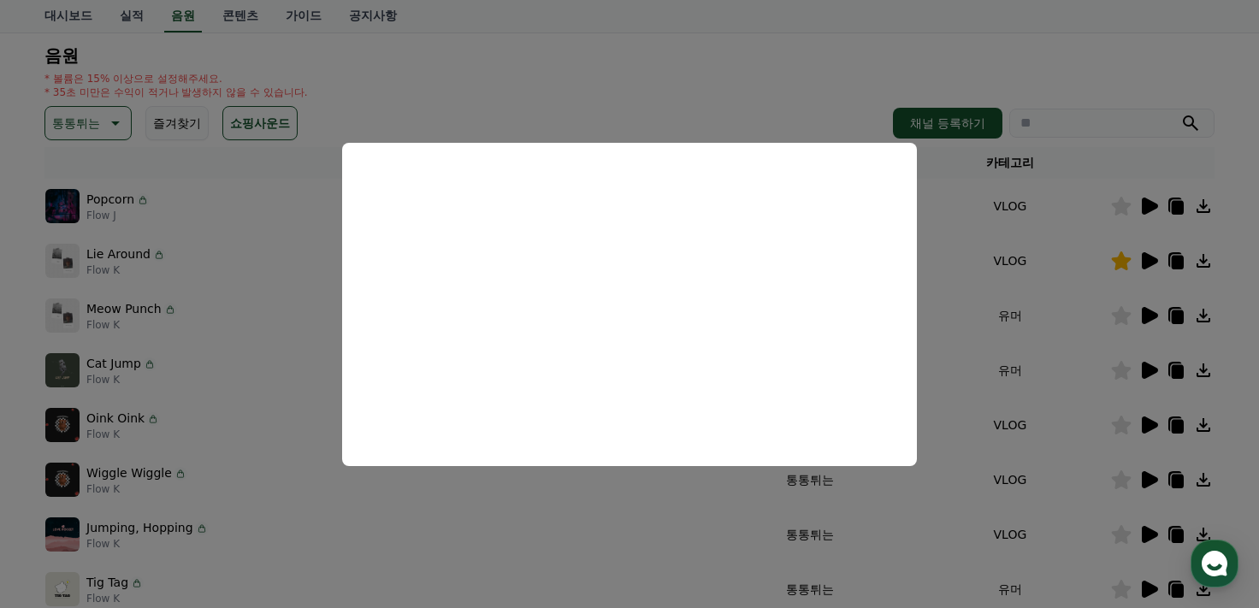
click at [0, 337] on button "close modal" at bounding box center [629, 304] width 1259 height 608
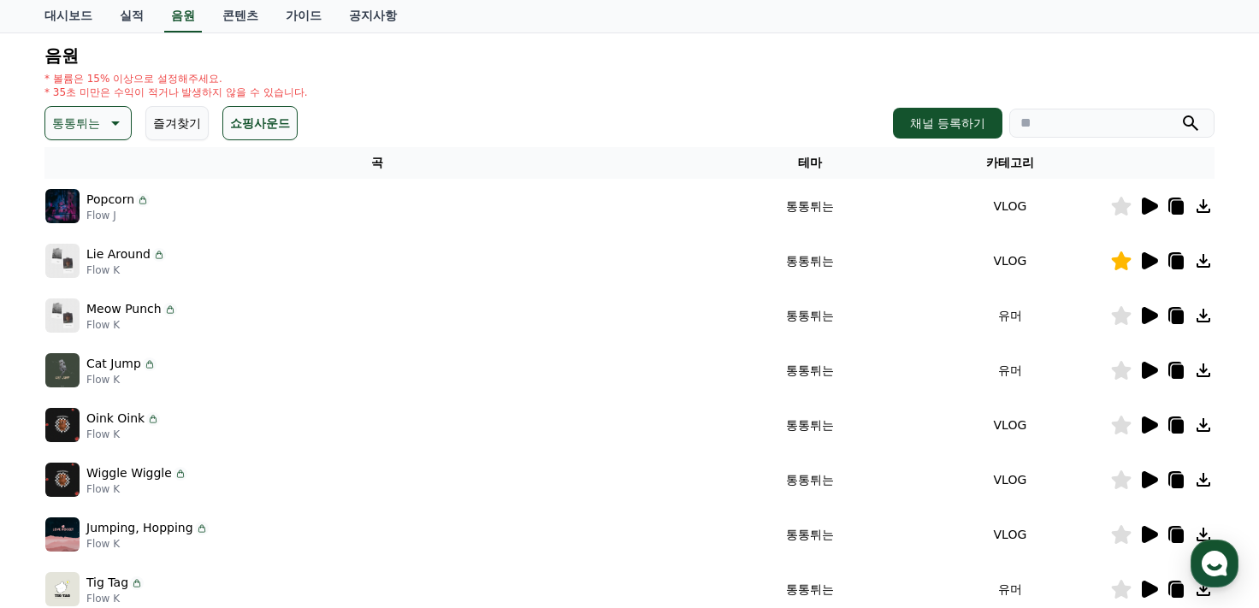
click at [1139, 369] on icon at bounding box center [1148, 370] width 21 height 21
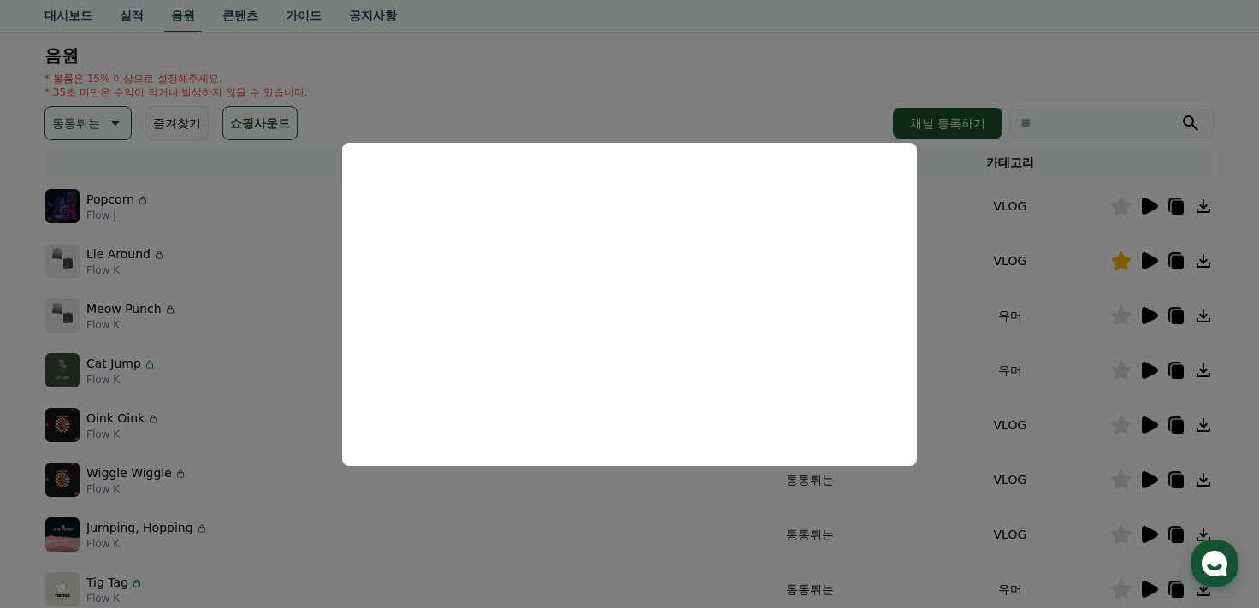
click at [0, 300] on button "close modal" at bounding box center [629, 304] width 1259 height 608
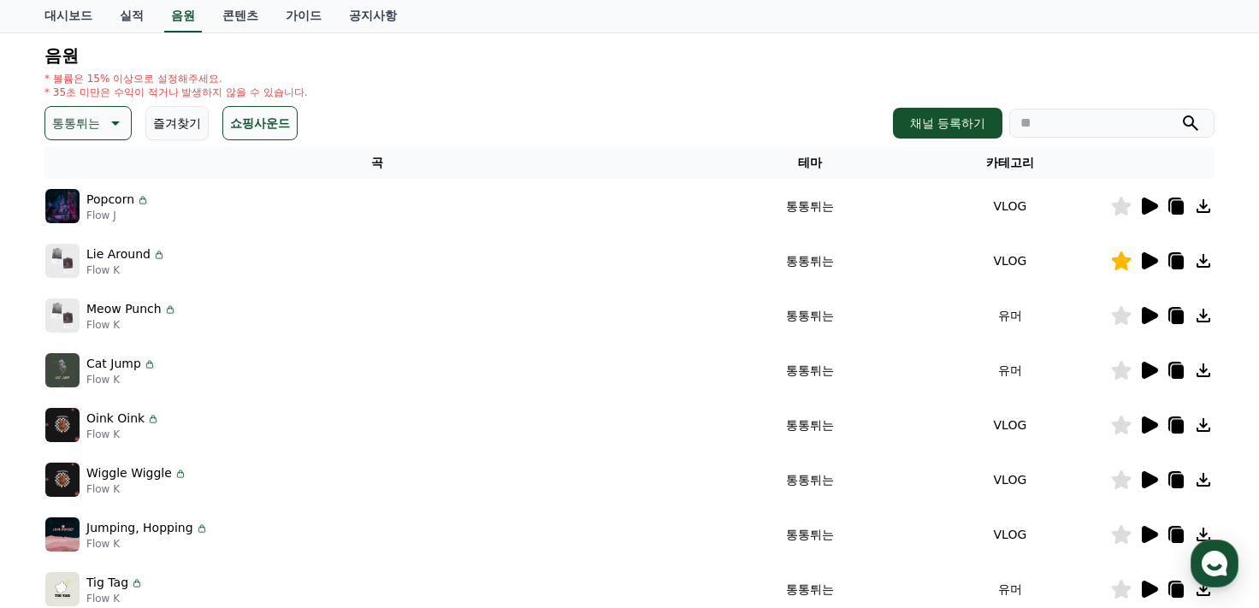
click at [1177, 262] on icon at bounding box center [1178, 263] width 12 height 14
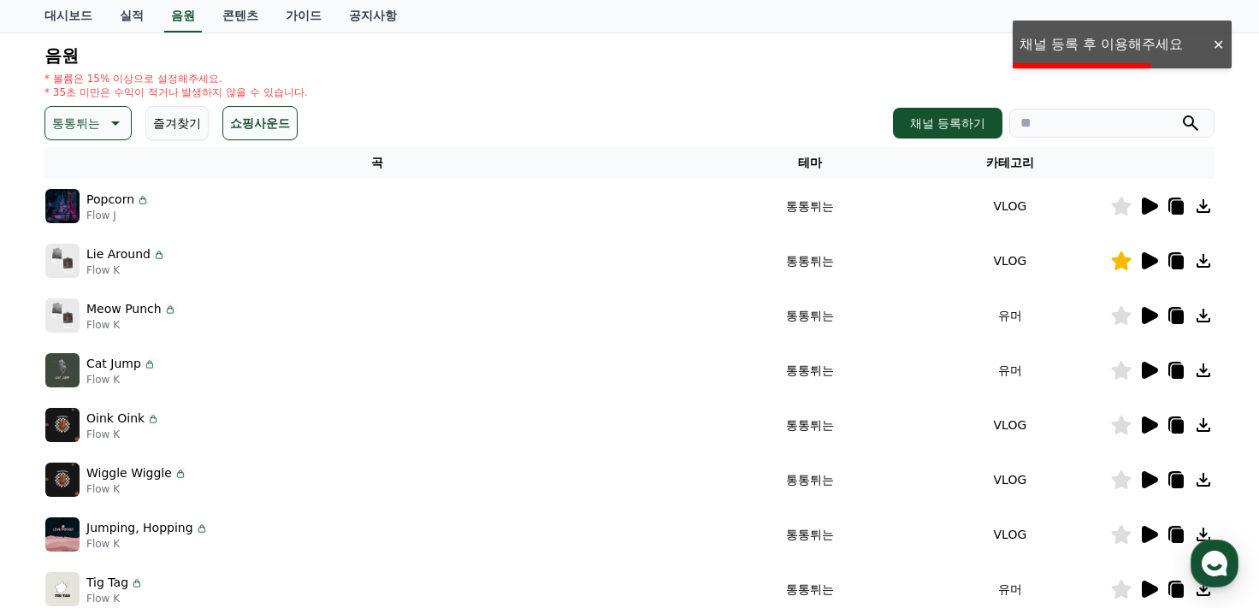
click at [625, 62] on h4 "음원" at bounding box center [629, 55] width 1170 height 19
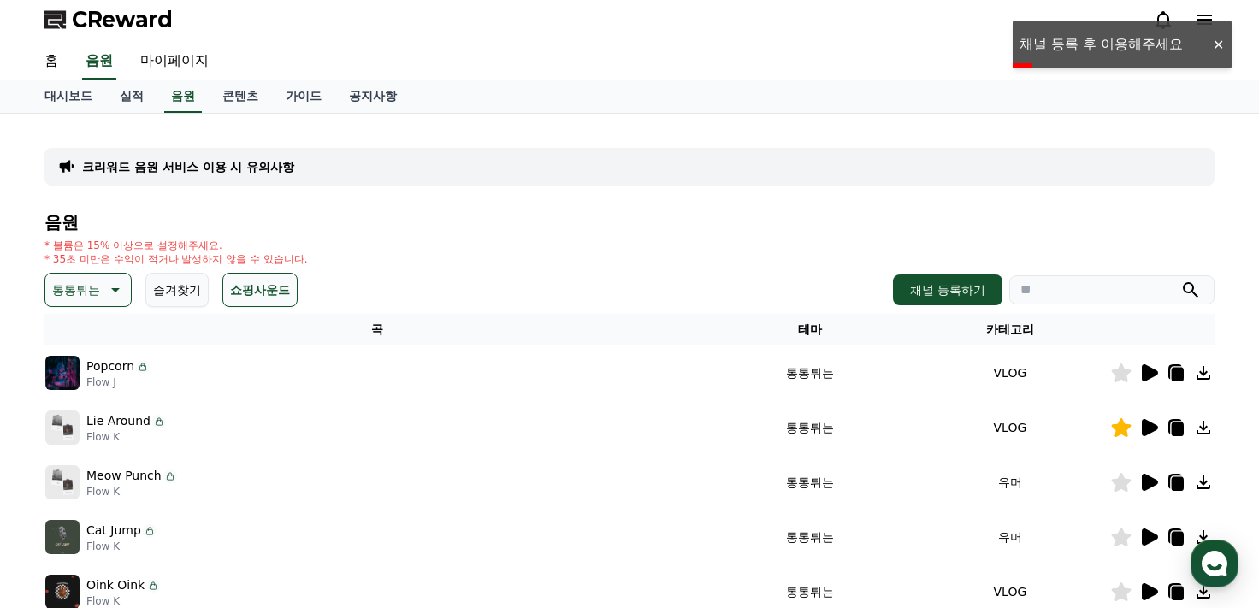
scroll to position [0, 0]
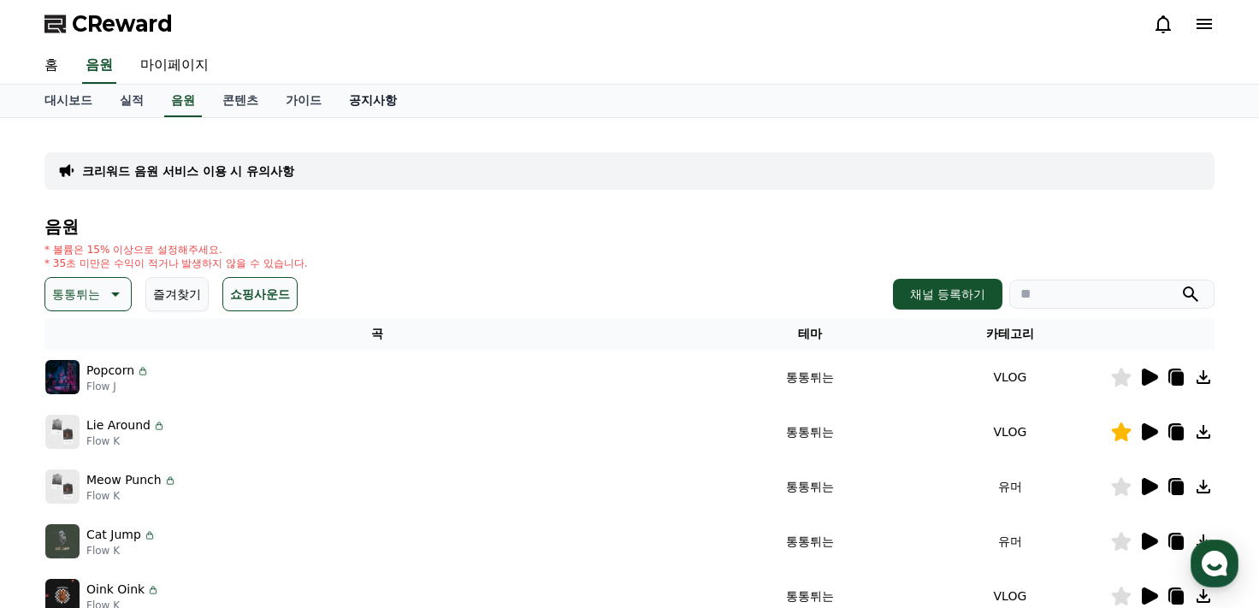
click at [408, 102] on link "공지사항" at bounding box center [372, 101] width 75 height 33
